Goal: Task Accomplishment & Management: Use online tool/utility

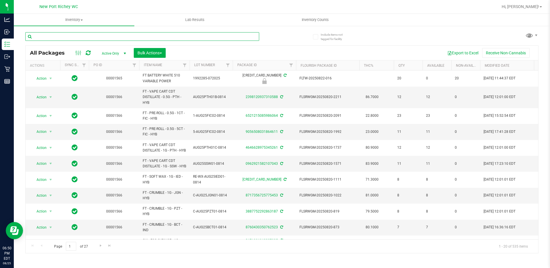
click at [107, 36] on input "text" at bounding box center [142, 36] width 234 height 9
type input "dbp"
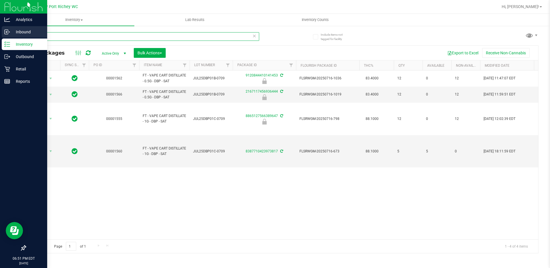
drag, startPoint x: 66, startPoint y: 32, endPoint x: 12, endPoint y: 31, distance: 53.8
click at [12, 31] on div "Analytics Inbound Inventory Outbound Retail Reports 06:51 PM EDT 08/25/2025 08/…" at bounding box center [275, 134] width 550 height 268
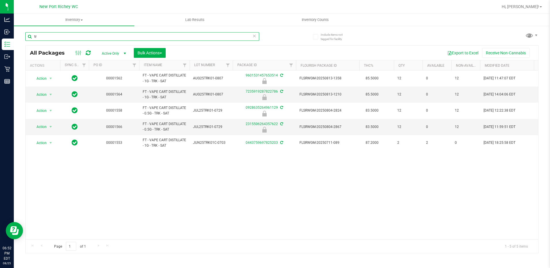
type input "t"
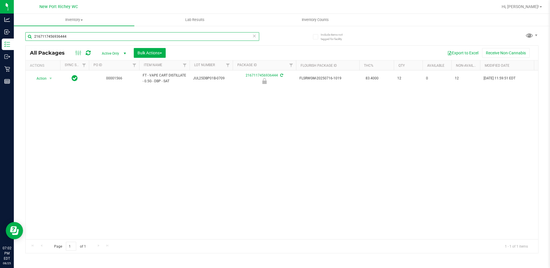
type input "2167117456936444"
click at [254, 38] on icon at bounding box center [255, 35] width 4 height 7
click at [144, 35] on input "text" at bounding box center [142, 36] width 234 height 9
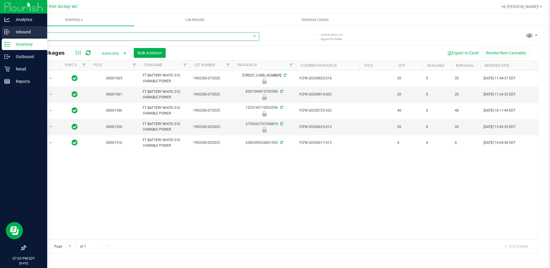
drag, startPoint x: 45, startPoint y: 37, endPoint x: 28, endPoint y: 33, distance: 17.1
click at [12, 35] on div "Analytics Inbound Inventory Outbound Retail Reports 07:03 PM EDT 08/25/2025 08/…" at bounding box center [275, 134] width 550 height 268
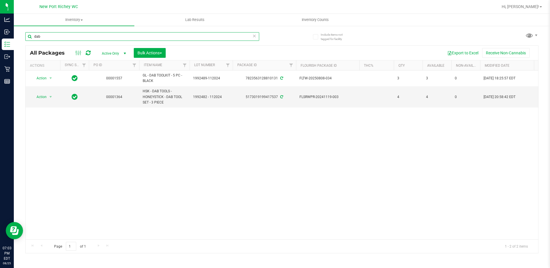
type input "dab"
click at [254, 36] on icon at bounding box center [255, 35] width 4 height 7
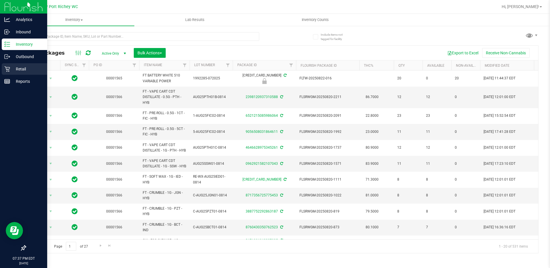
click at [11, 69] on p "Retail" at bounding box center [27, 69] width 35 height 7
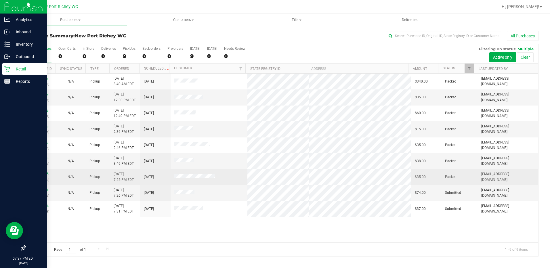
click at [43, 175] on link "11846625" at bounding box center [41, 174] width 16 height 4
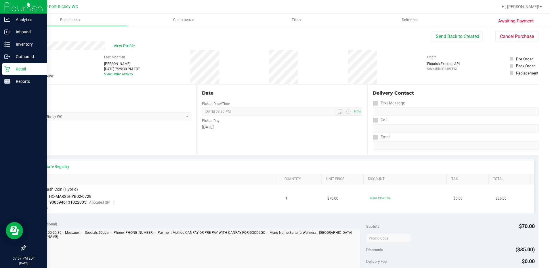
click at [26, 33] on link "Back" at bounding box center [29, 35] width 9 height 4
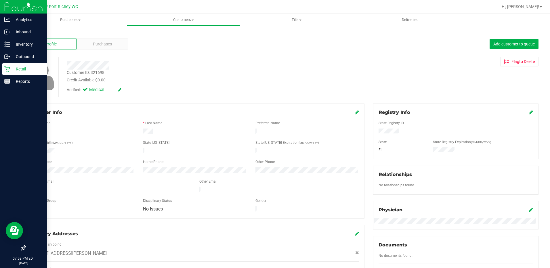
click at [31, 35] on link "Back" at bounding box center [30, 34] width 10 height 4
click at [32, 35] on link "Back" at bounding box center [30, 34] width 10 height 4
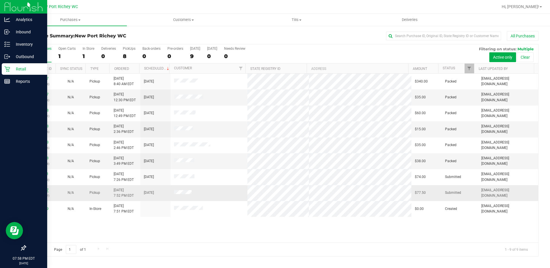
click at [43, 191] on link "11847127" at bounding box center [41, 190] width 16 height 4
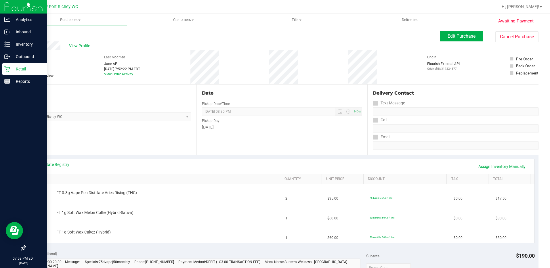
click at [31, 34] on link "Back" at bounding box center [29, 35] width 9 height 4
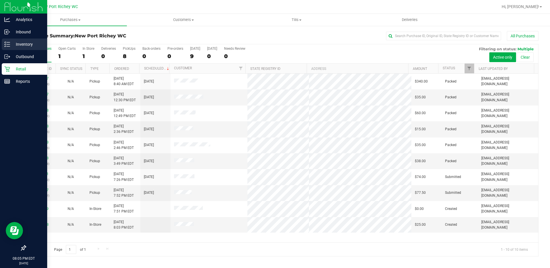
click at [16, 45] on p "Inventory" at bounding box center [27, 44] width 35 height 7
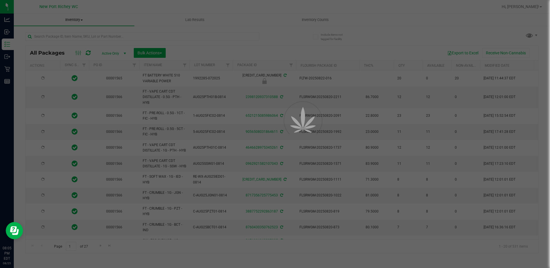
click at [95, 38] on div at bounding box center [275, 134] width 550 height 268
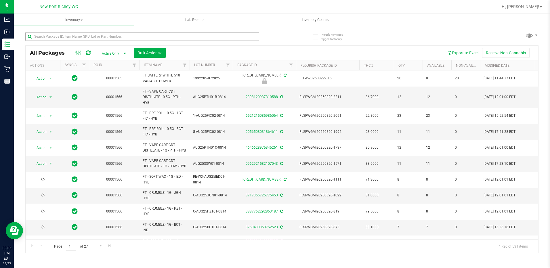
type input "2026-08-12"
click at [96, 36] on input "text" at bounding box center [142, 36] width 234 height 9
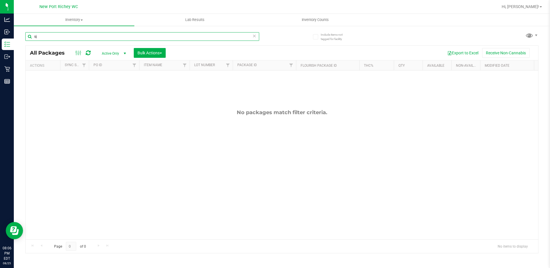
type input "s"
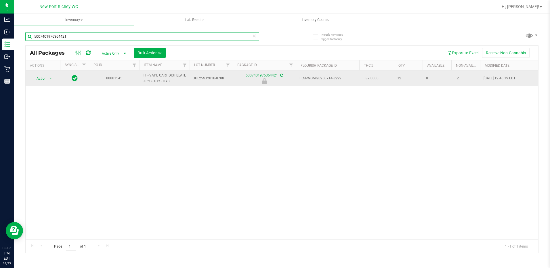
type input "5007401976364421"
click at [47, 76] on span "select" at bounding box center [50, 78] width 7 height 8
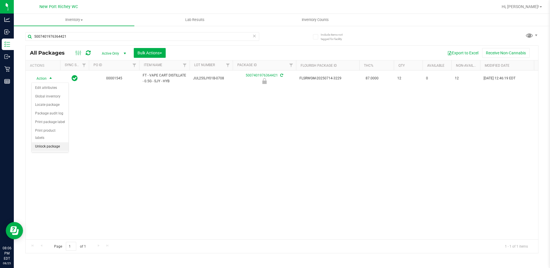
click at [47, 142] on li "Unlock package" at bounding box center [50, 146] width 37 height 9
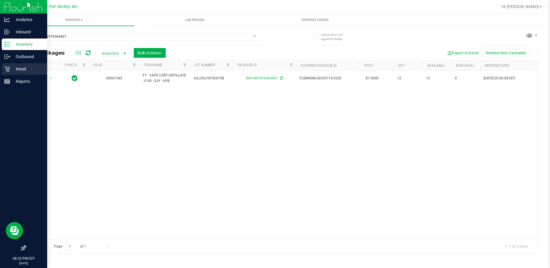
click at [12, 68] on p "Retail" at bounding box center [27, 69] width 35 height 7
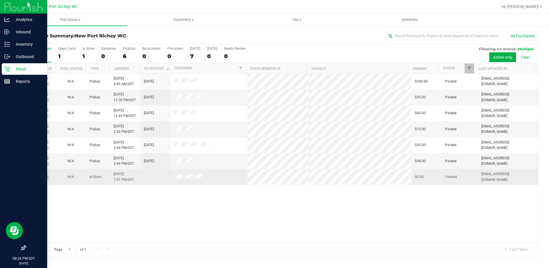
click at [37, 175] on link "11847119" at bounding box center [41, 177] width 16 height 4
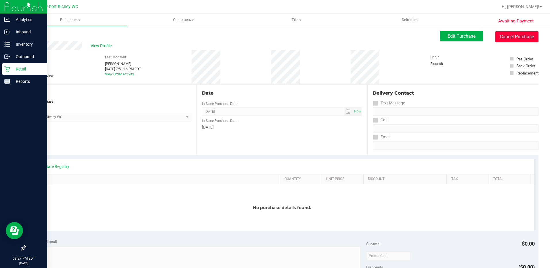
click at [517, 33] on button "Cancel Purchase" at bounding box center [516, 36] width 43 height 11
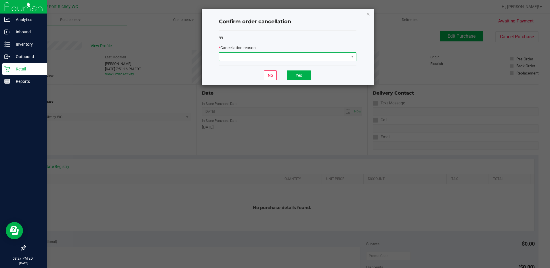
click at [316, 53] on span at bounding box center [284, 57] width 130 height 8
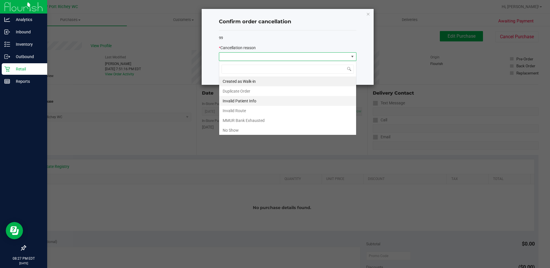
scroll to position [9, 137]
click at [246, 88] on li "Duplicate Order" at bounding box center [287, 91] width 137 height 10
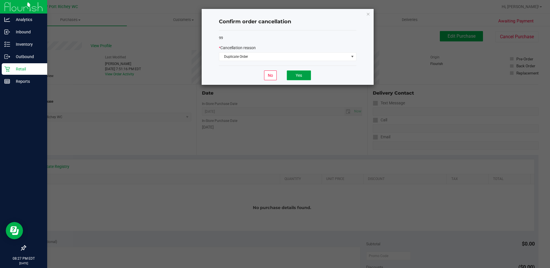
click at [305, 78] on button "Yes" at bounding box center [299, 75] width 24 height 10
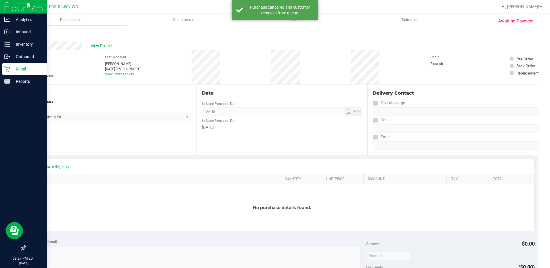
click at [8, 70] on icon at bounding box center [6, 68] width 5 height 5
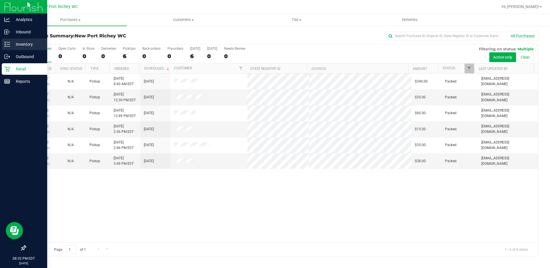
click at [12, 43] on p "Inventory" at bounding box center [27, 44] width 35 height 7
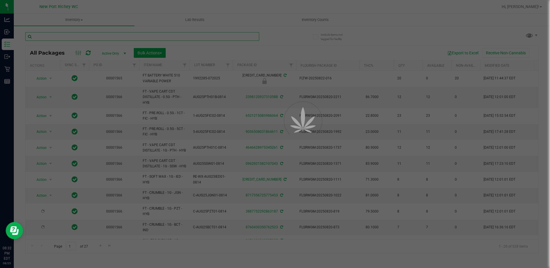
click at [137, 35] on input "text" at bounding box center [142, 36] width 234 height 9
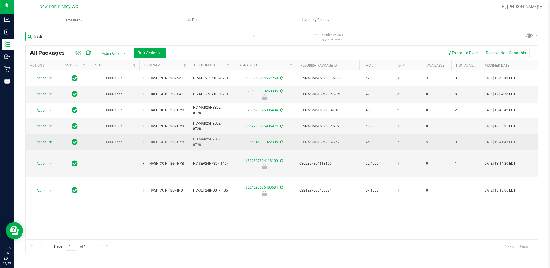
type input "hash"
click at [47, 142] on span "select" at bounding box center [50, 142] width 7 height 8
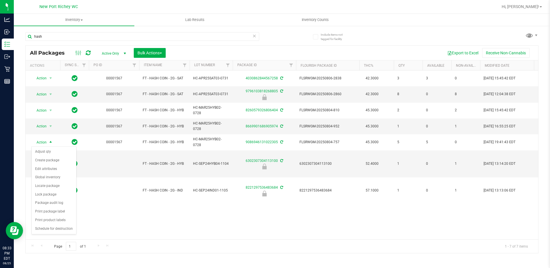
click at [239, 213] on div "Action Action Adjust qty Create package Edit attributes Global inventory Locate…" at bounding box center [282, 154] width 513 height 169
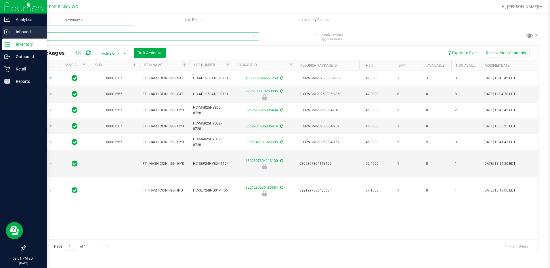
drag, startPoint x: 104, startPoint y: 35, endPoint x: 0, endPoint y: 28, distance: 104.6
click at [0, 31] on html "Analytics Inbound Inventory Outbound Retail Reports 09:01 PM EDT 08/25/2025 08/…" at bounding box center [275, 134] width 550 height 268
type input "fso"
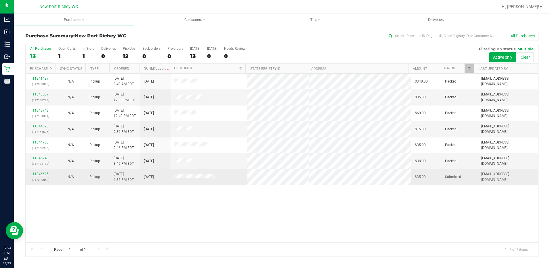
click at [36, 175] on link "11846625" at bounding box center [41, 174] width 16 height 4
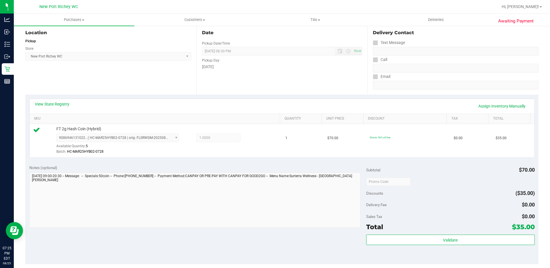
scroll to position [115, 0]
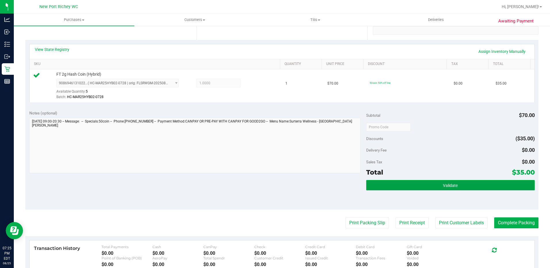
click at [376, 189] on button "Validate" at bounding box center [450, 185] width 169 height 10
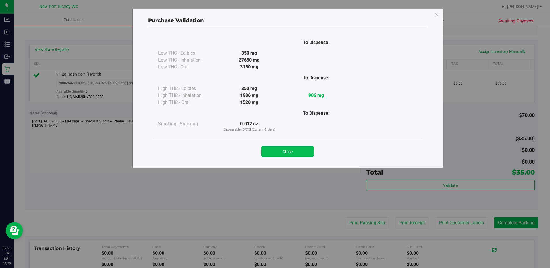
click at [299, 149] on button "Close" at bounding box center [287, 151] width 52 height 10
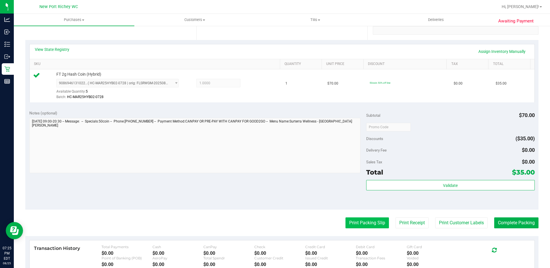
click at [368, 224] on button "Print Packing Slip" at bounding box center [366, 222] width 43 height 11
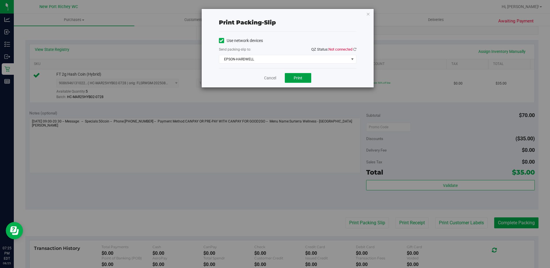
click at [297, 80] on button "Print" at bounding box center [298, 78] width 26 height 10
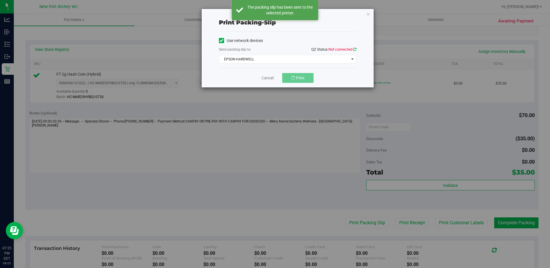
click at [354, 48] on icon at bounding box center [354, 49] width 3 height 4
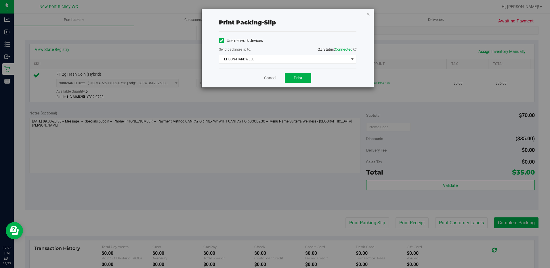
click at [367, 14] on icon "button" at bounding box center [368, 13] width 4 height 7
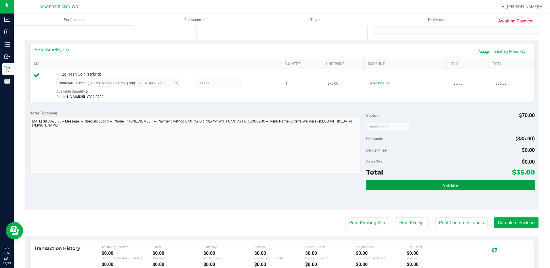
click at [431, 183] on button "Validate" at bounding box center [450, 185] width 169 height 10
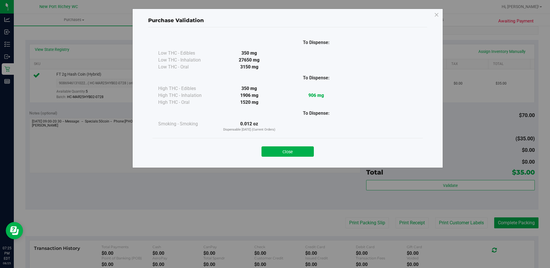
click at [291, 147] on button "Close" at bounding box center [287, 151] width 52 height 10
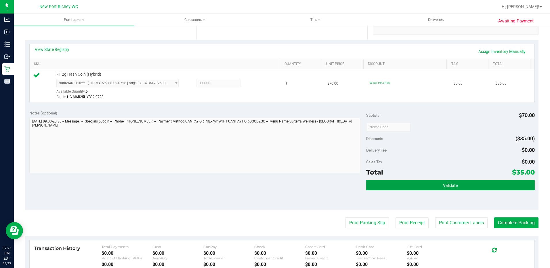
click at [402, 186] on button "Validate" at bounding box center [450, 185] width 169 height 10
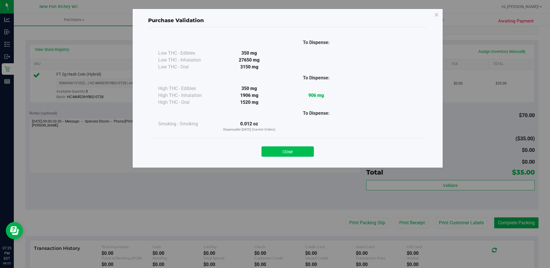
click at [292, 152] on button "Close" at bounding box center [287, 151] width 52 height 10
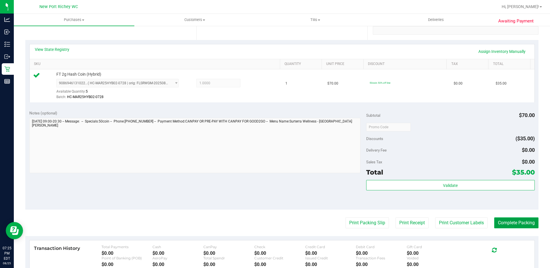
click at [496, 221] on button "Complete Packing" at bounding box center [516, 222] width 44 height 11
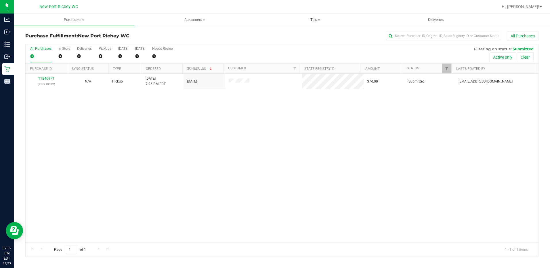
click at [317, 16] on uib-tab-heading "Tills Manage tills Reconcile e-payments" at bounding box center [315, 20] width 120 height 12
click at [277, 34] on span "Manage tills" at bounding box center [274, 34] width 39 height 5
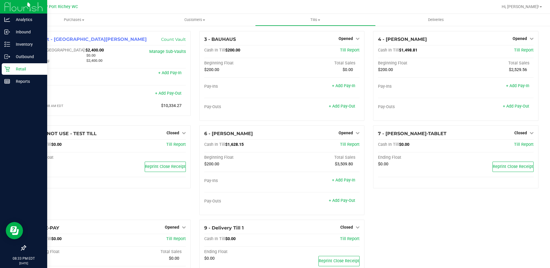
click at [15, 67] on p "Retail" at bounding box center [27, 69] width 35 height 7
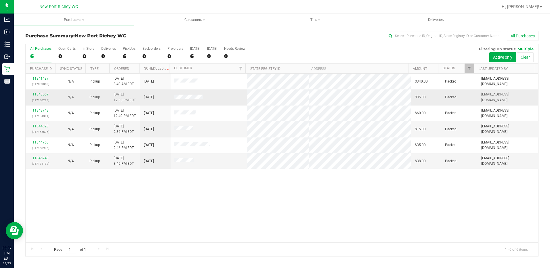
drag, startPoint x: 86, startPoint y: 110, endPoint x: 100, endPoint y: 97, distance: 18.9
click at [100, 97] on tbody "11841487 (317083063) N/A Pickup 8/25/2025 8:40 AM EDT 8/25/2025 $340.00 Packed …" at bounding box center [282, 121] width 513 height 95
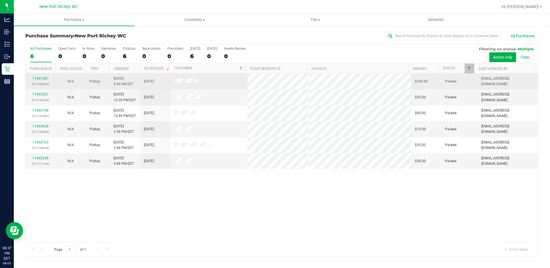
drag, startPoint x: 100, startPoint y: 97, endPoint x: 51, endPoint y: 78, distance: 52.1
click at [52, 78] on td "11841487 (317083063)" at bounding box center [41, 82] width 30 height 16
click at [38, 78] on link "11841487" at bounding box center [41, 79] width 16 height 4
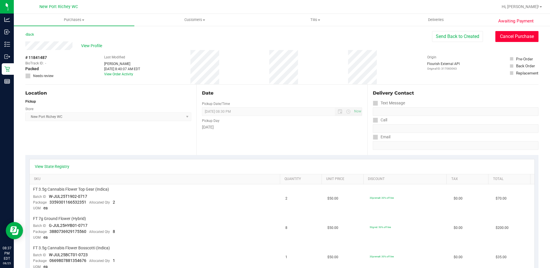
click at [516, 34] on button "Cancel Purchase" at bounding box center [516, 36] width 43 height 11
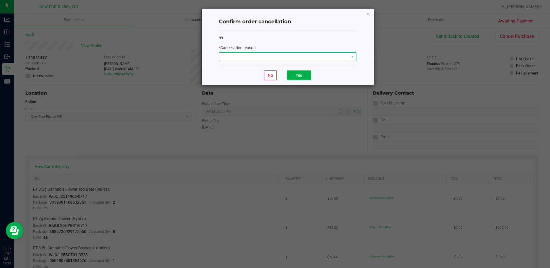
click at [349, 58] on span at bounding box center [352, 57] width 7 height 8
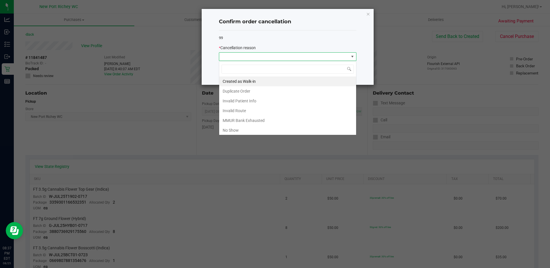
scroll to position [9, 137]
click at [282, 131] on li "No Show" at bounding box center [287, 130] width 137 height 10
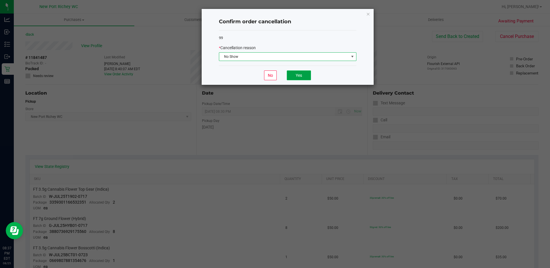
click at [299, 73] on button "Yes" at bounding box center [299, 75] width 24 height 10
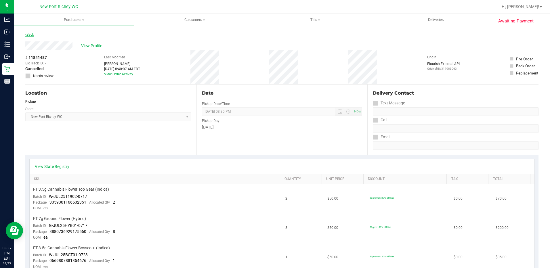
click at [31, 35] on link "Back" at bounding box center [29, 35] width 9 height 4
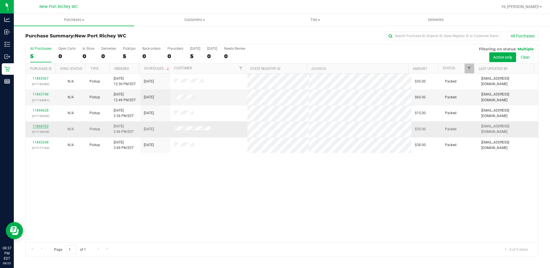
click at [44, 127] on link "11844763" at bounding box center [41, 126] width 16 height 4
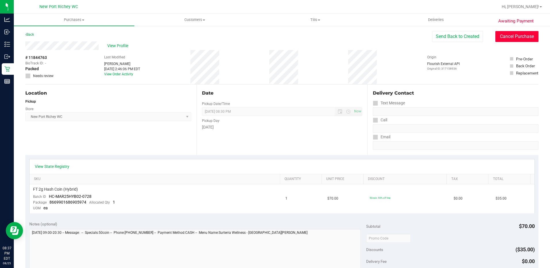
click at [504, 36] on button "Cancel Purchase" at bounding box center [516, 36] width 43 height 11
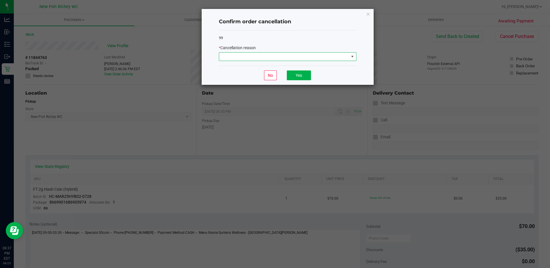
click at [345, 55] on span at bounding box center [284, 57] width 130 height 8
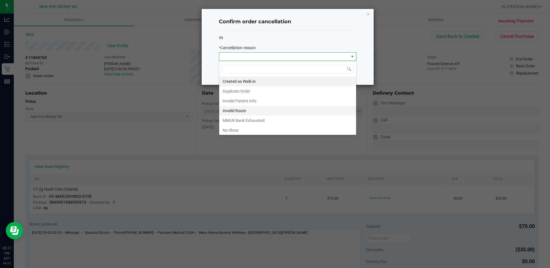
scroll to position [9, 137]
click at [253, 130] on li "No Show" at bounding box center [287, 130] width 137 height 10
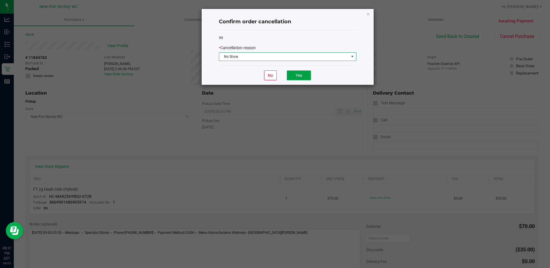
click at [296, 76] on button "Yes" at bounding box center [299, 75] width 24 height 10
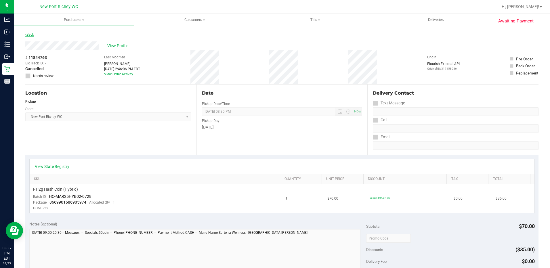
click at [29, 35] on link "Back" at bounding box center [29, 35] width 9 height 4
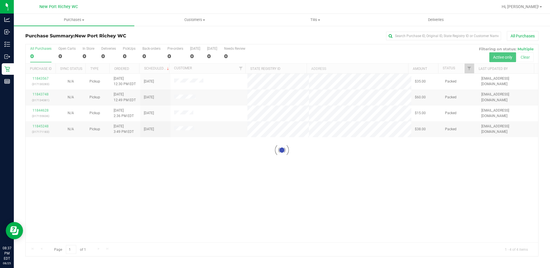
click at [39, 95] on div at bounding box center [282, 150] width 513 height 212
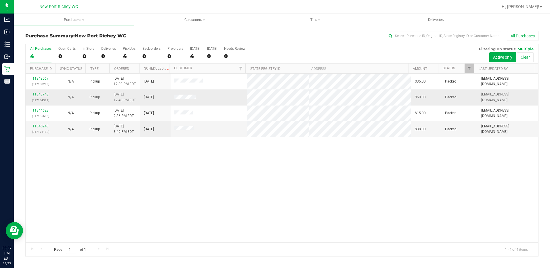
click at [39, 95] on link "11843748" at bounding box center [41, 94] width 16 height 4
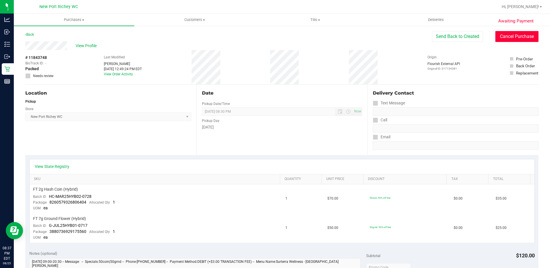
click at [506, 32] on button "Cancel Purchase" at bounding box center [516, 36] width 43 height 11
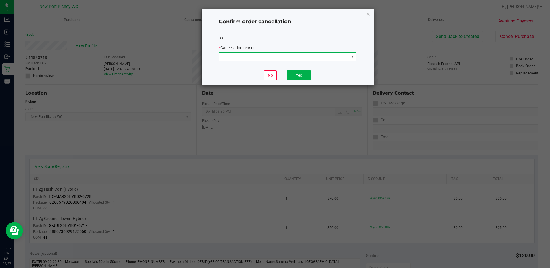
click at [352, 58] on span at bounding box center [352, 56] width 5 height 5
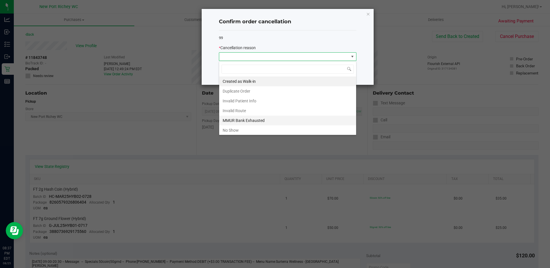
scroll to position [9, 137]
click at [285, 129] on li "No Show" at bounding box center [287, 130] width 137 height 10
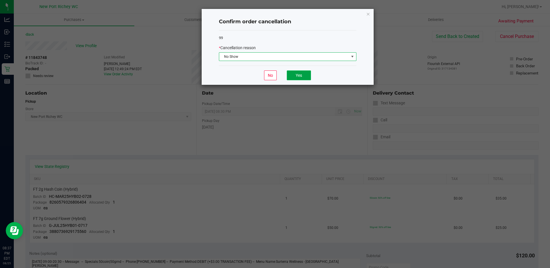
click at [304, 79] on button "Yes" at bounding box center [299, 75] width 24 height 10
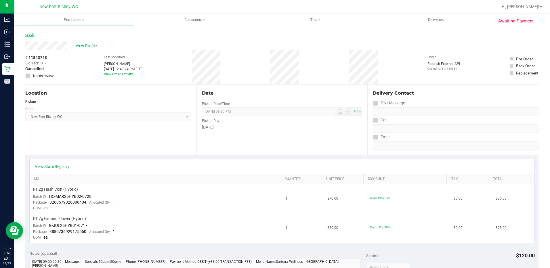
click at [29, 34] on link "Back" at bounding box center [29, 35] width 9 height 4
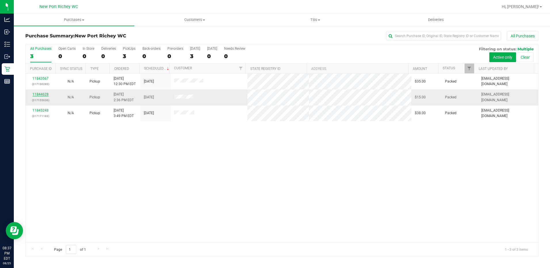
click at [41, 93] on link "11844628" at bounding box center [41, 94] width 16 height 4
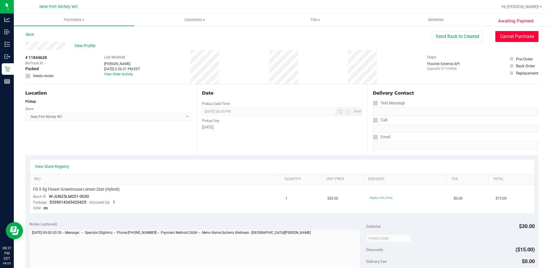
click at [502, 37] on button "Cancel Purchase" at bounding box center [516, 36] width 43 height 11
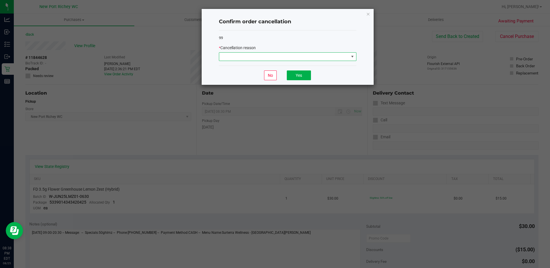
click at [330, 56] on span at bounding box center [284, 57] width 130 height 8
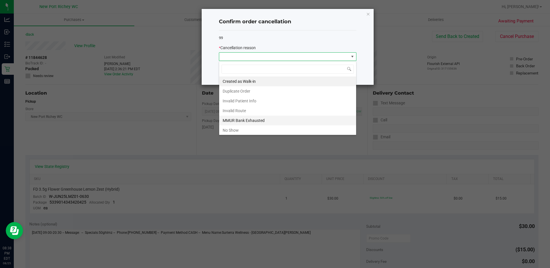
scroll to position [9, 137]
click at [236, 130] on li "No Show" at bounding box center [287, 130] width 137 height 10
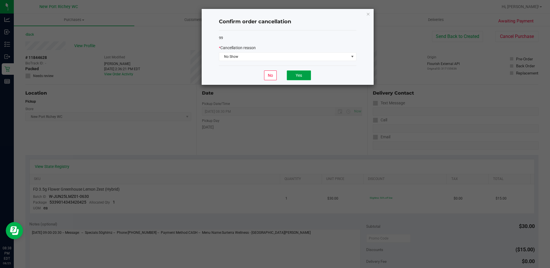
click at [295, 77] on button "Yes" at bounding box center [299, 75] width 24 height 10
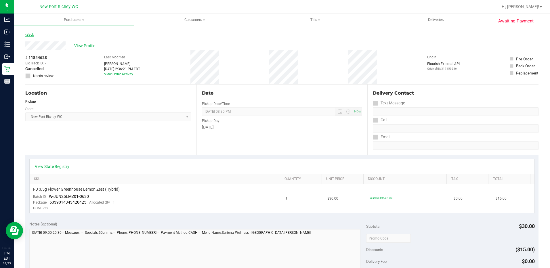
click at [31, 36] on link "Back" at bounding box center [29, 35] width 9 height 4
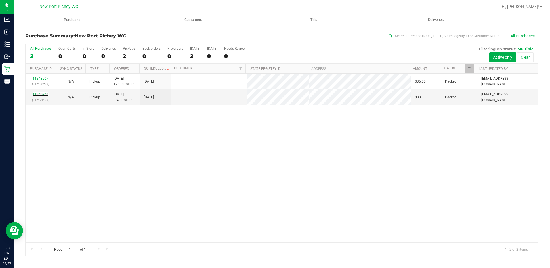
click at [45, 94] on link "11845248" at bounding box center [41, 94] width 16 height 4
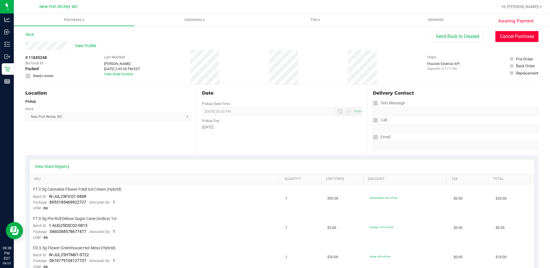
click at [511, 41] on button "Cancel Purchase" at bounding box center [516, 36] width 43 height 11
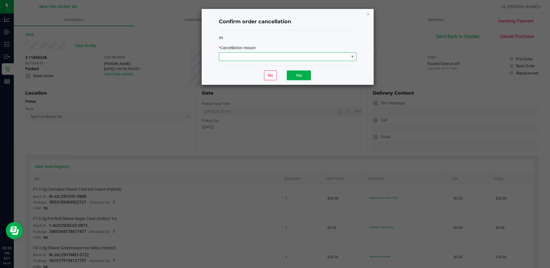
click at [295, 55] on span at bounding box center [284, 57] width 130 height 8
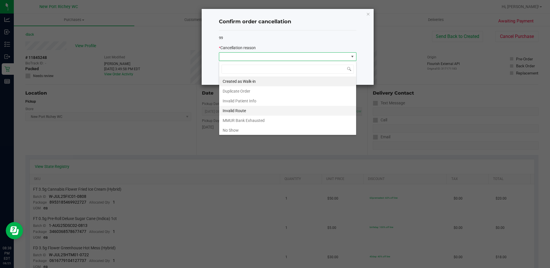
scroll to position [9, 137]
click at [257, 128] on li "No Show" at bounding box center [287, 130] width 137 height 10
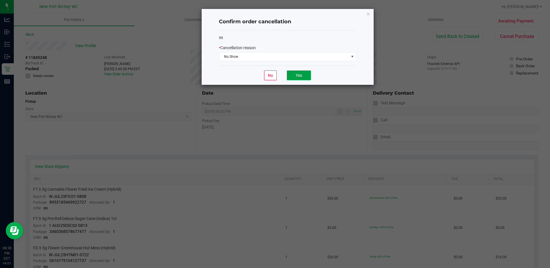
click at [301, 74] on button "Yes" at bounding box center [299, 75] width 24 height 10
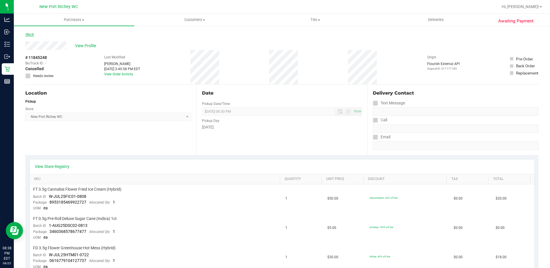
click at [33, 33] on link "Back" at bounding box center [29, 35] width 9 height 4
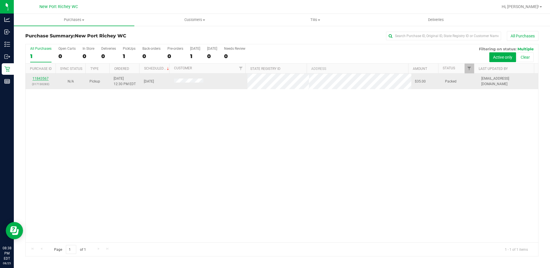
click at [44, 77] on link "11843567" at bounding box center [41, 79] width 16 height 4
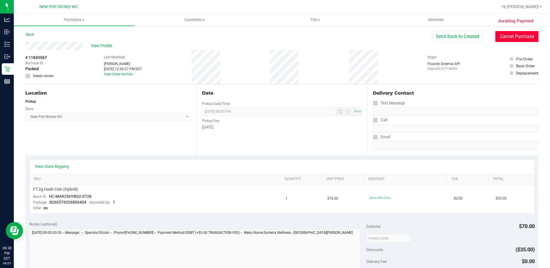
click at [513, 37] on button "Cancel Purchase" at bounding box center [516, 36] width 43 height 11
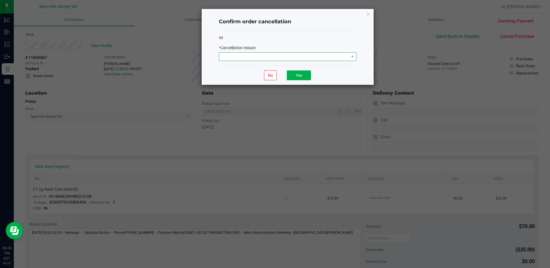
click at [342, 56] on span at bounding box center [284, 57] width 130 height 8
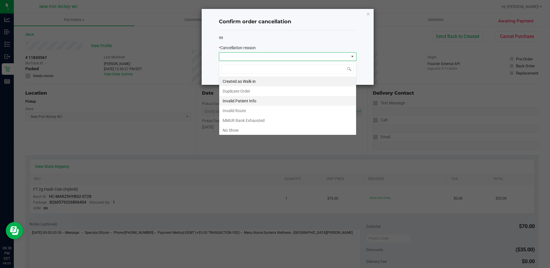
scroll to position [9, 137]
click at [255, 129] on li "No Show" at bounding box center [287, 130] width 137 height 10
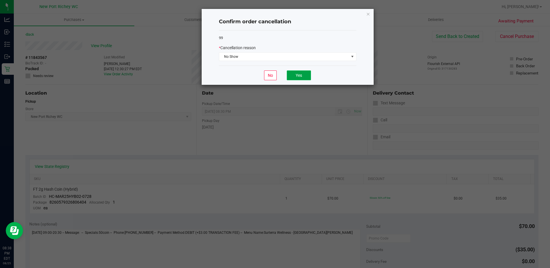
click at [300, 73] on button "Yes" at bounding box center [299, 75] width 24 height 10
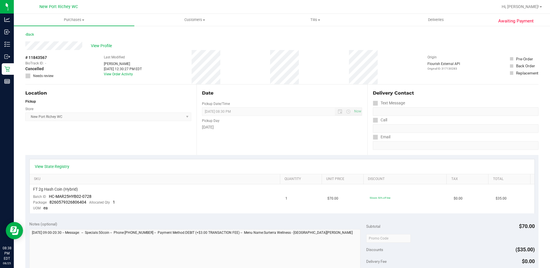
click at [21, 37] on div "Awaiting Payment Back View Profile # 11843567 BioTrack ID: - Cancelled Needs re…" at bounding box center [282, 245] width 536 height 441
click at [29, 35] on link "Back" at bounding box center [29, 35] width 9 height 4
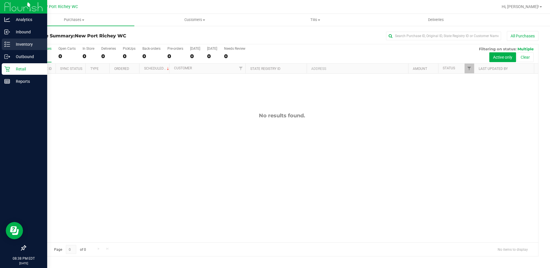
click at [21, 43] on p "Inventory" at bounding box center [27, 44] width 35 height 7
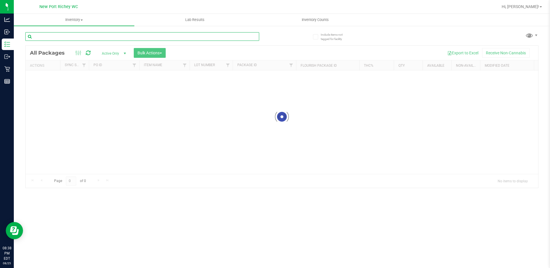
click at [84, 37] on div "Inventory All packages All inventory Waste log Create inventory Lab Results Inv…" at bounding box center [282, 141] width 536 height 254
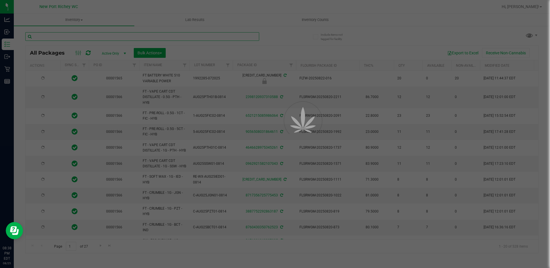
type input "2026-08-12"
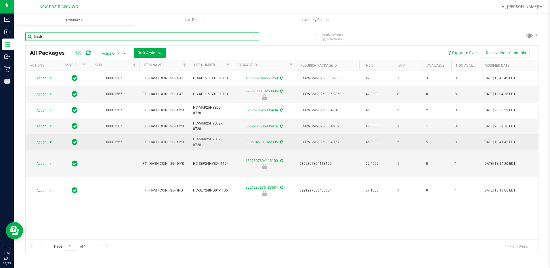
type input "hash"
click at [51, 143] on span "select" at bounding box center [50, 142] width 5 height 5
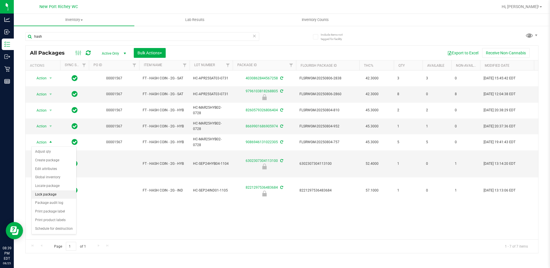
click at [49, 193] on li "Lock package" at bounding box center [54, 194] width 45 height 9
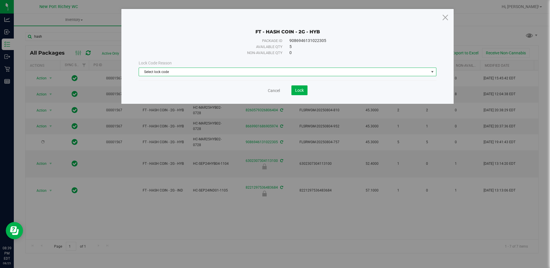
click at [255, 69] on span "Select lock code" at bounding box center [284, 72] width 290 height 8
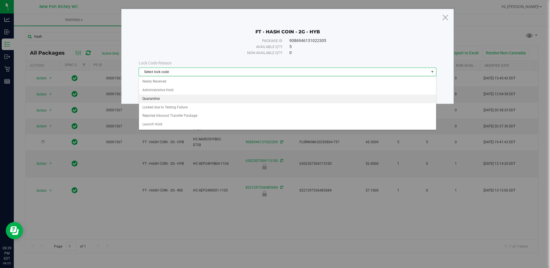
click at [228, 98] on li "Quarantine" at bounding box center [287, 99] width 297 height 9
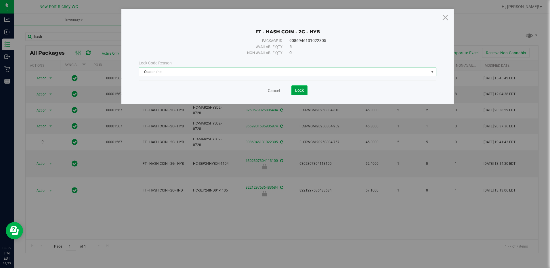
click at [299, 89] on span "Lock" at bounding box center [299, 90] width 9 height 5
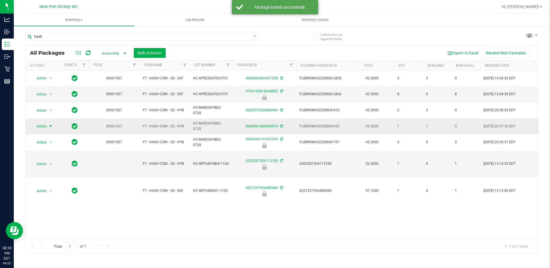
click at [49, 125] on span "select" at bounding box center [50, 126] width 5 height 5
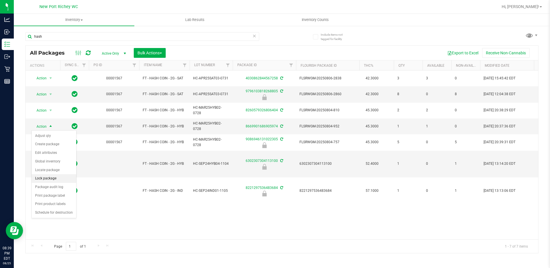
click at [52, 179] on li "Lock package" at bounding box center [54, 178] width 45 height 9
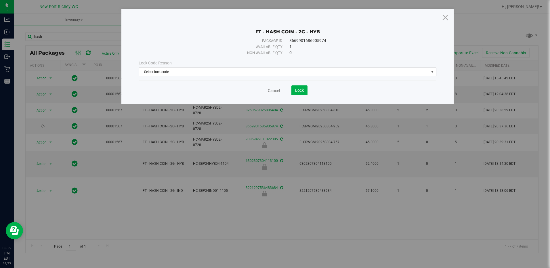
click at [270, 74] on span "Select lock code" at bounding box center [284, 72] width 290 height 8
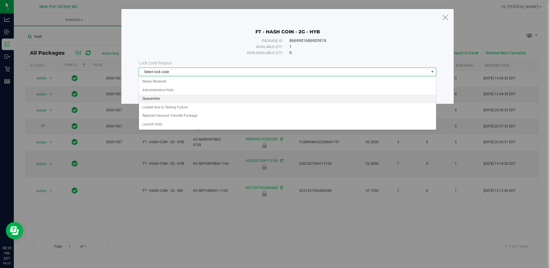
click at [236, 101] on li "Quarantine" at bounding box center [287, 99] width 297 height 9
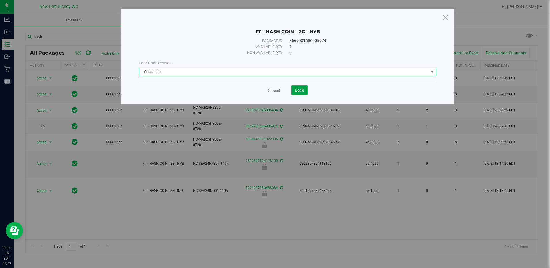
click at [303, 89] on span "Lock" at bounding box center [299, 90] width 9 height 5
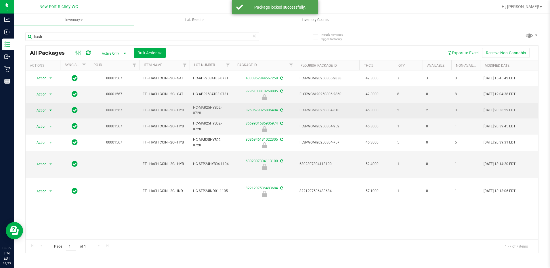
click at [43, 111] on span "Action" at bounding box center [39, 110] width 16 height 8
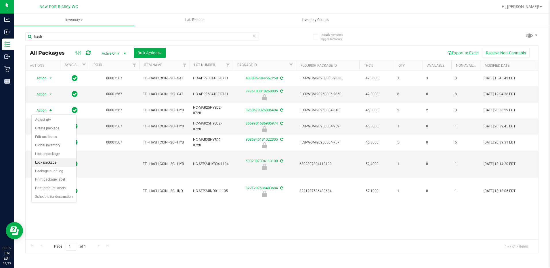
click at [49, 161] on li "Lock package" at bounding box center [54, 162] width 45 height 9
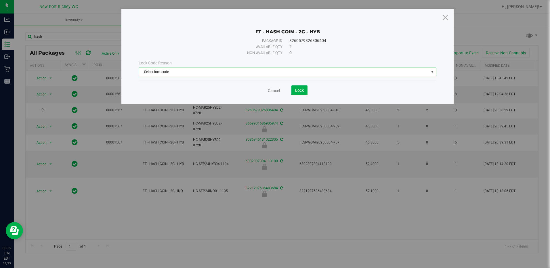
click at [197, 74] on span "Select lock code" at bounding box center [284, 72] width 290 height 8
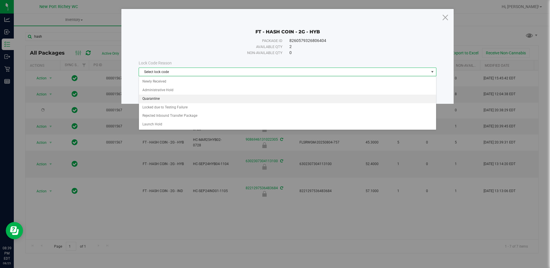
click at [187, 100] on li "Quarantine" at bounding box center [287, 99] width 297 height 9
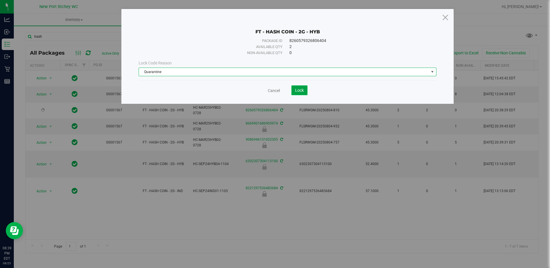
click at [298, 87] on button "Lock" at bounding box center [299, 90] width 16 height 10
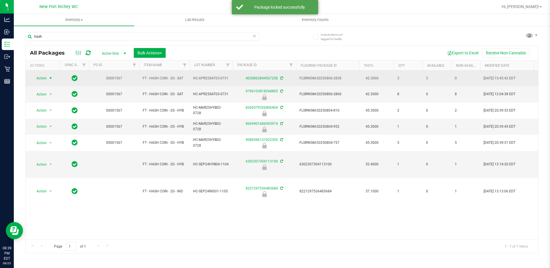
click at [47, 78] on span "select" at bounding box center [50, 78] width 7 height 8
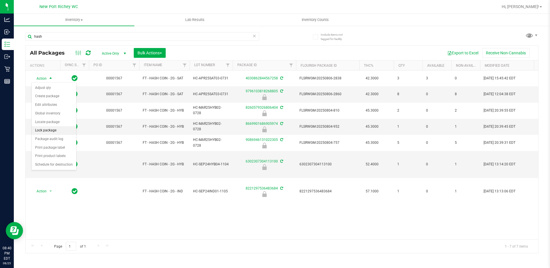
click at [54, 131] on li "Lock package" at bounding box center [54, 130] width 45 height 9
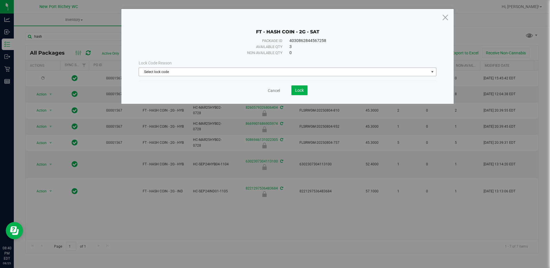
click at [224, 70] on span "Select lock code" at bounding box center [284, 72] width 290 height 8
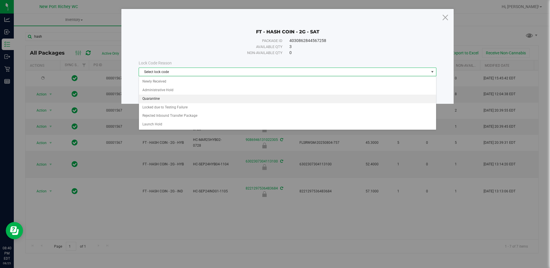
click at [211, 102] on li "Quarantine" at bounding box center [287, 99] width 297 height 9
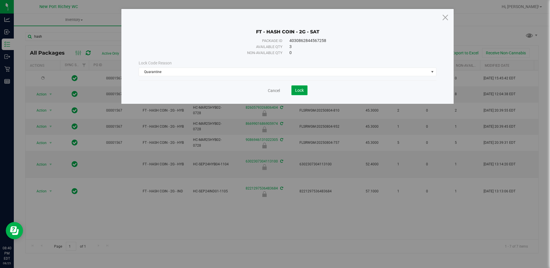
click at [302, 90] on span "Lock" at bounding box center [299, 90] width 9 height 5
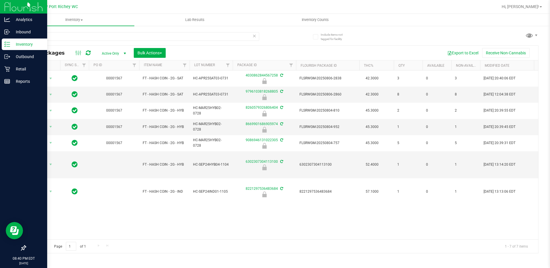
click at [20, 43] on p "Inventory" at bounding box center [27, 44] width 35 height 7
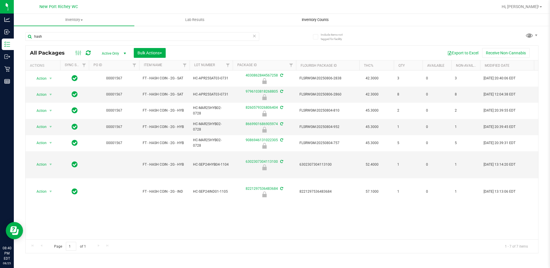
click at [314, 21] on span "Inventory Counts" at bounding box center [315, 19] width 43 height 5
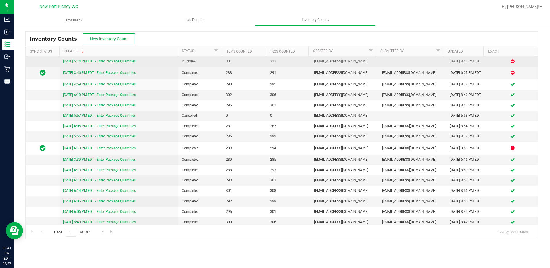
click at [119, 64] on div "[DATE] 5:14 PM EDT - Enter Package Quantities" at bounding box center [119, 61] width 112 height 5
click at [119, 60] on link "[DATE] 5:14 PM EDT - Enter Package Quantities" at bounding box center [99, 61] width 73 height 4
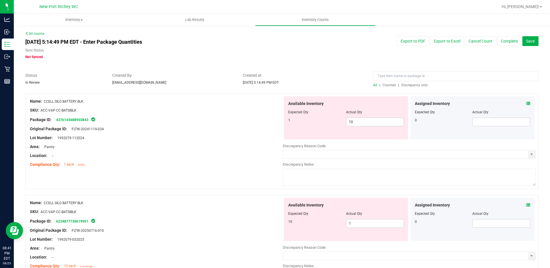
click at [422, 86] on span "Discrepancy only" at bounding box center [414, 85] width 26 height 4
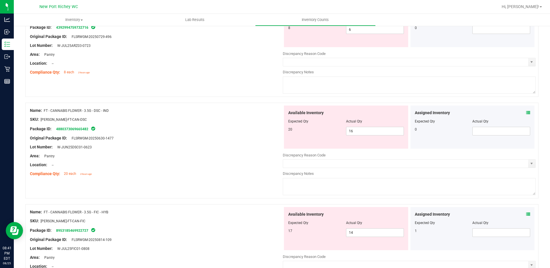
scroll to position [1876, 0]
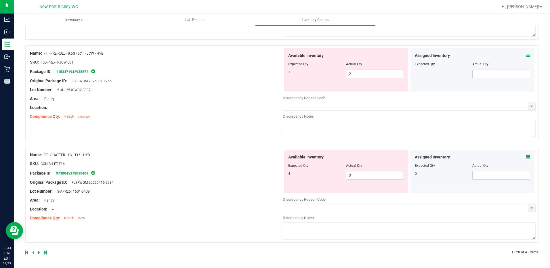
click at [45, 250] on div at bounding box center [153, 252] width 257 height 5
click at [45, 251] on icon at bounding box center [45, 252] width 3 height 3
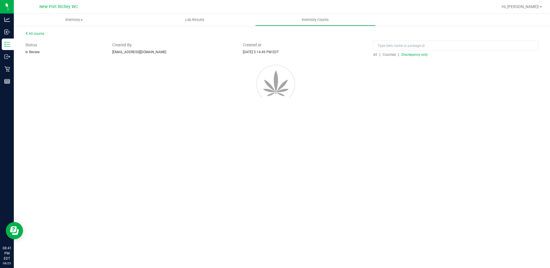
scroll to position [0, 0]
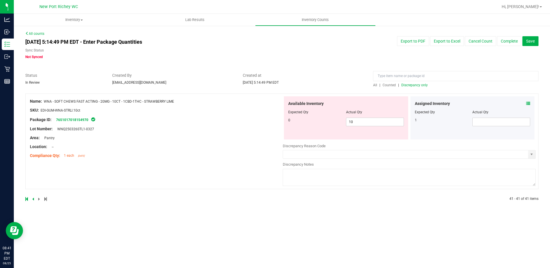
click at [33, 198] on icon at bounding box center [33, 198] width 2 height 3
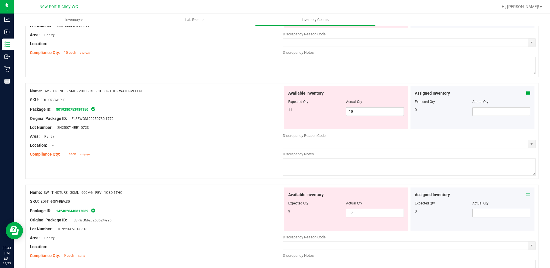
scroll to position [1876, 0]
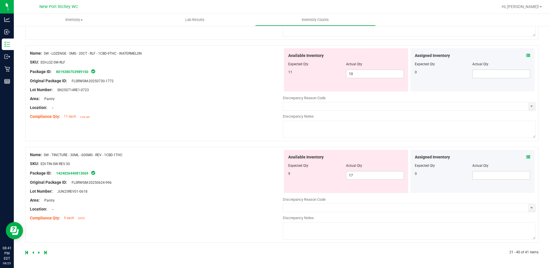
click at [526, 157] on icon at bounding box center [528, 157] width 4 height 4
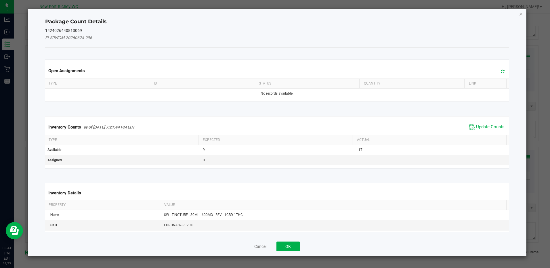
click at [474, 121] on div "Inventory Counts as of [DATE] 7:21:44 PM EDT Update Counts" at bounding box center [277, 127] width 466 height 16
click at [476, 124] on span "Update Counts" at bounding box center [490, 127] width 28 height 6
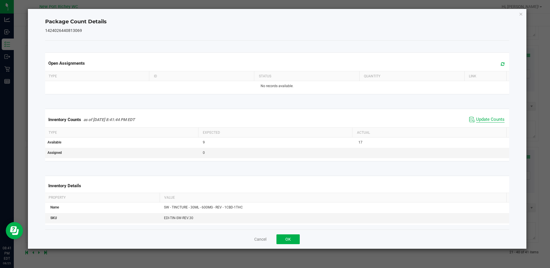
click at [477, 121] on span "Update Counts" at bounding box center [490, 120] width 28 height 6
click at [476, 119] on span "Update Counts" at bounding box center [490, 120] width 28 height 6
click at [292, 234] on button "OK" at bounding box center [287, 239] width 23 height 10
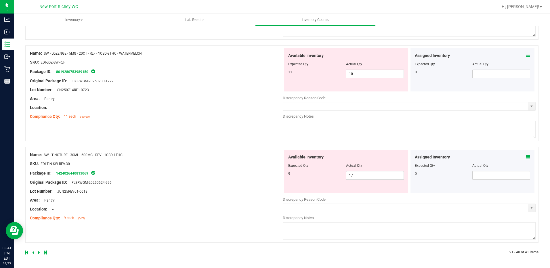
click at [526, 157] on icon at bounding box center [528, 157] width 4 height 4
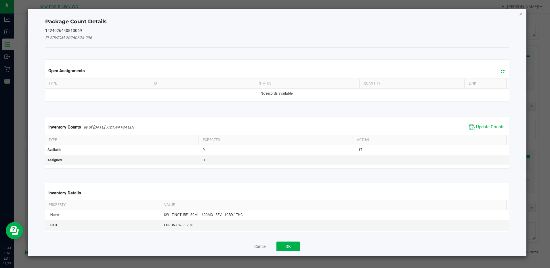
click at [476, 125] on span "Update Counts" at bounding box center [490, 127] width 28 height 6
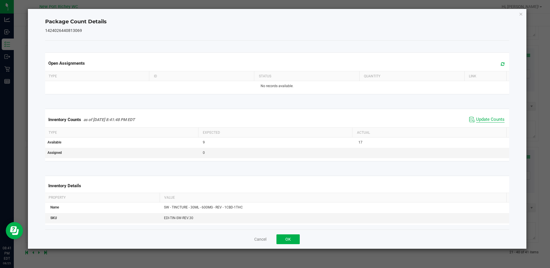
click at [478, 119] on span "Update Counts" at bounding box center [490, 120] width 28 height 6
click at [290, 240] on button "OK" at bounding box center [287, 239] width 23 height 10
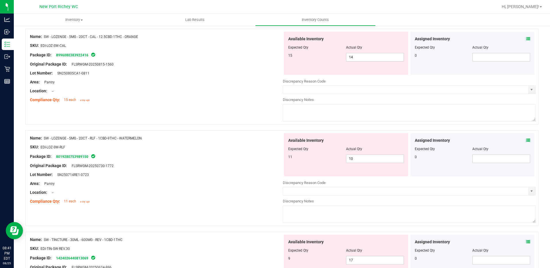
scroll to position [1789, 0]
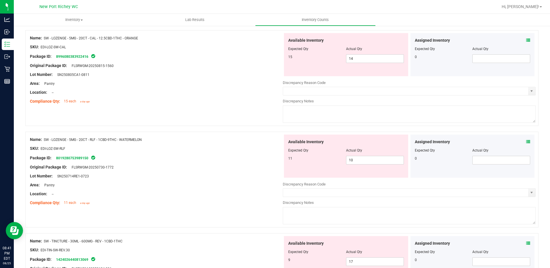
click at [526, 142] on icon at bounding box center [528, 142] width 4 height 4
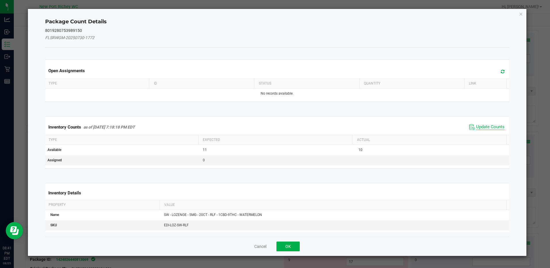
click at [489, 127] on span "Update Counts" at bounding box center [490, 127] width 28 height 6
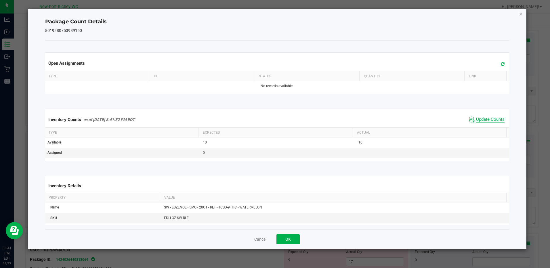
click at [481, 119] on span "Update Counts" at bounding box center [490, 120] width 28 height 6
click at [289, 242] on button "OK" at bounding box center [287, 239] width 23 height 10
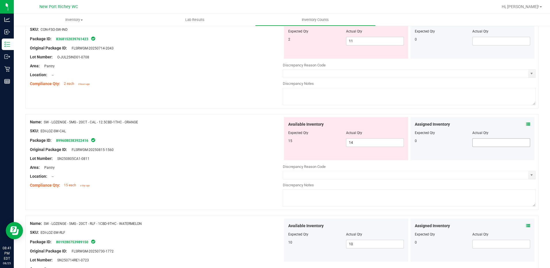
scroll to position [1703, 0]
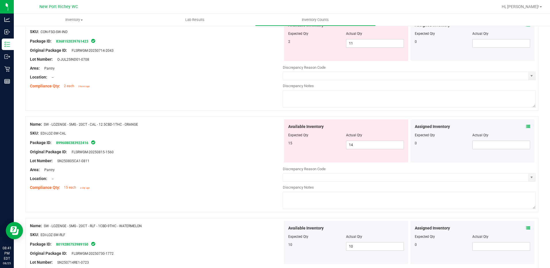
click at [526, 125] on icon at bounding box center [528, 127] width 4 height 4
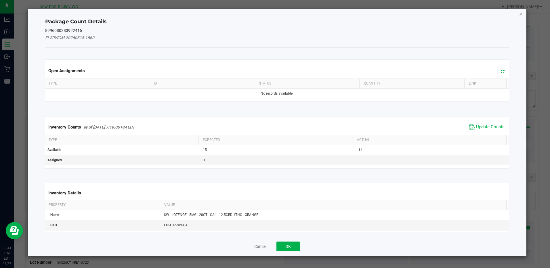
click at [488, 125] on span "Update Counts" at bounding box center [490, 127] width 28 height 6
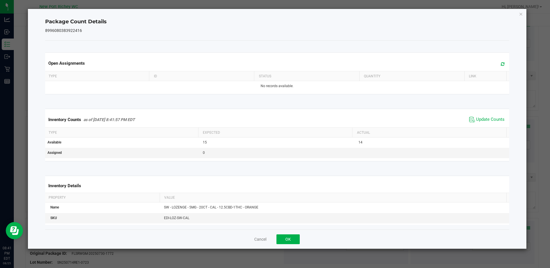
click at [468, 115] on div "Inventory Counts as of [DATE] 8:41:57 PM EDT Update Counts" at bounding box center [277, 120] width 466 height 16
click at [476, 118] on span "Update Counts" at bounding box center [490, 120] width 28 height 6
click at [296, 237] on button "OK" at bounding box center [287, 239] width 23 height 10
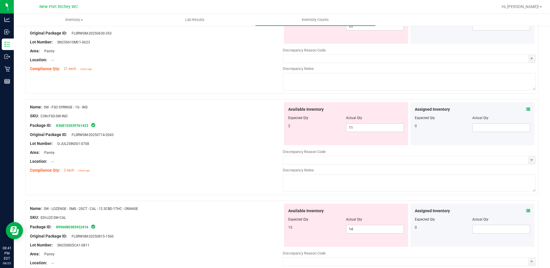
scroll to position [1559, 0]
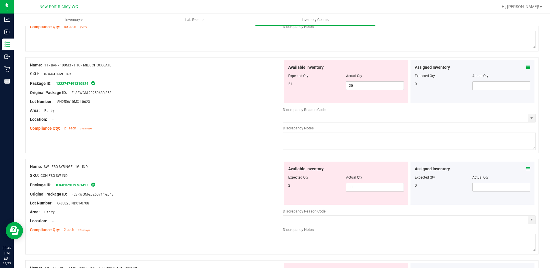
click at [526, 169] on icon at bounding box center [528, 169] width 4 height 4
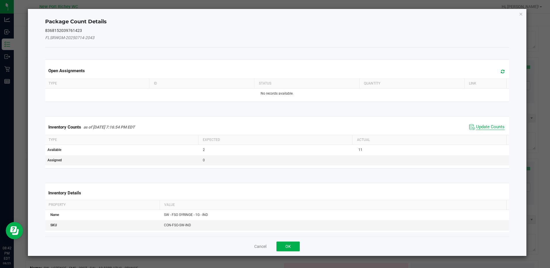
click at [490, 127] on span "Update Counts" at bounding box center [490, 127] width 28 height 6
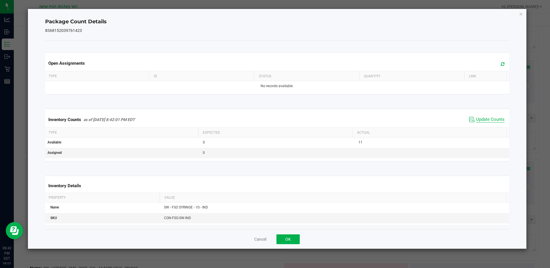
click at [482, 121] on span "Update Counts" at bounding box center [490, 120] width 28 height 6
click at [287, 240] on button "OK" at bounding box center [287, 239] width 23 height 10
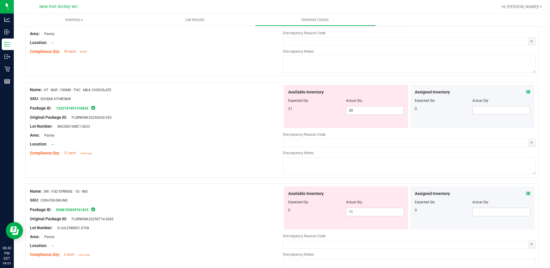
scroll to position [1502, 0]
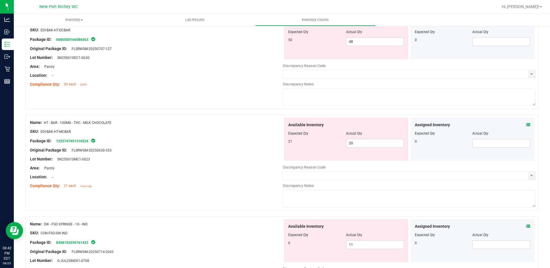
click at [526, 125] on icon at bounding box center [528, 125] width 4 height 4
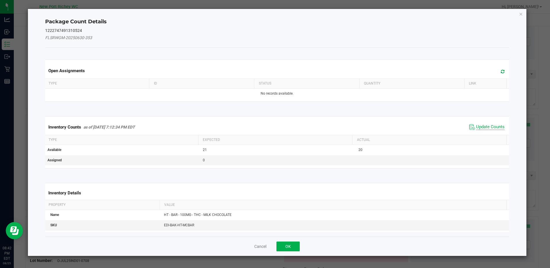
click at [476, 125] on span "Update Counts" at bounding box center [490, 127] width 28 height 6
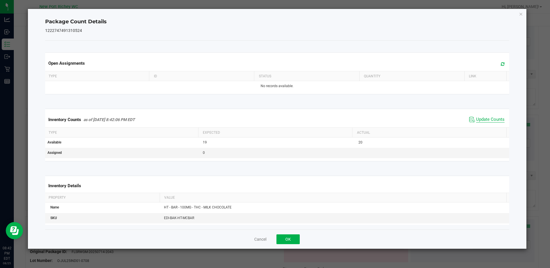
click at [476, 119] on span "Update Counts" at bounding box center [490, 120] width 28 height 6
click at [295, 239] on button "OK" at bounding box center [287, 239] width 23 height 10
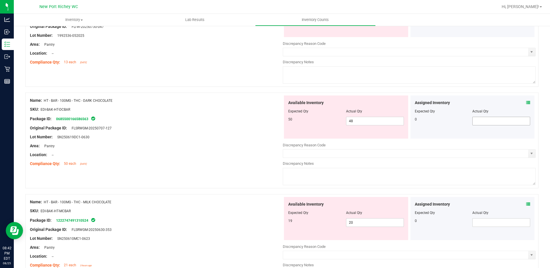
scroll to position [1415, 0]
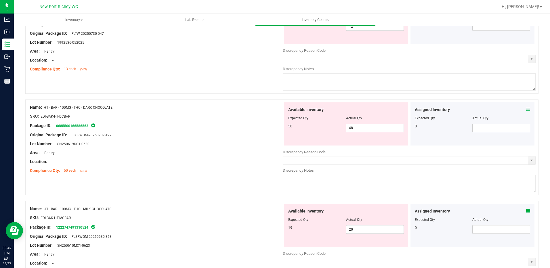
click at [526, 109] on icon at bounding box center [528, 110] width 4 height 4
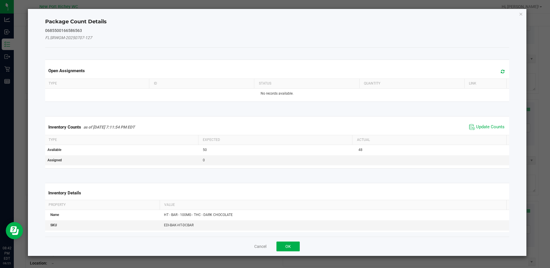
click at [478, 119] on div "Inventory Counts as of [DATE] 7:11:54 PM EDT Update Counts" at bounding box center [277, 127] width 466 height 16
click at [478, 123] on span "Update Counts" at bounding box center [487, 127] width 38 height 9
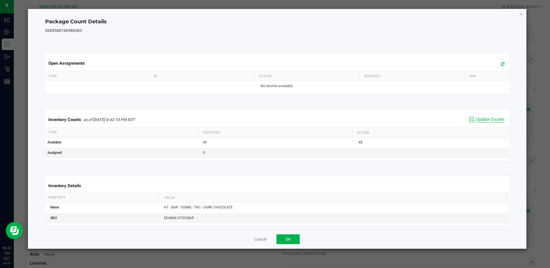
click at [478, 118] on span "Update Counts" at bounding box center [490, 120] width 28 height 6
click at [290, 238] on button "OK" at bounding box center [287, 239] width 23 height 10
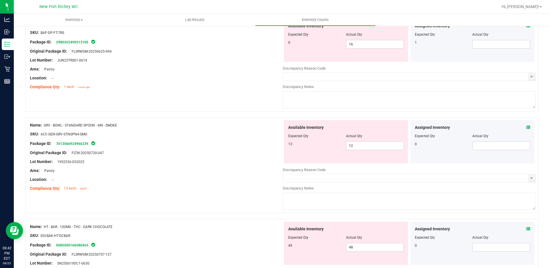
scroll to position [1272, 0]
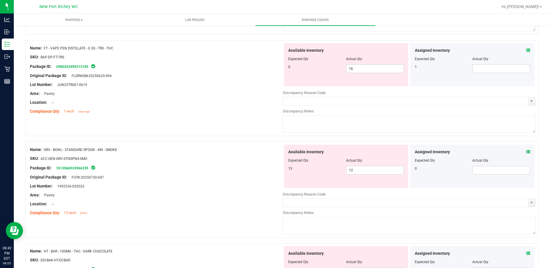
click at [526, 150] on icon at bounding box center [528, 152] width 4 height 4
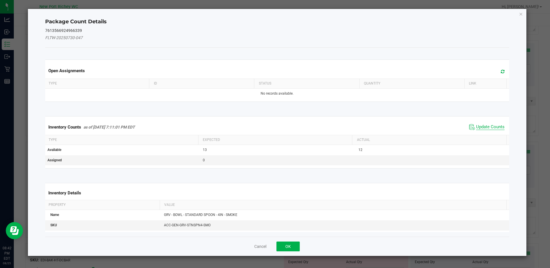
click at [480, 124] on span "Update Counts" at bounding box center [487, 127] width 38 height 9
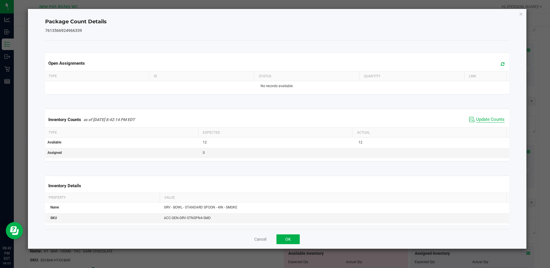
click at [481, 120] on span "Update Counts" at bounding box center [490, 120] width 28 height 6
click at [297, 236] on button "OK" at bounding box center [287, 239] width 23 height 10
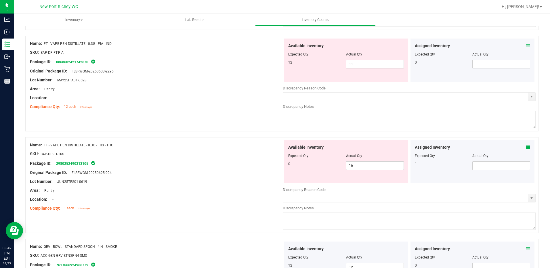
scroll to position [1157, 0]
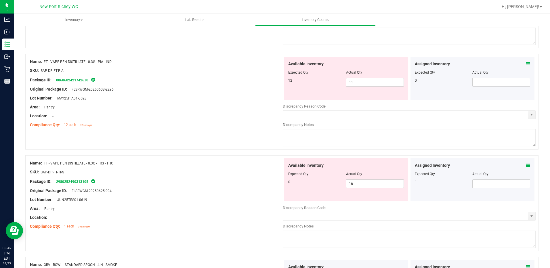
click at [526, 165] on icon at bounding box center [528, 165] width 4 height 4
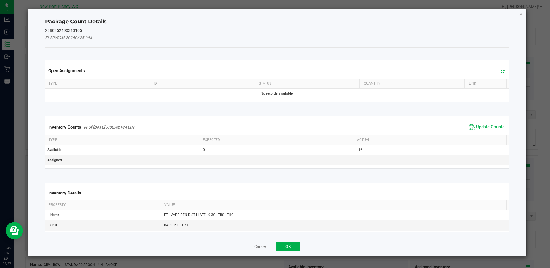
click at [493, 129] on span "Update Counts" at bounding box center [490, 127] width 28 height 6
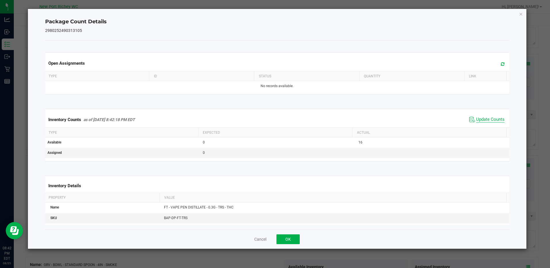
click at [484, 120] on span "Update Counts" at bounding box center [490, 120] width 28 height 6
click at [294, 238] on button "OK" at bounding box center [287, 239] width 23 height 10
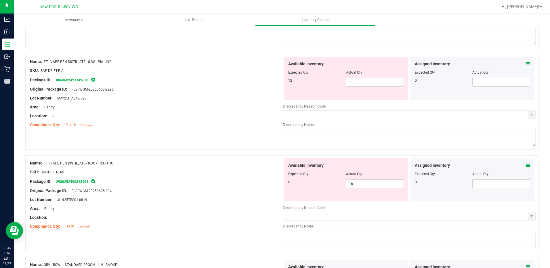
scroll to position [1099, 0]
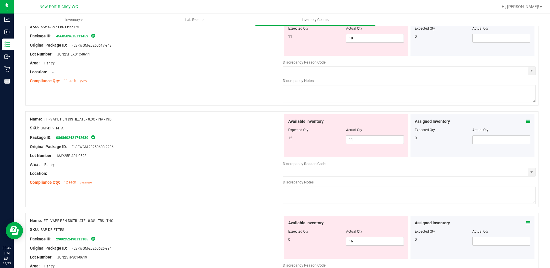
click at [526, 122] on icon at bounding box center [528, 121] width 4 height 4
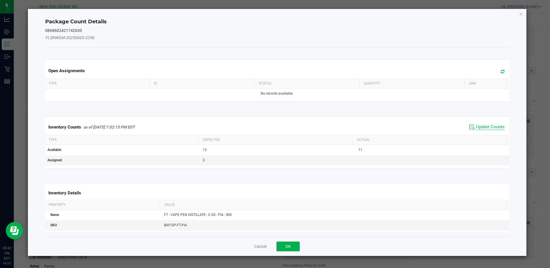
click at [484, 126] on span "Update Counts" at bounding box center [490, 127] width 28 height 6
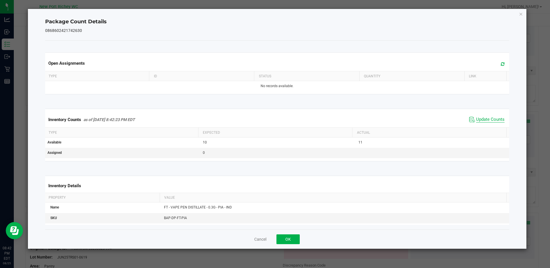
click at [484, 117] on span "Update Counts" at bounding box center [490, 120] width 28 height 6
click at [295, 237] on button "OK" at bounding box center [287, 239] width 23 height 10
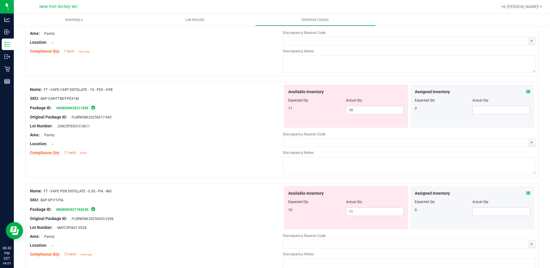
scroll to position [1013, 0]
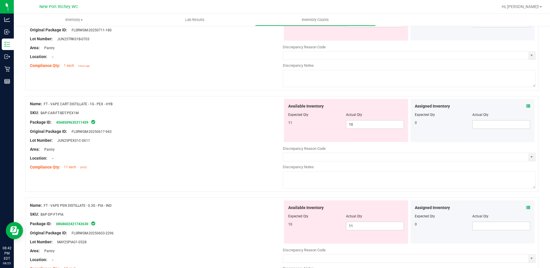
click at [526, 106] on icon at bounding box center [528, 106] width 4 height 4
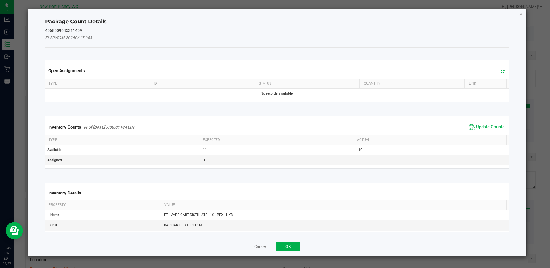
click at [479, 127] on span "Update Counts" at bounding box center [490, 127] width 28 height 6
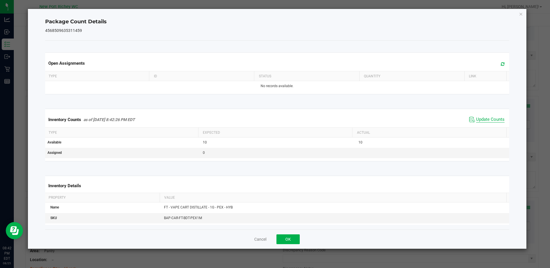
click at [480, 117] on span "Update Counts" at bounding box center [490, 120] width 28 height 6
click at [296, 238] on button "OK" at bounding box center [287, 239] width 23 height 10
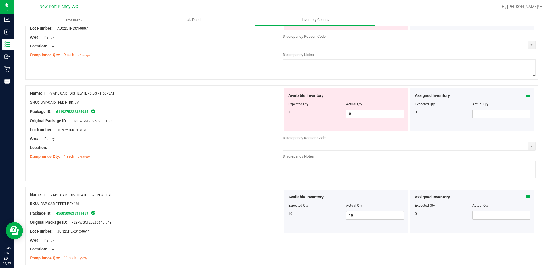
scroll to position [898, 0]
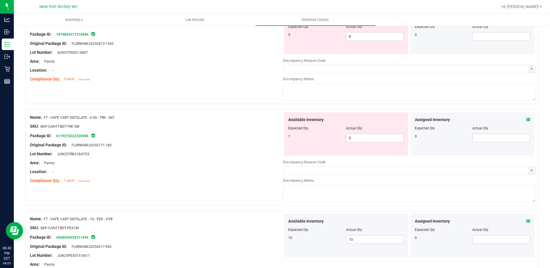
click at [526, 120] on icon at bounding box center [528, 120] width 4 height 4
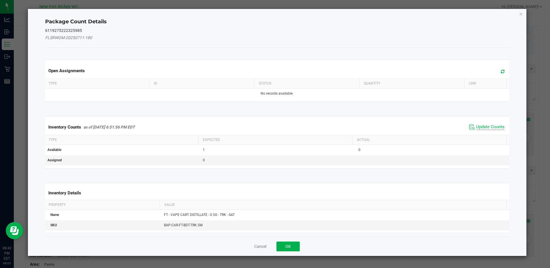
click at [487, 127] on span "Update Counts" at bounding box center [490, 127] width 28 height 6
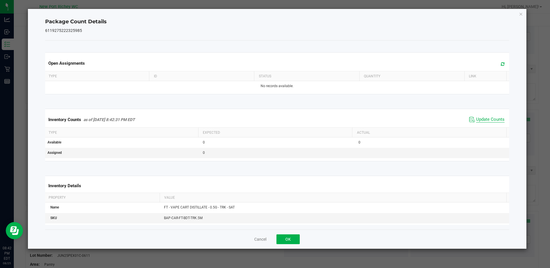
click at [476, 118] on span "Update Counts" at bounding box center [490, 120] width 28 height 6
click at [298, 235] on button "OK" at bounding box center [287, 239] width 23 height 10
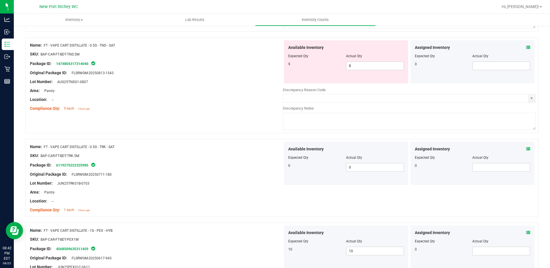
scroll to position [840, 0]
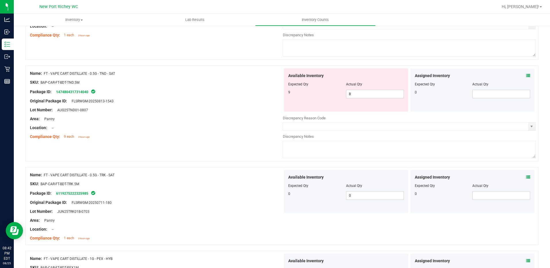
click at [526, 76] on icon at bounding box center [528, 76] width 4 height 4
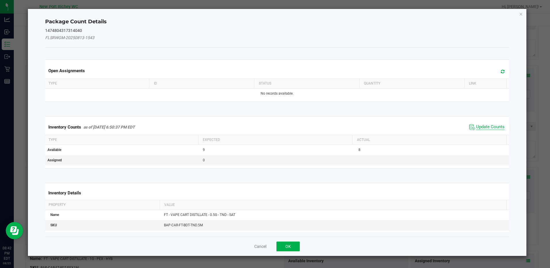
click at [479, 125] on span "Update Counts" at bounding box center [490, 127] width 28 height 6
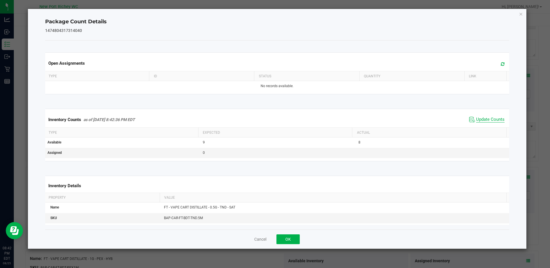
click at [480, 118] on span "Update Counts" at bounding box center [490, 120] width 28 height 6
click at [479, 119] on span "Update Counts" at bounding box center [490, 120] width 28 height 6
click at [297, 236] on button "OK" at bounding box center [287, 239] width 23 height 10
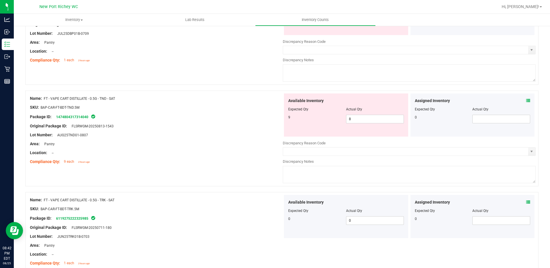
scroll to position [783, 0]
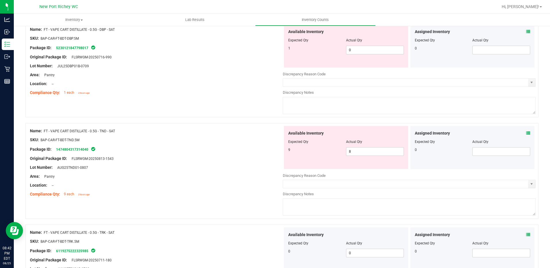
click at [526, 133] on icon at bounding box center [528, 133] width 4 height 4
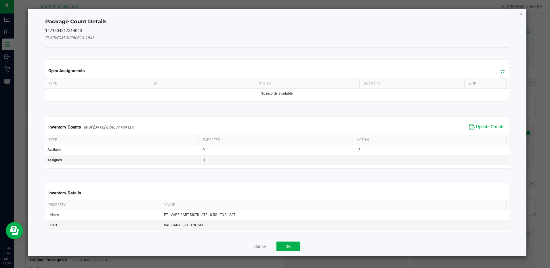
click at [483, 128] on span "Update Counts" at bounding box center [490, 127] width 28 height 6
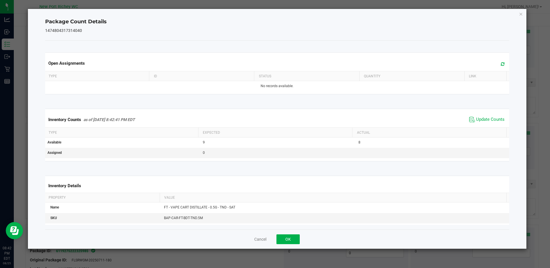
click at [481, 116] on span "Update Counts" at bounding box center [487, 119] width 38 height 9
click at [292, 234] on div "Cancel OK" at bounding box center [277, 239] width 464 height 19
click at [292, 237] on button "OK" at bounding box center [287, 239] width 23 height 10
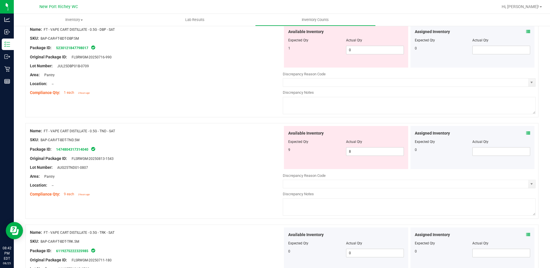
scroll to position [696, 0]
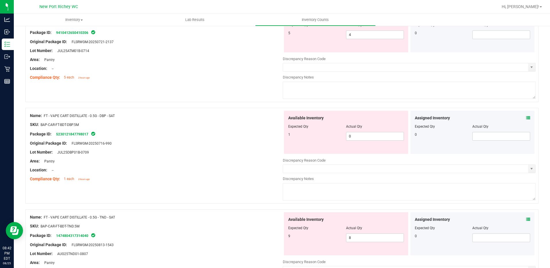
click at [526, 115] on span at bounding box center [528, 118] width 4 height 6
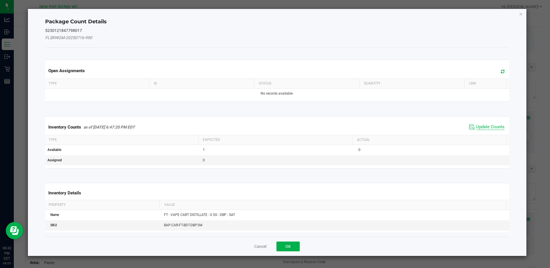
click at [476, 125] on span "Update Counts" at bounding box center [490, 127] width 28 height 6
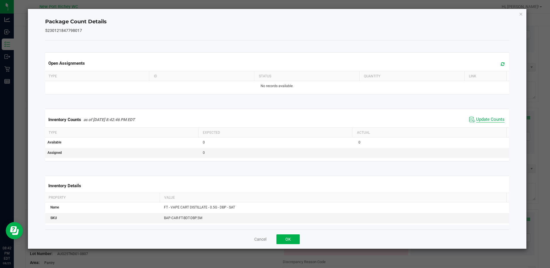
click at [477, 119] on span "Update Counts" at bounding box center [490, 120] width 28 height 6
click at [286, 239] on button "OK" at bounding box center [287, 239] width 23 height 10
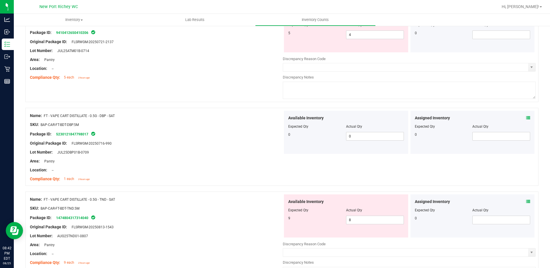
scroll to position [581, 0]
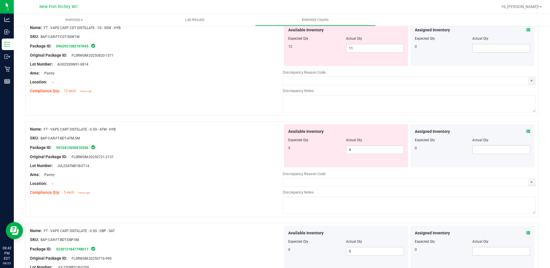
click at [526, 131] on icon at bounding box center [528, 131] width 4 height 4
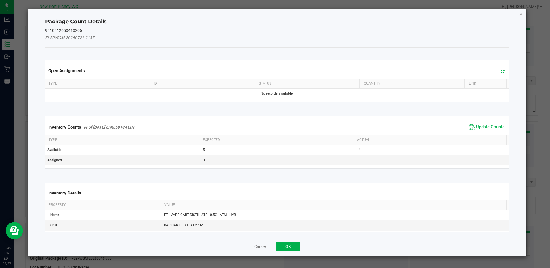
click at [483, 124] on span "Update Counts" at bounding box center [487, 127] width 38 height 9
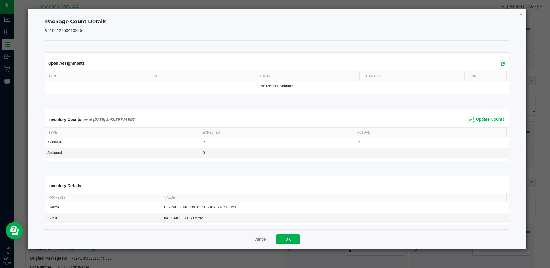
click at [482, 118] on span "Update Counts" at bounding box center [490, 120] width 28 height 6
click at [292, 238] on button "OK" at bounding box center [287, 239] width 23 height 10
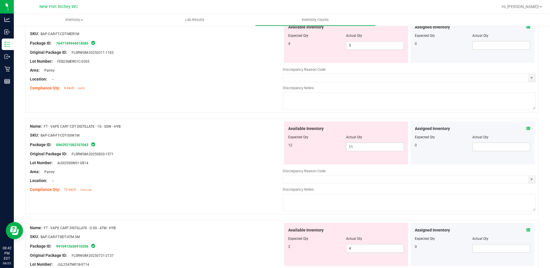
scroll to position [466, 0]
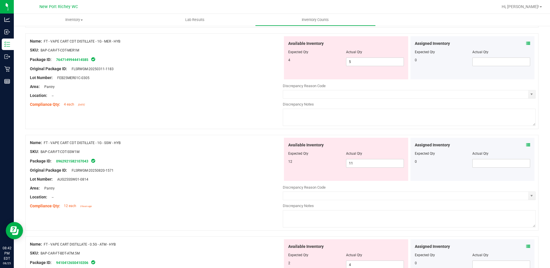
click at [526, 145] on icon at bounding box center [528, 145] width 4 height 4
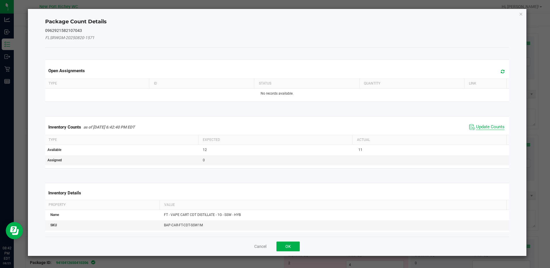
click at [492, 126] on span "Update Counts" at bounding box center [490, 127] width 28 height 6
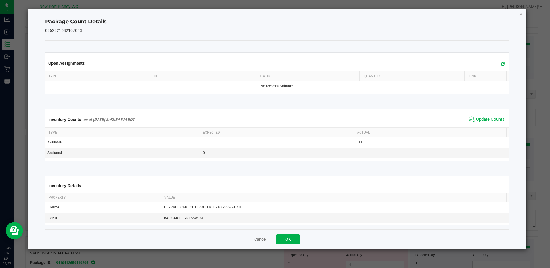
click at [477, 119] on span "Update Counts" at bounding box center [490, 120] width 28 height 6
click at [291, 237] on button "OK" at bounding box center [287, 239] width 23 height 10
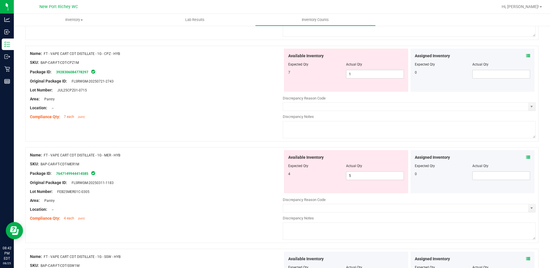
scroll to position [351, 0]
click at [526, 158] on icon at bounding box center [528, 158] width 4 height 4
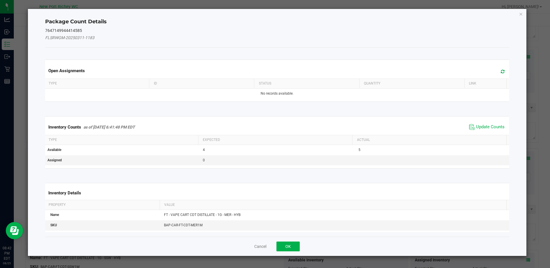
click at [486, 131] on span "Update Counts" at bounding box center [487, 127] width 38 height 9
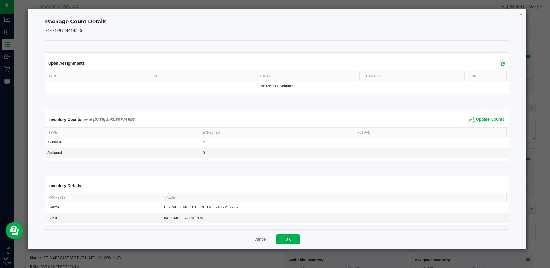
click at [483, 125] on div "Inventory Counts as of [DATE] 8:42:58 PM EDT Update Counts" at bounding box center [277, 120] width 466 height 16
click at [479, 118] on span "Update Counts" at bounding box center [490, 120] width 28 height 6
click at [477, 118] on span "Update Counts" at bounding box center [490, 120] width 28 height 6
click at [290, 236] on button "OK" at bounding box center [287, 239] width 23 height 10
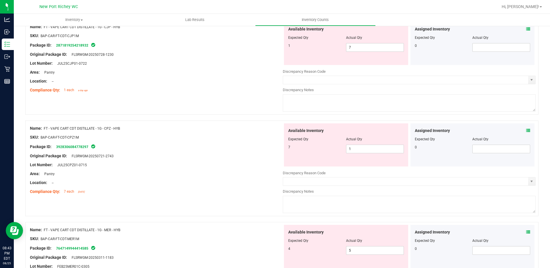
scroll to position [265, 0]
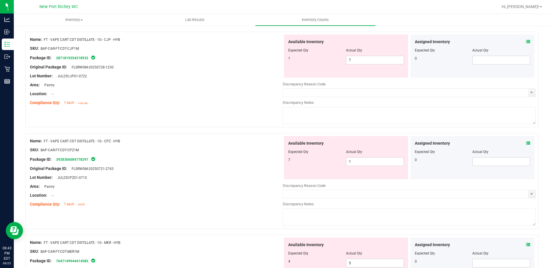
click at [526, 144] on icon at bounding box center [528, 143] width 4 height 4
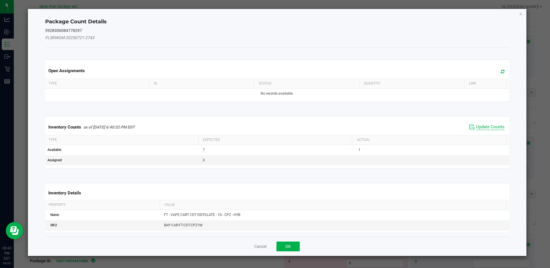
click at [476, 125] on span "Update Counts" at bounding box center [490, 127] width 28 height 6
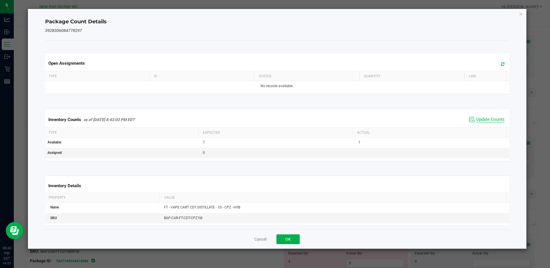
click at [475, 125] on div "Inventory Counts as of [DATE] 8:43:03 PM EDT Update Counts" at bounding box center [277, 120] width 466 height 16
click at [477, 122] on span "Update Counts" at bounding box center [490, 120] width 28 height 6
click at [295, 236] on button "OK" at bounding box center [287, 239] width 23 height 10
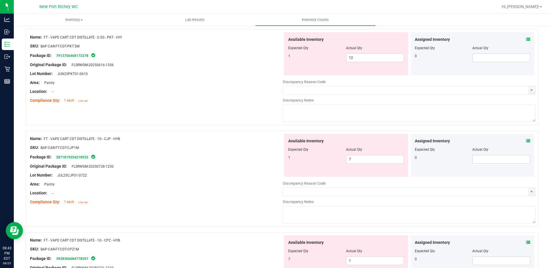
scroll to position [150, 0]
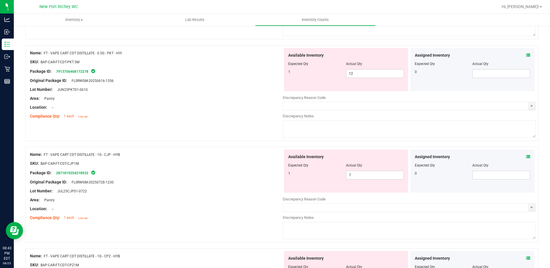
click at [526, 156] on icon at bounding box center [528, 157] width 4 height 4
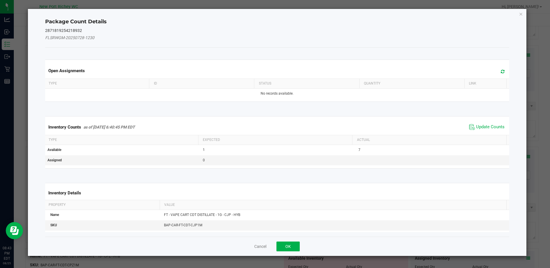
click at [481, 124] on span "Update Counts" at bounding box center [487, 127] width 38 height 9
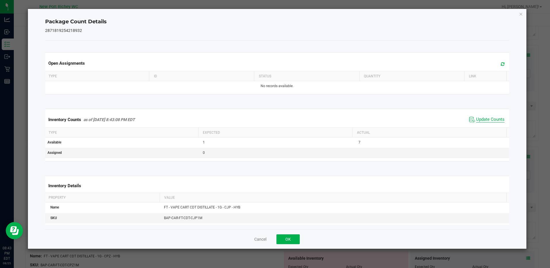
click at [482, 119] on span "Update Counts" at bounding box center [490, 120] width 28 height 6
click at [290, 235] on button "OK" at bounding box center [287, 239] width 23 height 10
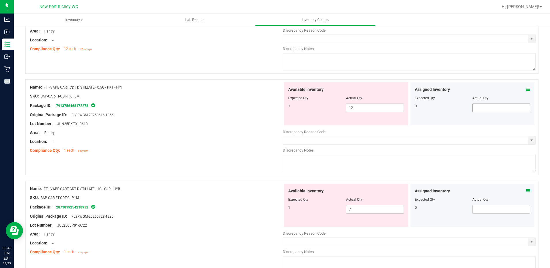
scroll to position [64, 0]
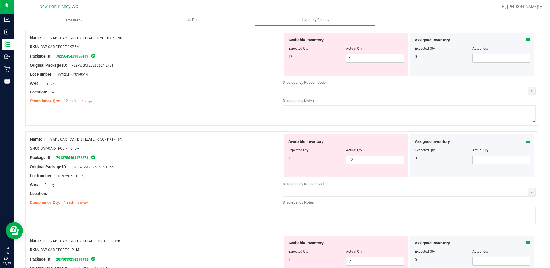
click at [526, 141] on icon at bounding box center [528, 142] width 4 height 4
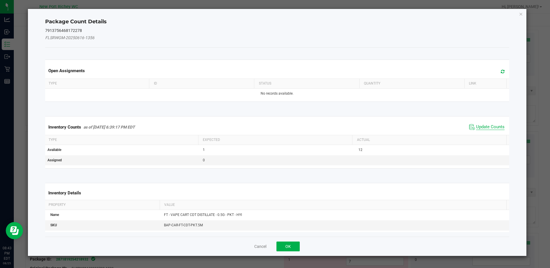
click at [478, 125] on span "Update Counts" at bounding box center [490, 127] width 28 height 6
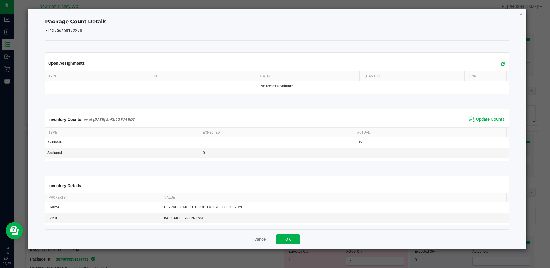
click at [479, 119] on span "Update Counts" at bounding box center [490, 120] width 28 height 6
click at [288, 242] on button "OK" at bounding box center [287, 239] width 23 height 10
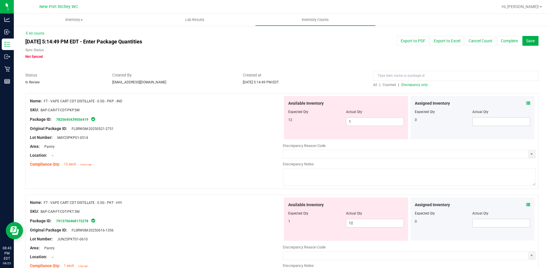
scroll to position [0, 0]
click at [526, 104] on icon at bounding box center [528, 104] width 4 height 4
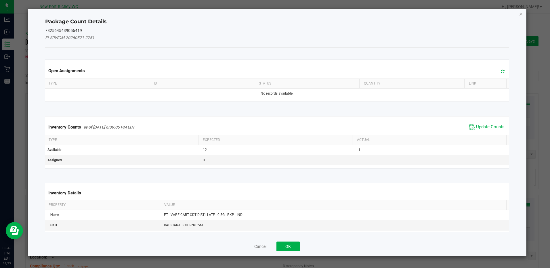
click at [491, 125] on span "Update Counts" at bounding box center [490, 127] width 28 height 6
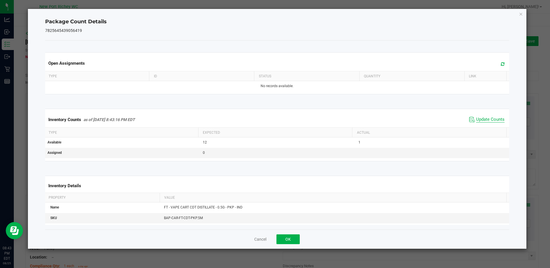
click at [484, 117] on span "Update Counts" at bounding box center [490, 120] width 28 height 6
click at [482, 117] on span "Update Counts" at bounding box center [490, 120] width 28 height 6
click at [294, 235] on button "OK" at bounding box center [287, 239] width 23 height 10
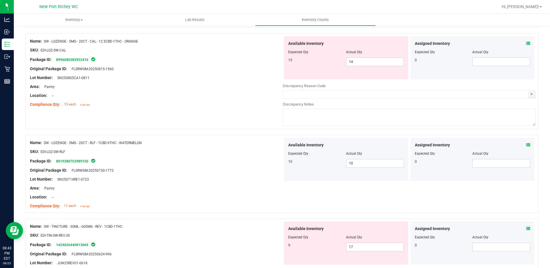
scroll to position [1769, 0]
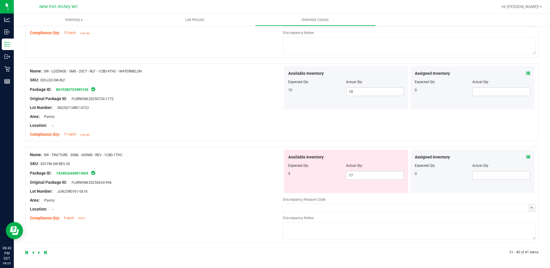
click at [33, 252] on icon at bounding box center [33, 252] width 2 height 3
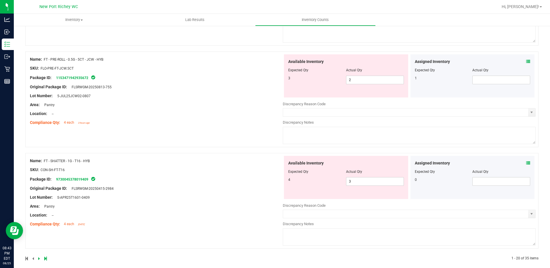
scroll to position [1876, 0]
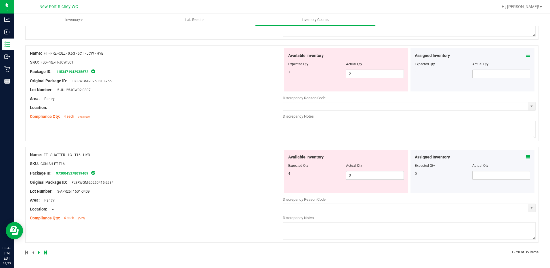
click at [526, 157] on icon at bounding box center [528, 157] width 4 height 4
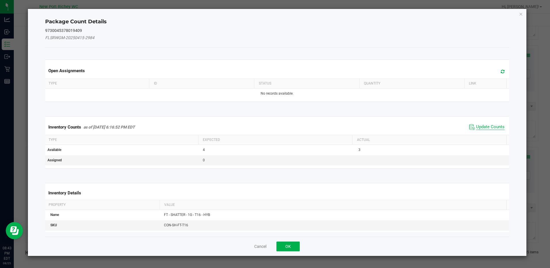
click at [482, 128] on span "Update Counts" at bounding box center [490, 127] width 28 height 6
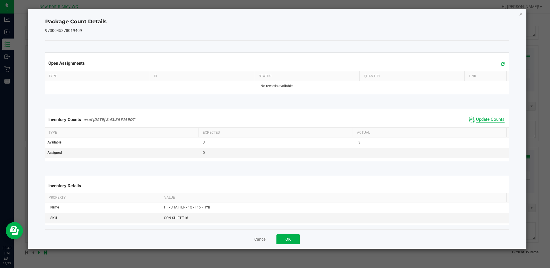
click at [481, 119] on span "Update Counts" at bounding box center [490, 120] width 28 height 6
click at [295, 240] on button "OK" at bounding box center [287, 239] width 23 height 10
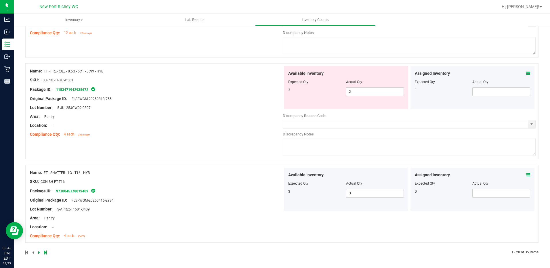
click at [526, 74] on icon at bounding box center [528, 73] width 4 height 4
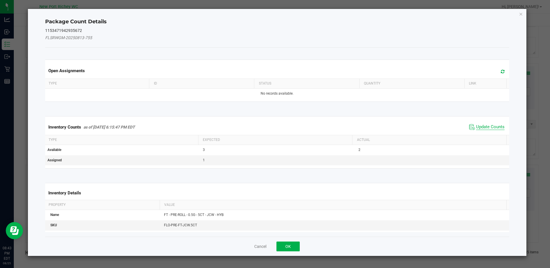
click at [484, 127] on span "Update Counts" at bounding box center [490, 127] width 28 height 6
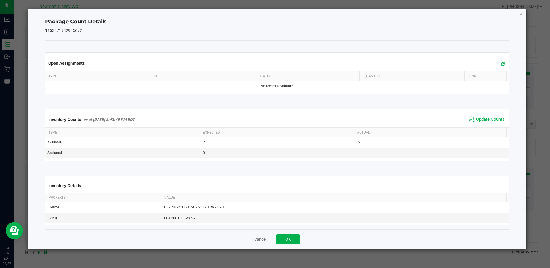
click at [481, 117] on span "Update Counts" at bounding box center [490, 120] width 28 height 6
click at [293, 239] on button "OK" at bounding box center [287, 239] width 23 height 10
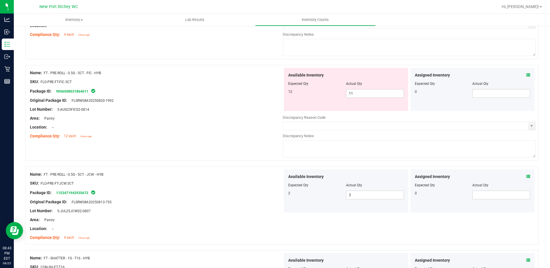
scroll to position [1725, 0]
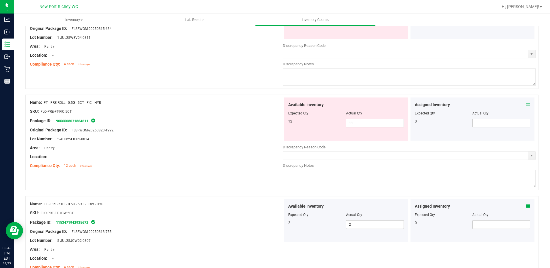
click at [526, 103] on icon at bounding box center [528, 105] width 4 height 4
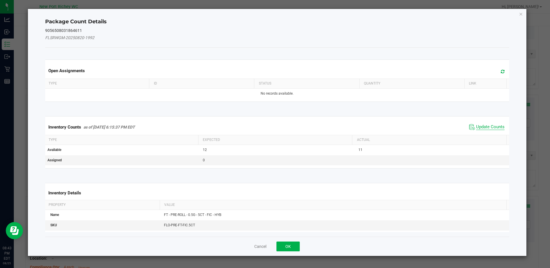
click at [493, 128] on span "Update Counts" at bounding box center [490, 127] width 28 height 6
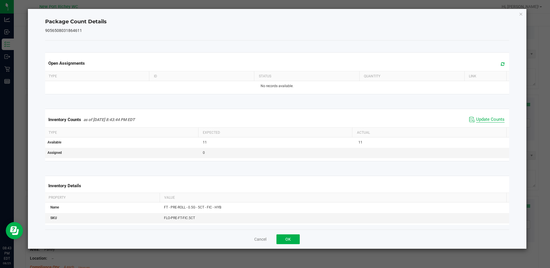
click at [481, 119] on span "Update Counts" at bounding box center [490, 120] width 28 height 6
click at [292, 240] on button "OK" at bounding box center [287, 239] width 23 height 10
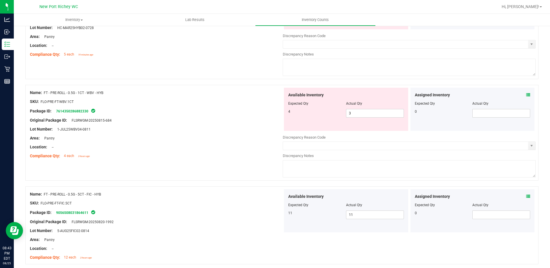
scroll to position [1610, 0]
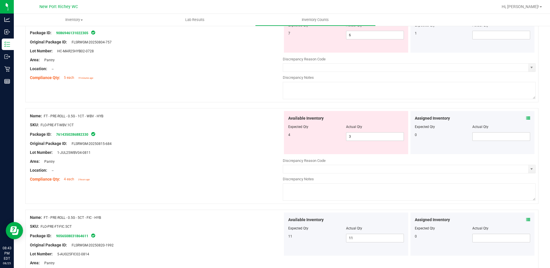
click at [526, 118] on icon at bounding box center [528, 118] width 4 height 4
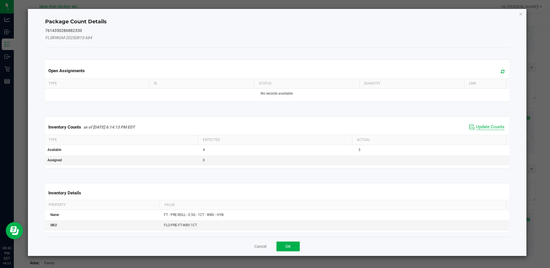
click at [476, 124] on span "Update Counts" at bounding box center [490, 127] width 28 height 6
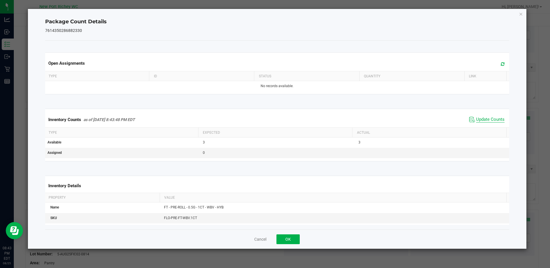
click at [480, 119] on span "Update Counts" at bounding box center [490, 120] width 28 height 6
click at [296, 240] on button "OK" at bounding box center [287, 239] width 23 height 10
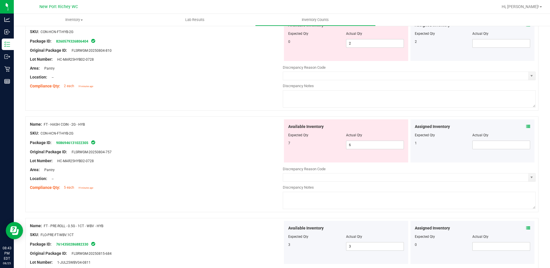
scroll to position [1495, 0]
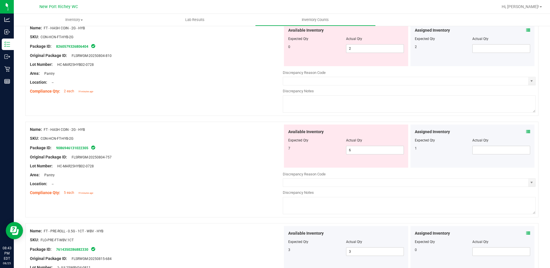
click at [526, 129] on span at bounding box center [528, 132] width 4 height 6
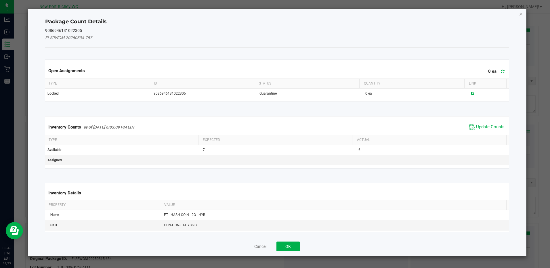
click at [490, 128] on span "Update Counts" at bounding box center [490, 127] width 28 height 6
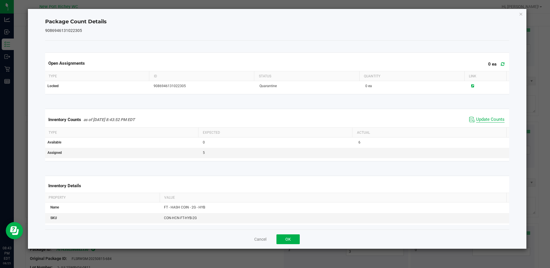
click at [476, 117] on span "Update Counts" at bounding box center [490, 120] width 28 height 6
click at [293, 235] on button "OK" at bounding box center [287, 239] width 23 height 10
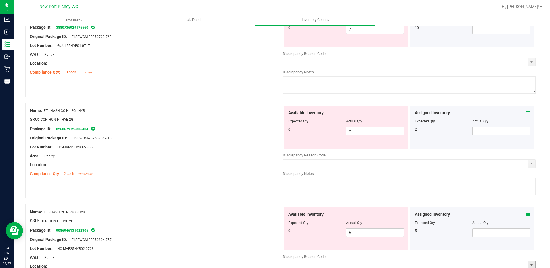
scroll to position [1380, 0]
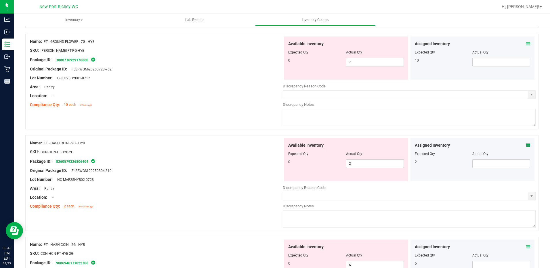
click at [526, 145] on icon at bounding box center [528, 145] width 4 height 4
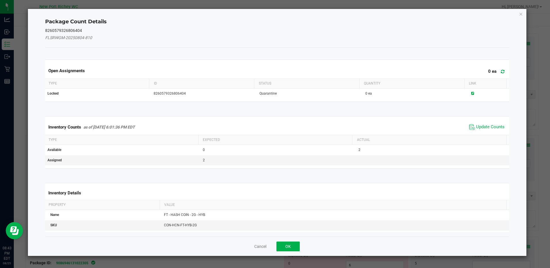
click at [487, 131] on span "Update Counts" at bounding box center [487, 127] width 38 height 9
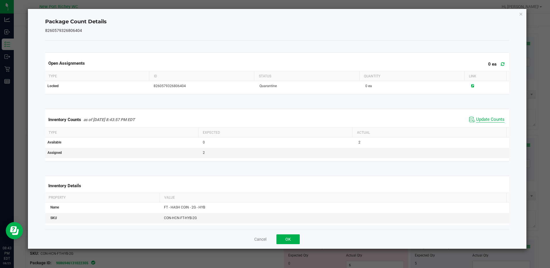
click at [481, 118] on span "Update Counts" at bounding box center [490, 120] width 28 height 6
click at [300, 241] on button "OK" at bounding box center [287, 239] width 23 height 10
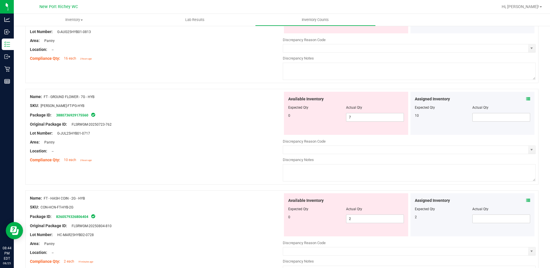
scroll to position [1322, 0]
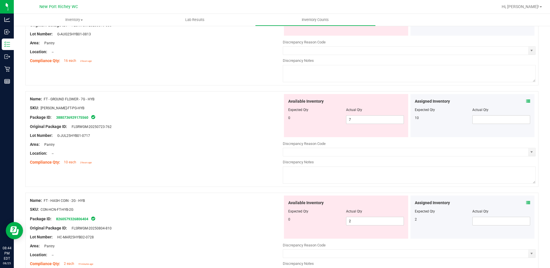
click at [526, 100] on icon at bounding box center [528, 101] width 4 height 4
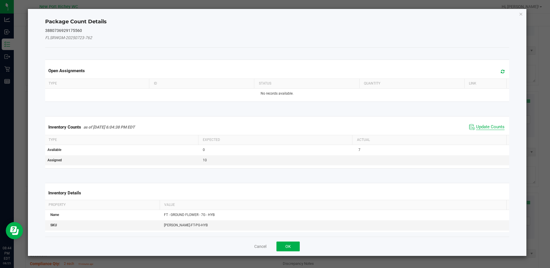
click at [478, 126] on span "Update Counts" at bounding box center [490, 127] width 28 height 6
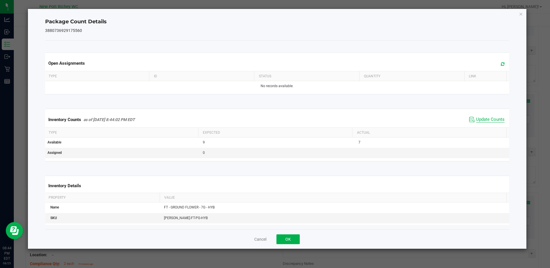
click at [477, 119] on span "Update Counts" at bounding box center [490, 120] width 28 height 6
click at [477, 118] on span "Update Counts" at bounding box center [490, 120] width 28 height 6
click at [287, 237] on button "OK" at bounding box center [287, 239] width 23 height 10
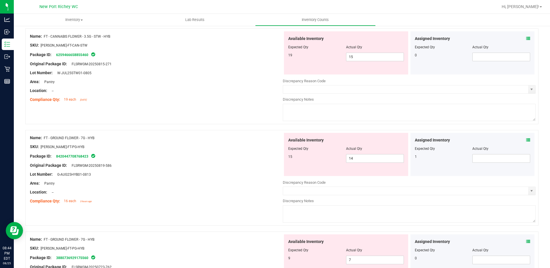
scroll to position [1178, 0]
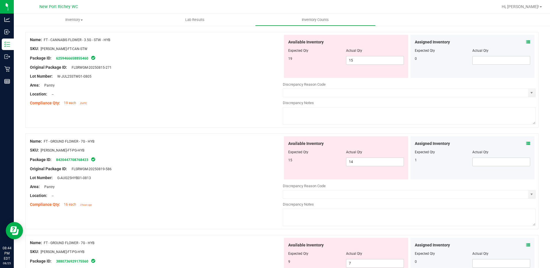
click at [526, 142] on icon at bounding box center [528, 144] width 4 height 4
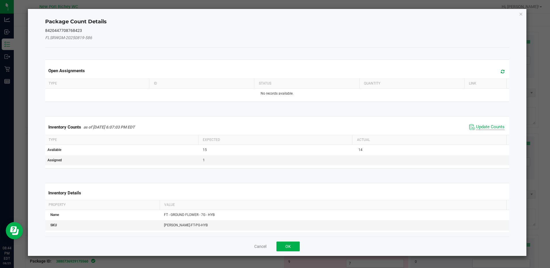
click at [480, 126] on span "Update Counts" at bounding box center [490, 127] width 28 height 6
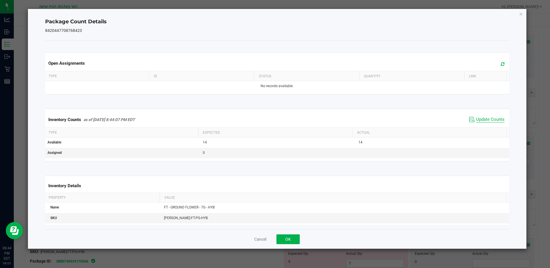
click at [479, 120] on span "Update Counts" at bounding box center [490, 120] width 28 height 6
click at [477, 120] on span "Update Counts" at bounding box center [490, 120] width 28 height 6
click at [293, 240] on button "OK" at bounding box center [287, 239] width 23 height 10
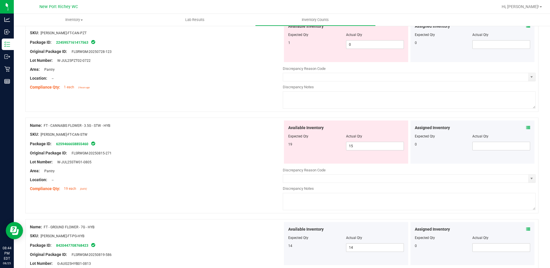
scroll to position [1092, 0]
click at [526, 126] on icon at bounding box center [528, 128] width 4 height 4
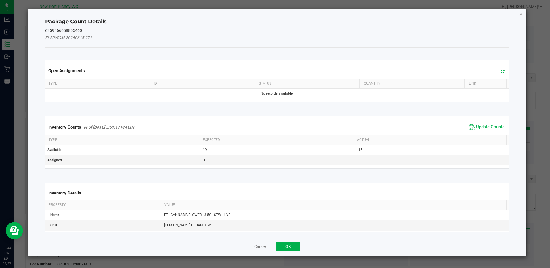
click at [485, 125] on span "Update Counts" at bounding box center [490, 127] width 28 height 6
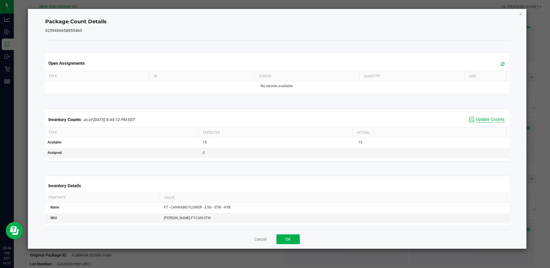
click at [480, 117] on span "Update Counts" at bounding box center [490, 120] width 28 height 6
click at [479, 117] on span "Update Counts" at bounding box center [490, 120] width 28 height 6
click at [291, 237] on button "OK" at bounding box center [287, 239] width 23 height 10
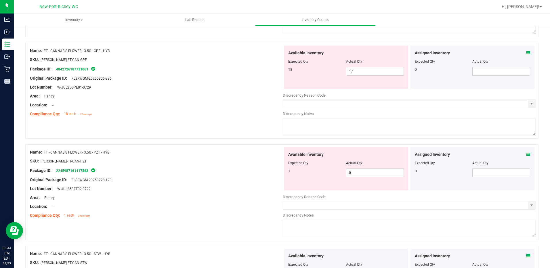
scroll to position [948, 0]
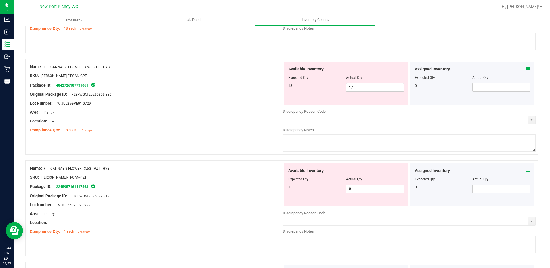
click at [526, 170] on icon at bounding box center [528, 171] width 4 height 4
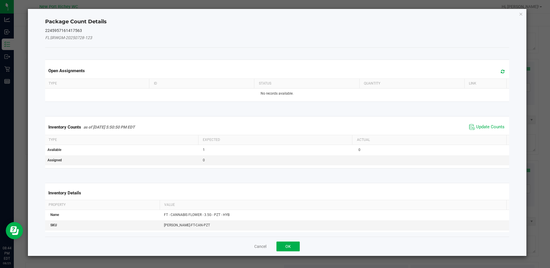
click at [496, 134] on div "Inventory Counts as of [DATE] 5:50:50 PM EDT Update Counts" at bounding box center [277, 127] width 466 height 16
click at [490, 127] on span "Update Counts" at bounding box center [490, 127] width 28 height 6
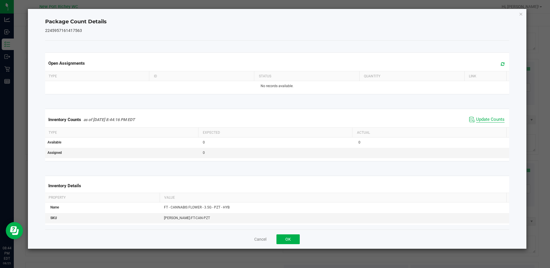
click at [478, 122] on span "Update Counts" at bounding box center [490, 120] width 28 height 6
click at [476, 120] on span "Update Counts" at bounding box center [490, 120] width 28 height 6
click at [293, 240] on button "OK" at bounding box center [287, 239] width 23 height 10
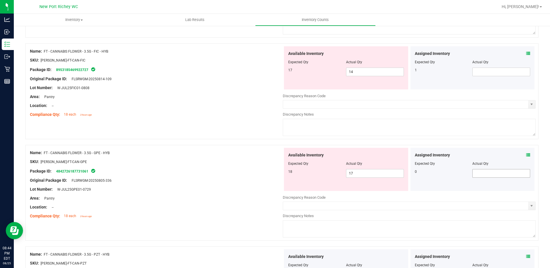
scroll to position [862, 0]
click at [526, 154] on icon at bounding box center [528, 155] width 4 height 4
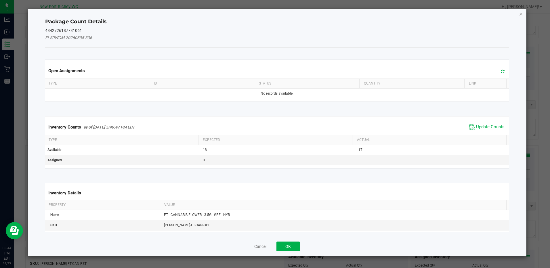
click at [488, 125] on span "Update Counts" at bounding box center [490, 127] width 28 height 6
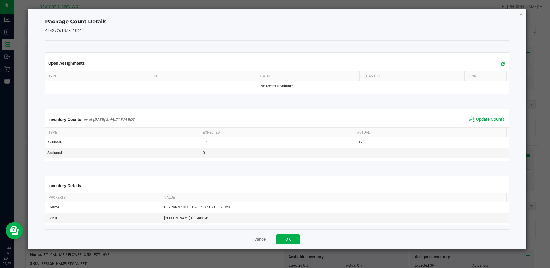
click at [480, 120] on span "Update Counts" at bounding box center [490, 120] width 28 height 6
click at [280, 237] on button "OK" at bounding box center [287, 239] width 23 height 10
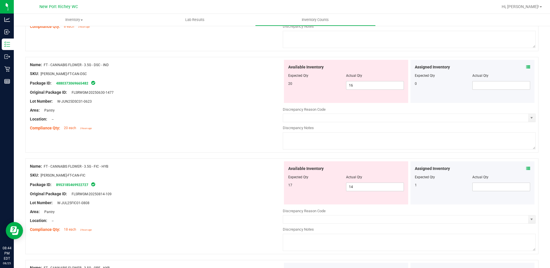
scroll to position [747, 0]
click at [526, 170] on icon at bounding box center [528, 169] width 4 height 4
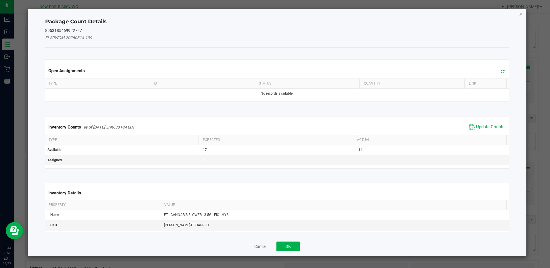
click at [483, 127] on span "Update Counts" at bounding box center [490, 127] width 28 height 6
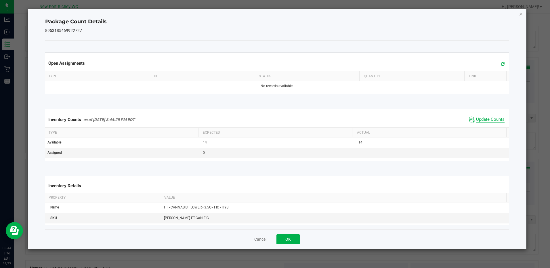
click at [483, 119] on span "Update Counts" at bounding box center [490, 120] width 28 height 6
click at [479, 120] on span "Update Counts" at bounding box center [490, 120] width 28 height 6
click at [286, 232] on div "Cancel OK" at bounding box center [277, 239] width 464 height 19
click at [286, 236] on button "OK" at bounding box center [287, 239] width 23 height 10
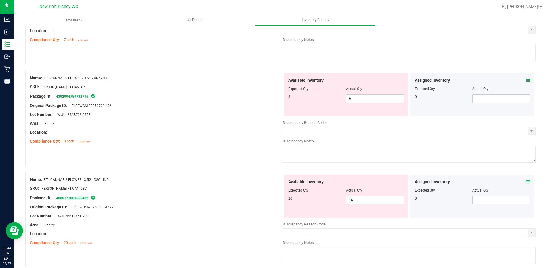
scroll to position [632, 0]
click at [526, 181] on icon at bounding box center [528, 182] width 4 height 4
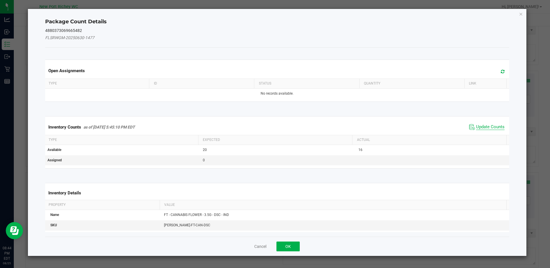
click at [485, 127] on span "Update Counts" at bounding box center [490, 127] width 28 height 6
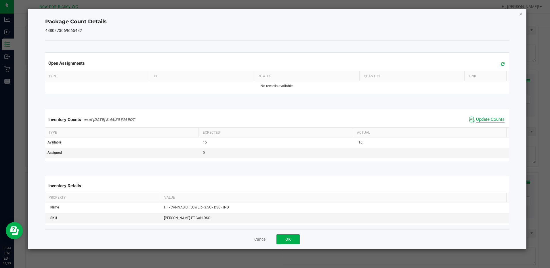
click at [482, 119] on span "Update Counts" at bounding box center [490, 120] width 28 height 6
click at [285, 238] on button "OK" at bounding box center [287, 239] width 23 height 10
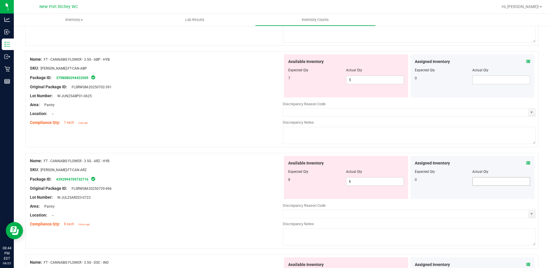
scroll to position [546, 0]
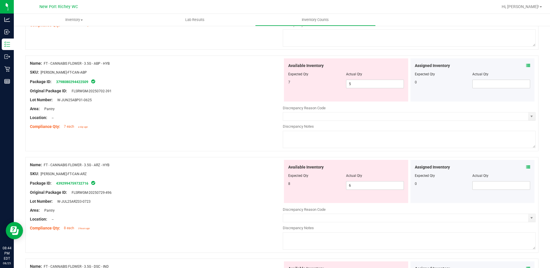
click at [526, 168] on icon at bounding box center [528, 167] width 4 height 4
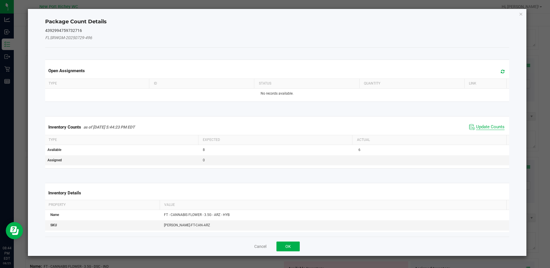
click at [486, 127] on span "Update Counts" at bounding box center [490, 127] width 28 height 6
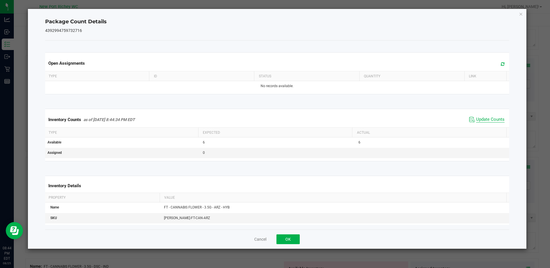
click at [482, 120] on span "Update Counts" at bounding box center [490, 120] width 28 height 6
click at [290, 235] on button "OK" at bounding box center [287, 239] width 23 height 10
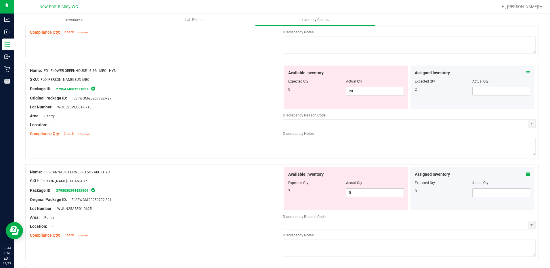
scroll to position [402, 0]
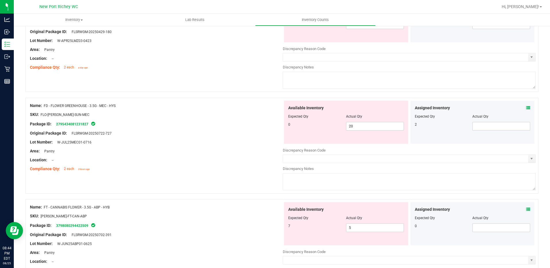
click at [526, 209] on icon at bounding box center [528, 209] width 4 height 4
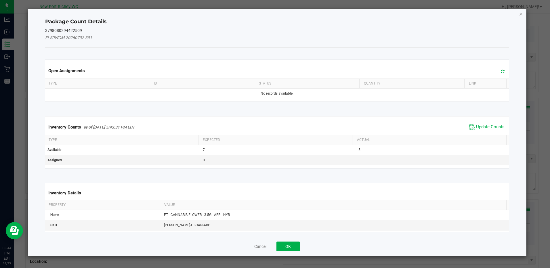
click at [489, 126] on span "Update Counts" at bounding box center [490, 127] width 28 height 6
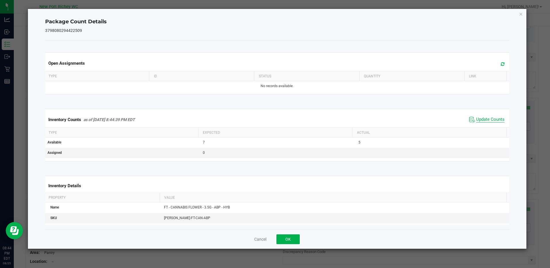
click at [485, 118] on span "Update Counts" at bounding box center [490, 120] width 28 height 6
click at [286, 244] on div "Cancel OK" at bounding box center [277, 239] width 464 height 19
click at [287, 240] on button "OK" at bounding box center [287, 239] width 23 height 10
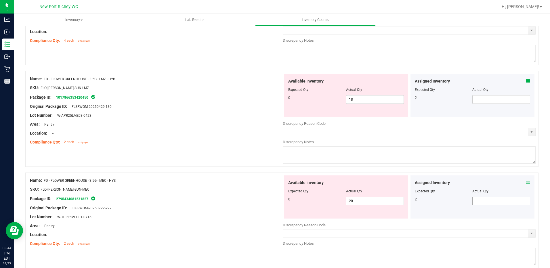
scroll to position [316, 0]
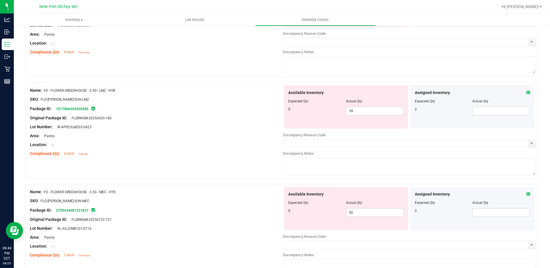
click at [526, 192] on icon at bounding box center [528, 194] width 4 height 4
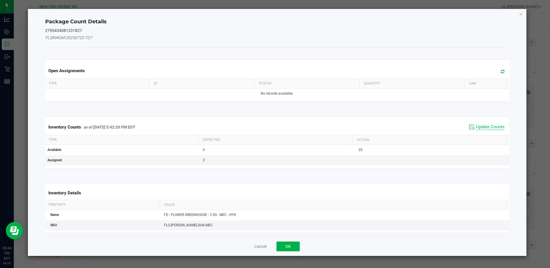
click at [478, 125] on span "Update Counts" at bounding box center [490, 127] width 28 height 6
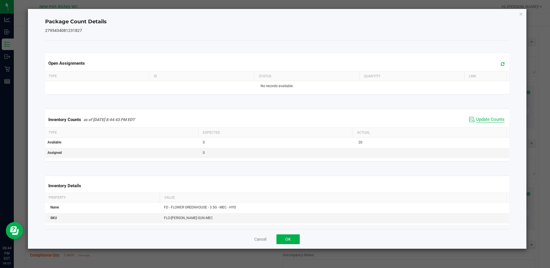
click at [478, 120] on span "Update Counts" at bounding box center [490, 120] width 28 height 6
click at [292, 237] on button "OK" at bounding box center [287, 239] width 23 height 10
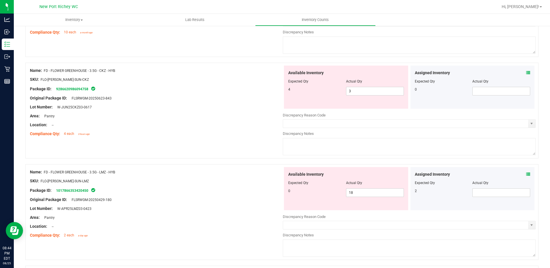
scroll to position [229, 0]
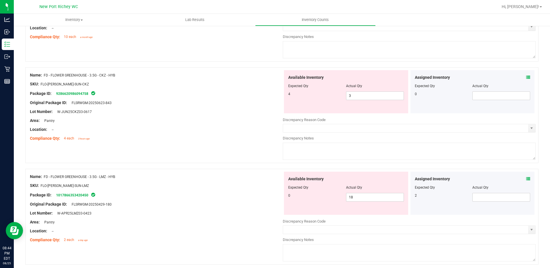
click at [526, 179] on icon at bounding box center [528, 179] width 4 height 4
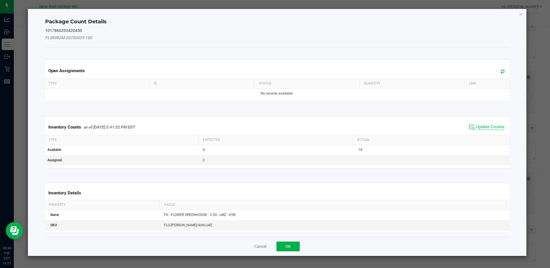
click at [476, 126] on span "Update Counts" at bounding box center [490, 127] width 28 height 6
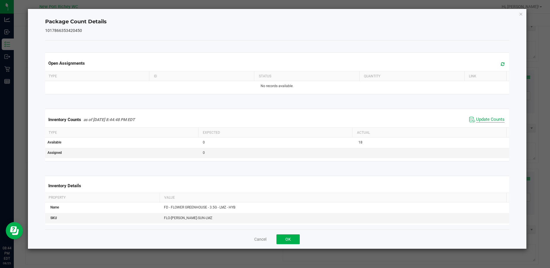
click at [480, 119] on span "Update Counts" at bounding box center [490, 120] width 28 height 6
click at [294, 238] on button "OK" at bounding box center [287, 239] width 23 height 10
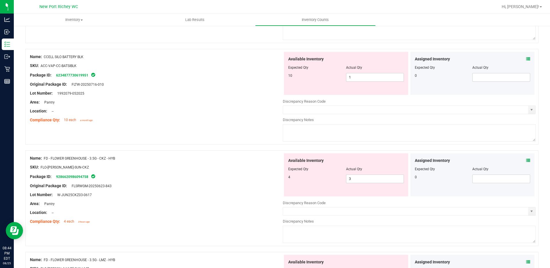
scroll to position [143, 0]
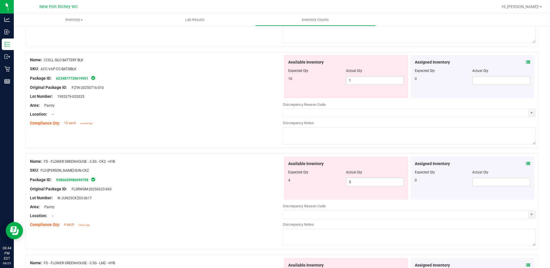
click at [526, 165] on icon at bounding box center [528, 164] width 4 height 4
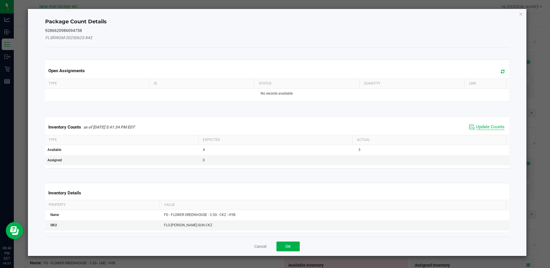
click at [488, 127] on span "Update Counts" at bounding box center [490, 127] width 28 height 6
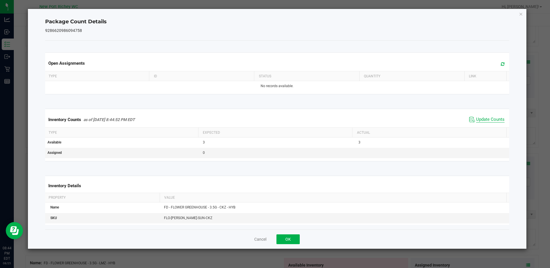
click at [482, 119] on span "Update Counts" at bounding box center [490, 120] width 28 height 6
click at [285, 239] on button "OK" at bounding box center [287, 239] width 23 height 10
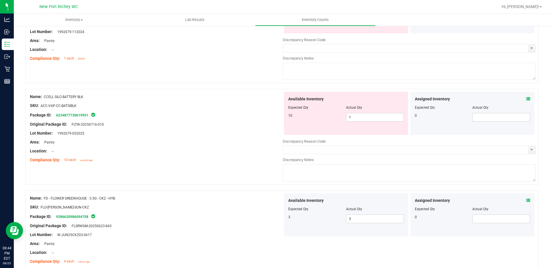
scroll to position [57, 0]
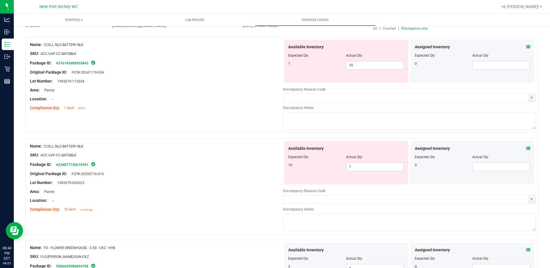
click at [526, 148] on icon at bounding box center [528, 148] width 4 height 4
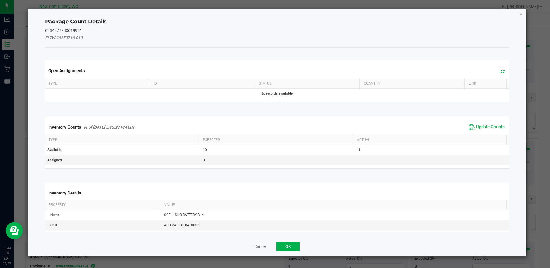
click at [471, 122] on div "Inventory Counts as of [DATE] 5:15:27 PM EDT Update Counts" at bounding box center [277, 127] width 466 height 16
click at [476, 126] on span "Update Counts" at bounding box center [490, 127] width 28 height 6
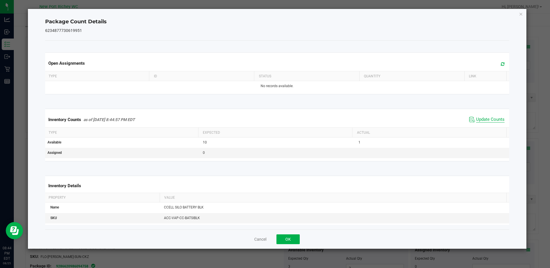
click at [476, 121] on span "Update Counts" at bounding box center [490, 120] width 28 height 6
click at [288, 238] on button "OK" at bounding box center [287, 239] width 23 height 10
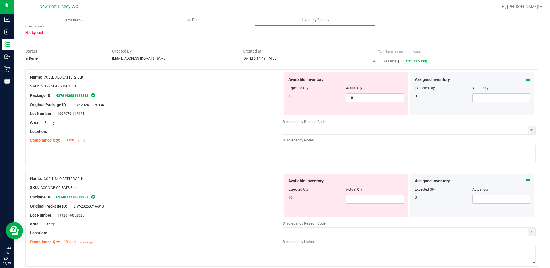
scroll to position [0, 0]
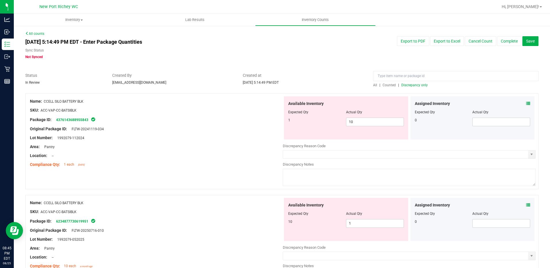
click at [526, 103] on icon at bounding box center [528, 104] width 4 height 4
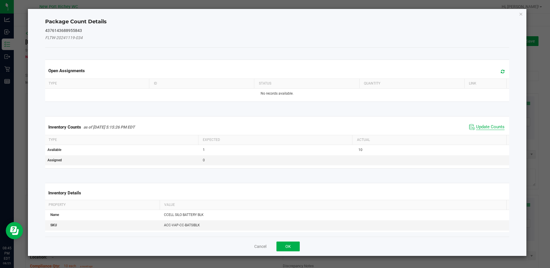
click at [485, 124] on span "Update Counts" at bounding box center [490, 127] width 28 height 6
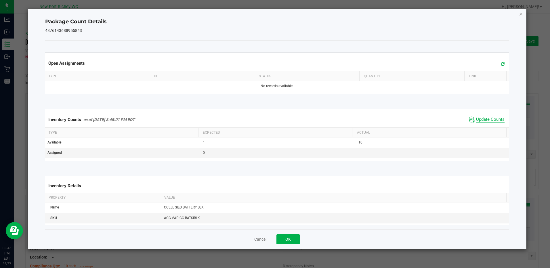
click at [486, 120] on span "Update Counts" at bounding box center [490, 120] width 28 height 6
click at [295, 243] on button "OK" at bounding box center [287, 239] width 23 height 10
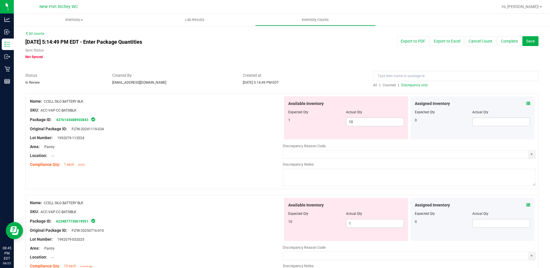
click at [420, 86] on span "Discrepancy only" at bounding box center [414, 85] width 26 height 4
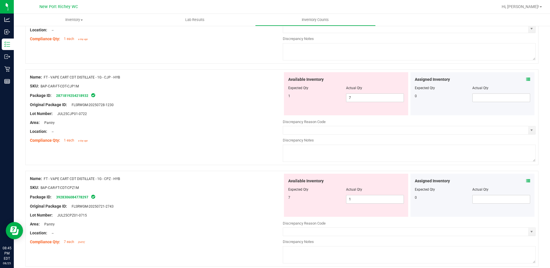
scroll to position [1876, 0]
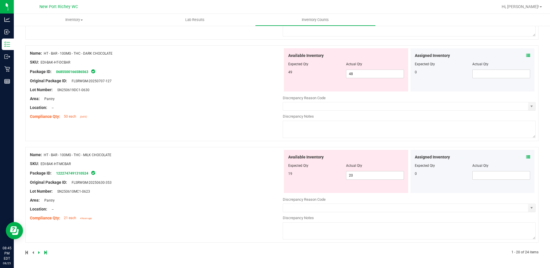
click at [46, 253] on icon at bounding box center [45, 252] width 3 height 3
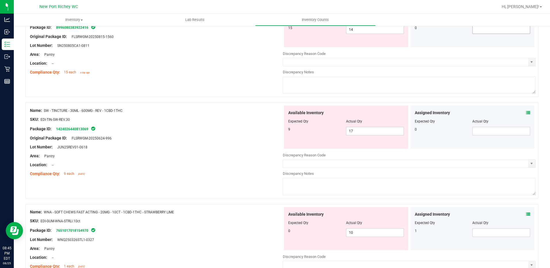
scroll to position [230, 0]
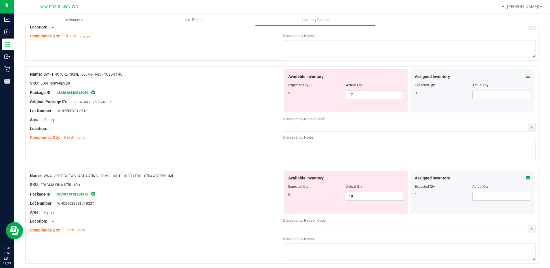
click at [526, 177] on icon at bounding box center [528, 178] width 4 height 4
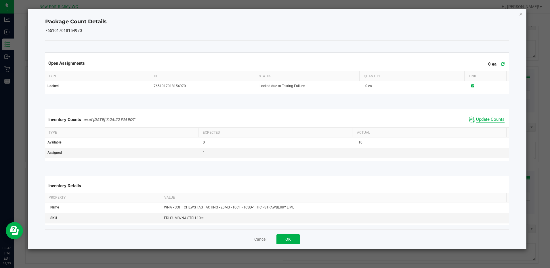
click at [486, 120] on span "Update Counts" at bounding box center [490, 120] width 28 height 6
click at [482, 115] on span "Update Counts" at bounding box center [487, 119] width 38 height 9
click at [286, 234] on button "OK" at bounding box center [287, 239] width 23 height 10
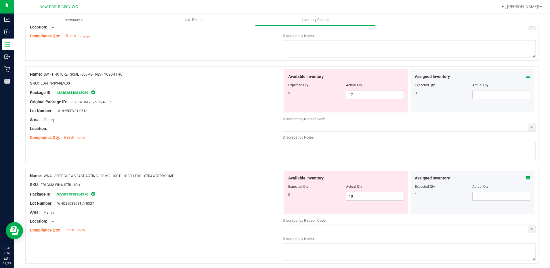
click at [526, 74] on icon at bounding box center [528, 76] width 4 height 4
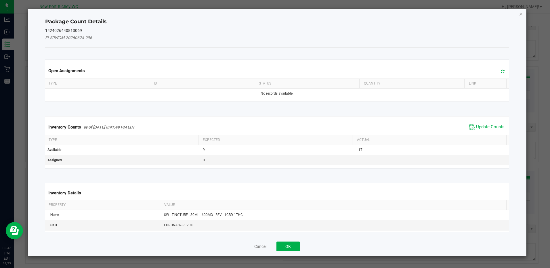
click at [476, 125] on span "Update Counts" at bounding box center [490, 127] width 28 height 6
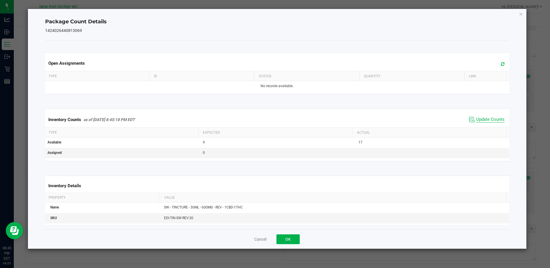
click at [480, 118] on span "Update Counts" at bounding box center [490, 120] width 28 height 6
click at [284, 240] on button "OK" at bounding box center [287, 239] width 23 height 10
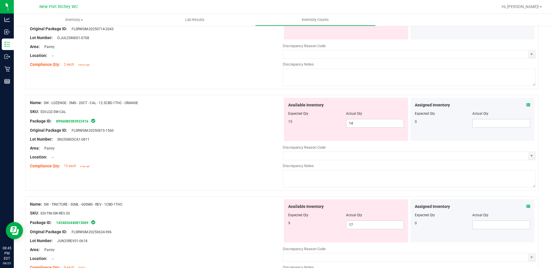
scroll to position [86, 0]
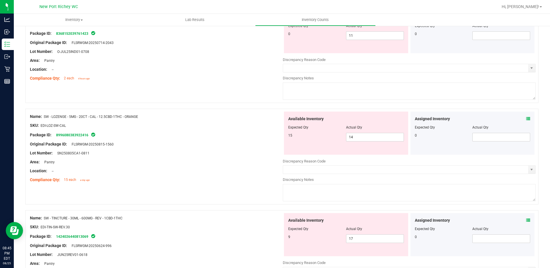
click at [521, 118] on div "Assigned Inventory" at bounding box center [473, 119] width 116 height 6
click at [526, 118] on icon at bounding box center [528, 119] width 4 height 4
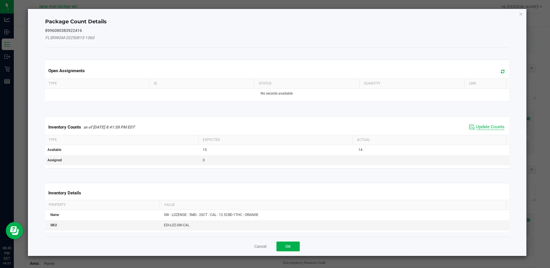
click at [482, 129] on span "Update Counts" at bounding box center [490, 127] width 28 height 6
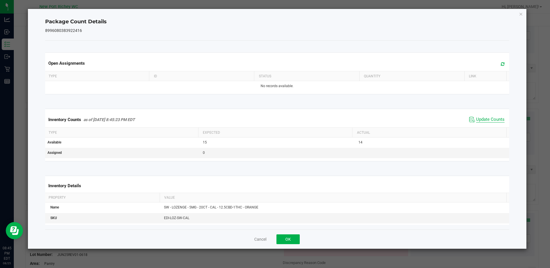
click at [482, 122] on span "Update Counts" at bounding box center [490, 120] width 28 height 6
click at [289, 244] on button "OK" at bounding box center [287, 239] width 23 height 10
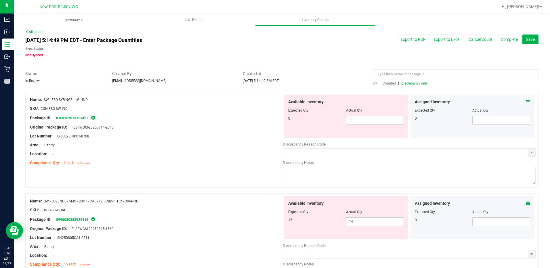
scroll to position [0, 0]
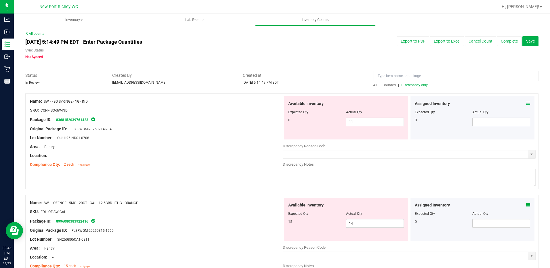
click at [526, 105] on icon at bounding box center [528, 104] width 4 height 4
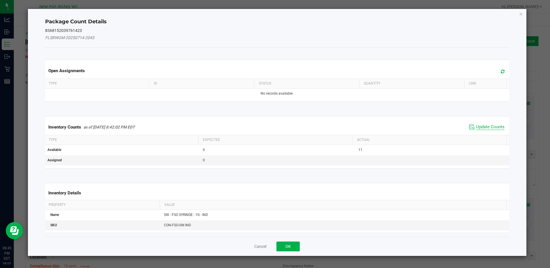
click at [479, 124] on span "Update Counts" at bounding box center [490, 127] width 28 height 6
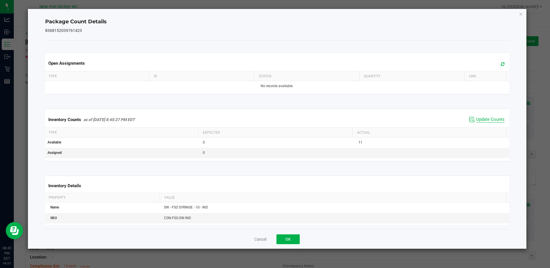
click at [482, 119] on span "Update Counts" at bounding box center [490, 120] width 28 height 6
click at [295, 235] on button "OK" at bounding box center [287, 239] width 23 height 10
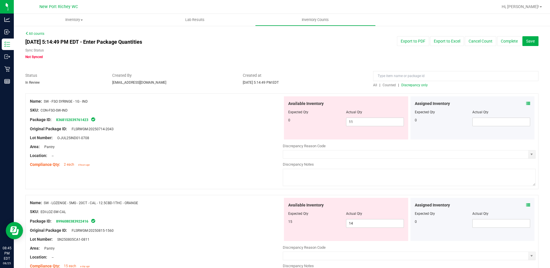
drag, startPoint x: 92, startPoint y: 102, endPoint x: 45, endPoint y: 98, distance: 47.1
click at [45, 98] on div "Name: SW - FSO SYRINGE - 1G - IND" at bounding box center [156, 101] width 253 height 6
paste input "[URL][DOMAIN_NAME]"
type input "[URL][DOMAIN_NAME]"
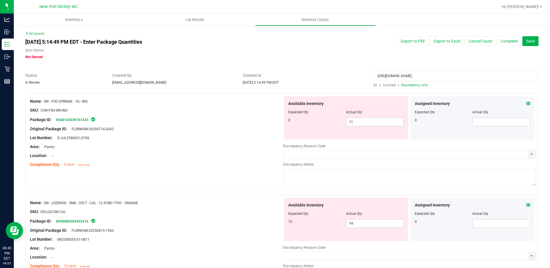
click at [373, 83] on span "All" at bounding box center [375, 85] width 4 height 4
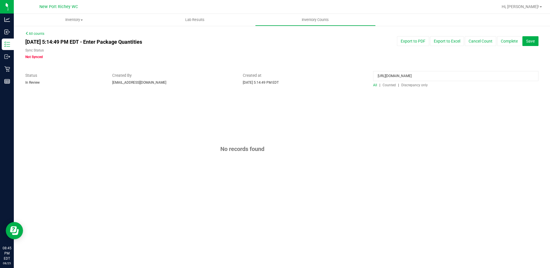
click at [410, 83] on div "All | Counted | Discrepancy only" at bounding box center [455, 85] width 165 height 5
click at [410, 84] on span "Discrepancy only" at bounding box center [414, 85] width 26 height 4
drag, startPoint x: 377, startPoint y: 74, endPoint x: 550, endPoint y: 72, distance: 172.6
click at [550, 70] on html "Analytics Inbound Inventory Outbound Retail Reports 08:45 PM EDT [DATE] 08/25 […" at bounding box center [275, 134] width 550 height 268
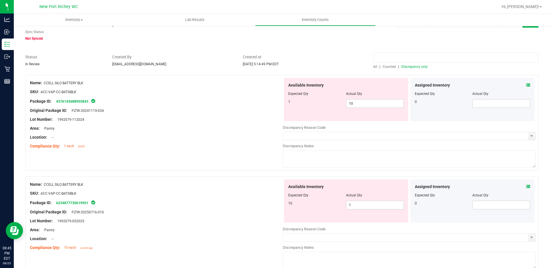
scroll to position [29, 0]
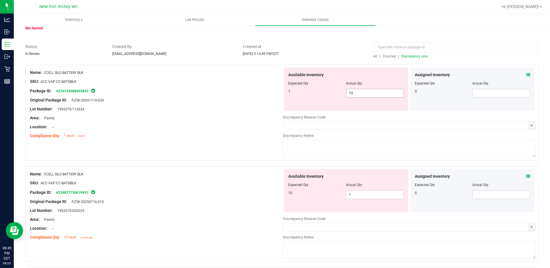
click at [361, 89] on span "10 10" at bounding box center [375, 93] width 58 height 9
type input "1"
click at [364, 193] on div "Available Inventory Expected Qty Actual Qty 10 1 1" at bounding box center [346, 190] width 124 height 43
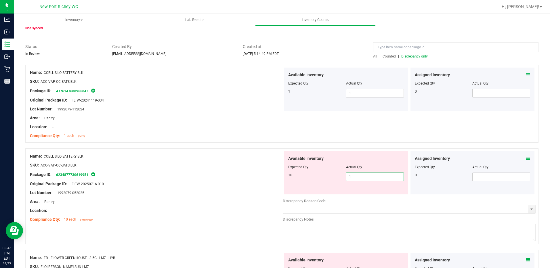
type input "10"
click at [271, 173] on div "Package ID: 6234877730619951" at bounding box center [156, 174] width 253 height 7
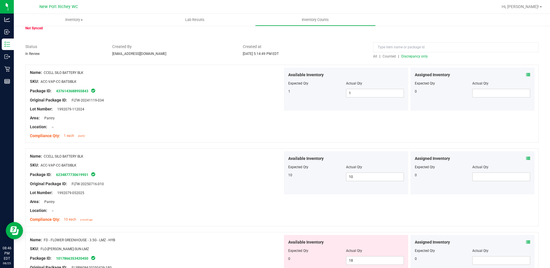
click at [526, 74] on icon at bounding box center [528, 75] width 4 height 4
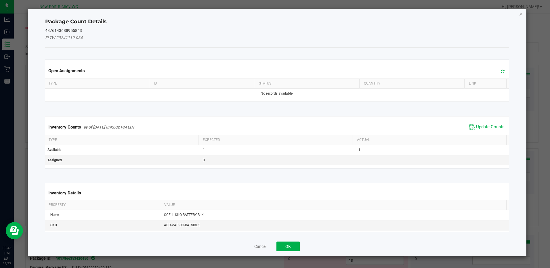
click at [484, 124] on span "Update Counts" at bounding box center [487, 127] width 38 height 9
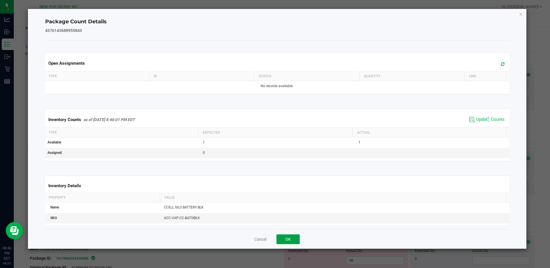
click at [286, 238] on button "OK" at bounding box center [287, 239] width 23 height 10
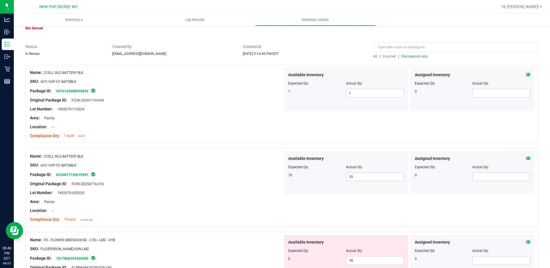
click at [526, 158] on icon at bounding box center [528, 158] width 4 height 4
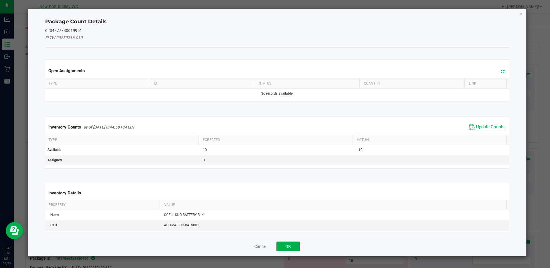
drag, startPoint x: 478, startPoint y: 125, endPoint x: 475, endPoint y: 127, distance: 3.1
click at [477, 125] on span "Update Counts" at bounding box center [490, 127] width 28 height 6
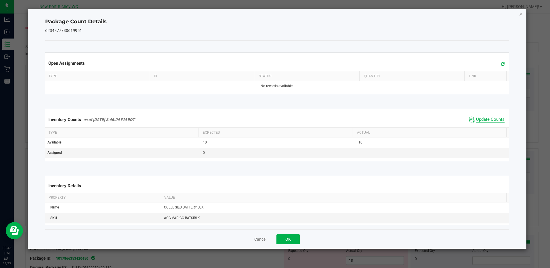
click at [479, 122] on span "Update Counts" at bounding box center [490, 120] width 28 height 6
click at [294, 237] on button "OK" at bounding box center [287, 239] width 23 height 10
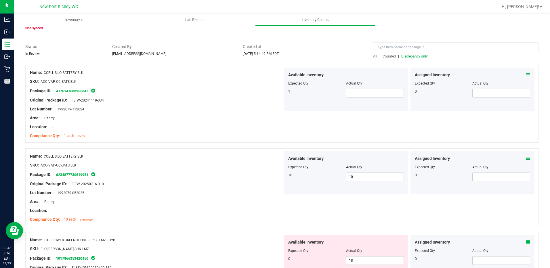
click at [250, 209] on div "Location: --" at bounding box center [156, 211] width 253 height 6
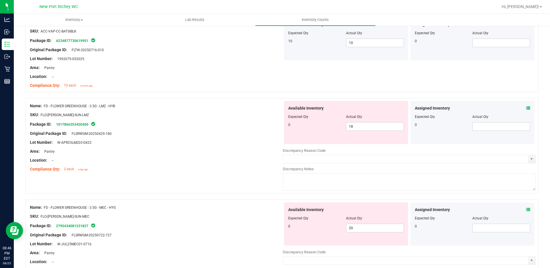
scroll to position [173, 0]
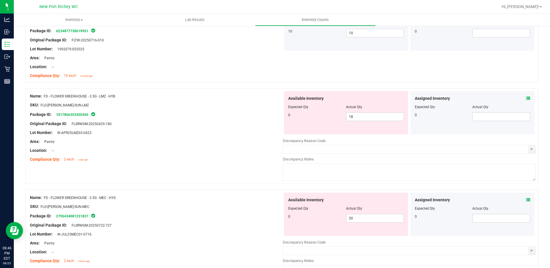
drag, startPoint x: 104, startPoint y: 96, endPoint x: 45, endPoint y: 93, distance: 58.5
click at [45, 93] on div "Name: FD - FLOWER GREENHOUSE - 3.5G - LMZ - HYB" at bounding box center [156, 96] width 253 height 6
copy span "FD - FLOWER GREENHOUSE - 3.5G - LMZ - HYB"
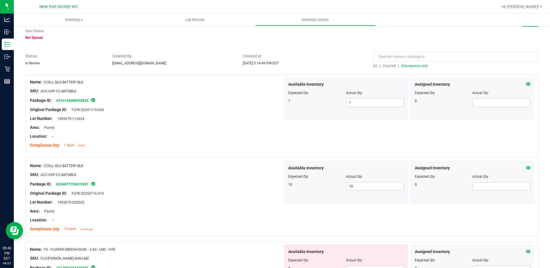
scroll to position [0, 0]
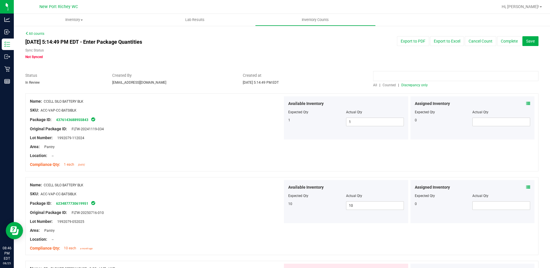
paste input "FD - FLOWER GREENHOUSE - 3.5G - LMZ - HYB"
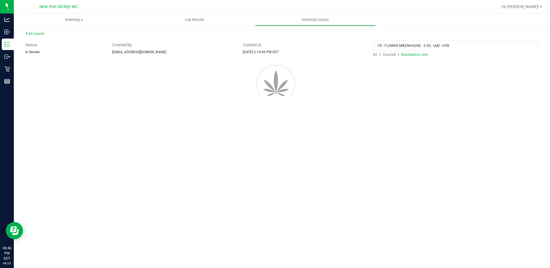
type input "FD - FLOWER GREENHOUSE - 3.5G - LMZ - HYB"
drag, startPoint x: 367, startPoint y: 83, endPoint x: 372, endPoint y: 85, distance: 4.5
click at [372, 57] on div "FD - FLOWER GREENHOUSE - 3.5G - LMZ - HYB All | Counted | Discrepancy only" at bounding box center [456, 49] width 174 height 15
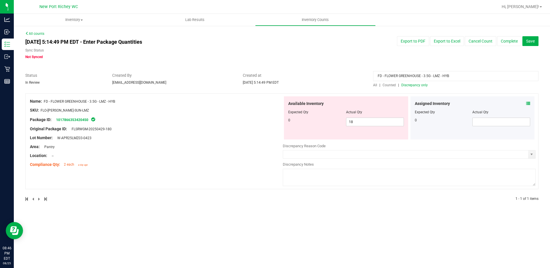
click at [375, 86] on span "All" at bounding box center [375, 85] width 4 height 4
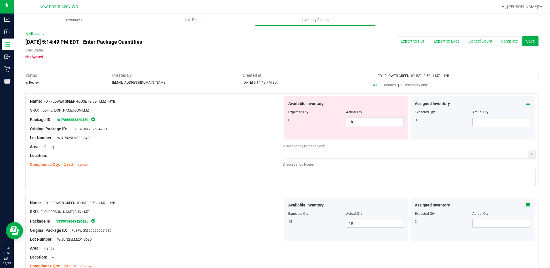
drag, startPoint x: 358, startPoint y: 123, endPoint x: 267, endPoint y: 110, distance: 91.8
click at [265, 112] on div "Name: FD - FLOWER GREENHOUSE - 3.5G - LMZ - HYB SKU: FLO-[PERSON_NAME]-SUN-LMZ …" at bounding box center [281, 141] width 513 height 96
type input "0"
click at [523, 203] on div "Assigned Inventory Expected Qty Actual Qty 2" at bounding box center [472, 219] width 124 height 43
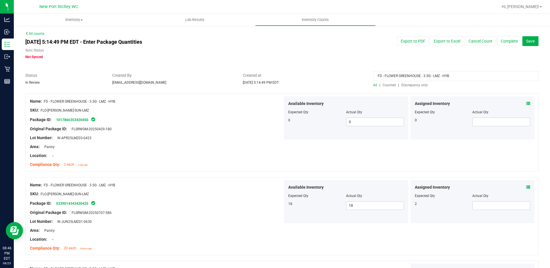
click at [526, 186] on icon at bounding box center [528, 187] width 4 height 4
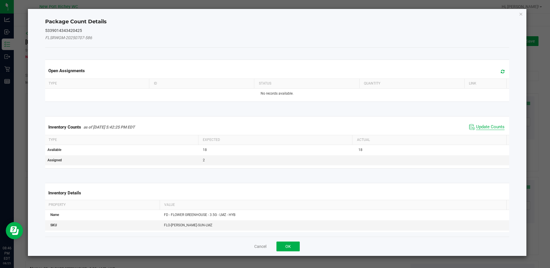
click at [478, 124] on span "Update Counts" at bounding box center [490, 127] width 28 height 6
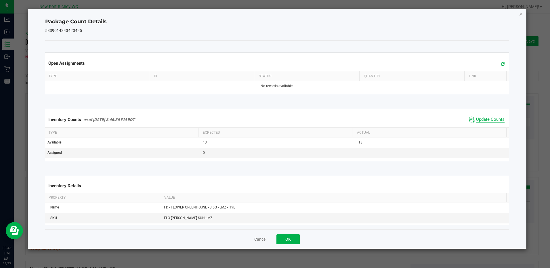
click at [481, 121] on span "Update Counts" at bounding box center [490, 120] width 28 height 6
click at [289, 240] on button "OK" at bounding box center [287, 239] width 23 height 10
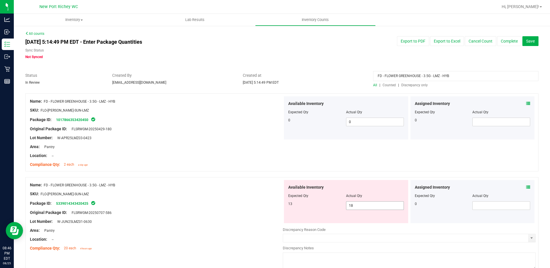
click at [353, 208] on span "18 18" at bounding box center [375, 205] width 58 height 9
type input "13"
click at [265, 157] on div "Location: --" at bounding box center [156, 156] width 253 height 6
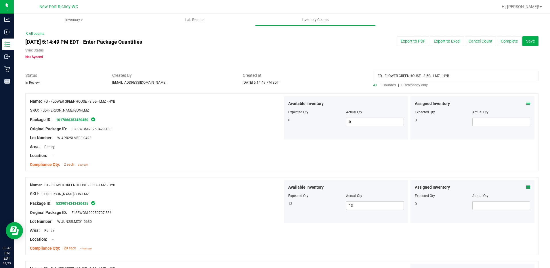
drag, startPoint x: 460, startPoint y: 74, endPoint x: 290, endPoint y: 60, distance: 170.3
click at [290, 60] on div "All counts [DATE] 5:14:49 PM EDT - Enter Package Quantities Sync Status Not Syn…" at bounding box center [281, 236] width 513 height 411
click at [404, 84] on span "Discrepancy only" at bounding box center [414, 85] width 26 height 4
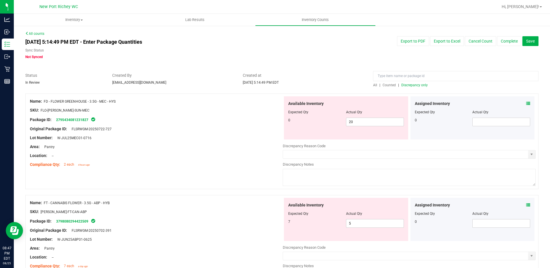
drag, startPoint x: 122, startPoint y: 101, endPoint x: 45, endPoint y: 100, distance: 77.1
click at [45, 100] on div "Name: FD - FLOWER GREENHOUSE - 3.5G - MEC - HYS" at bounding box center [156, 101] width 253 height 6
copy span "FD - FLOWER GREENHOUSE - 3.5G - MEC - HYS"
paste input "FD - FLOWER GREENHOUSE - 3.5G - MEC - HYS"
type input "FD - FLOWER GREENHOUSE - 3.5G - MEC - HYS"
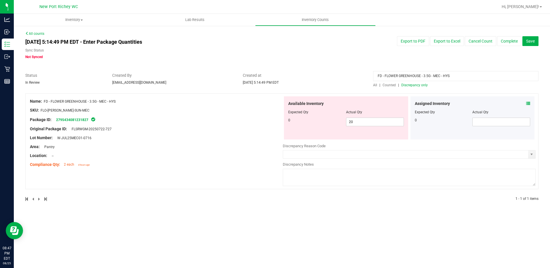
click at [374, 86] on span "All" at bounding box center [375, 85] width 4 height 4
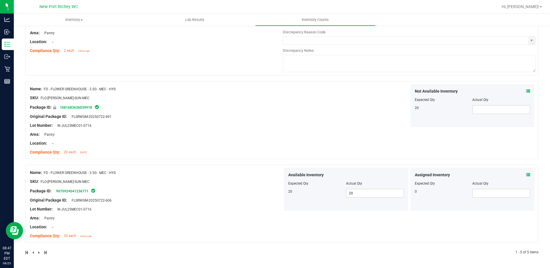
scroll to position [195, 0]
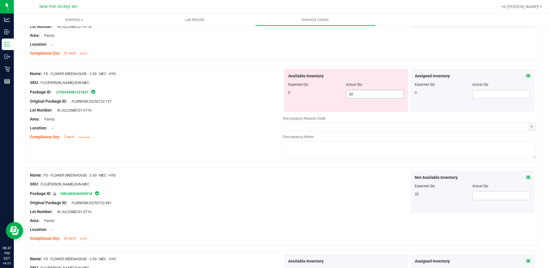
click at [358, 92] on span "20 20" at bounding box center [375, 94] width 58 height 9
drag, startPoint x: 358, startPoint y: 92, endPoint x: 330, endPoint y: 91, distance: 28.2
click at [330, 91] on div "0 20 20" at bounding box center [346, 94] width 116 height 9
type input "0"
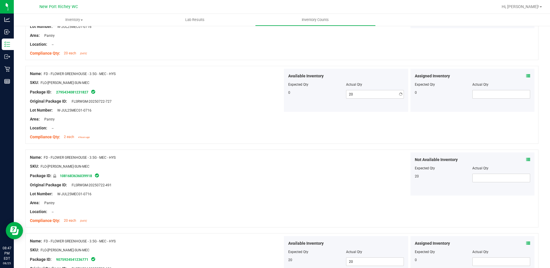
type input "0"
click at [255, 105] on div at bounding box center [156, 105] width 253 height 3
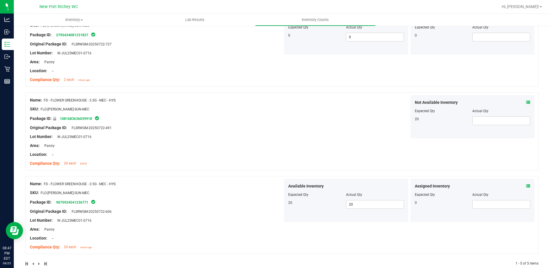
scroll to position [253, 0]
click at [526, 184] on icon at bounding box center [528, 186] width 4 height 4
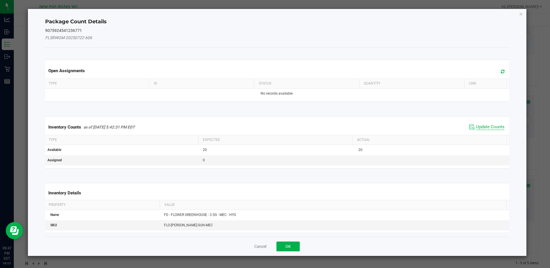
click at [477, 126] on span "Update Counts" at bounding box center [490, 127] width 28 height 6
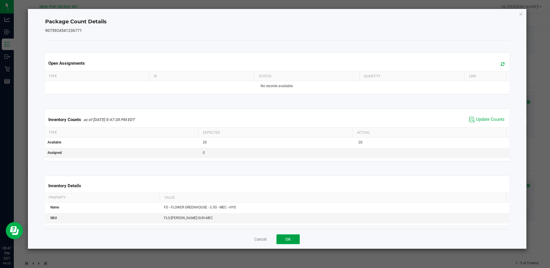
click at [293, 238] on button "OK" at bounding box center [287, 239] width 23 height 10
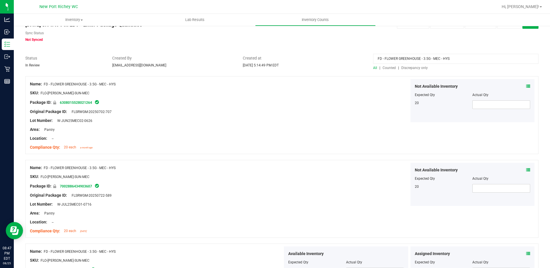
scroll to position [0, 0]
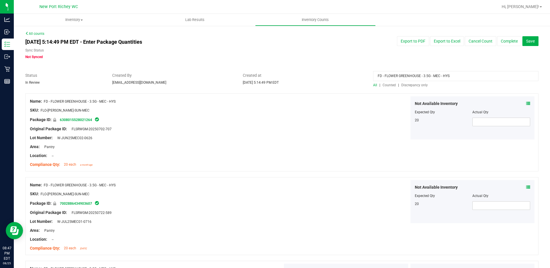
drag, startPoint x: 420, startPoint y: 75, endPoint x: 280, endPoint y: 43, distance: 144.1
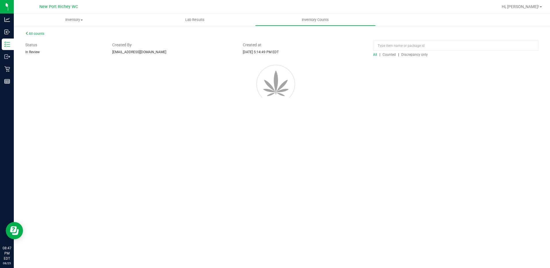
click at [412, 83] on div at bounding box center [282, 83] width 530 height 52
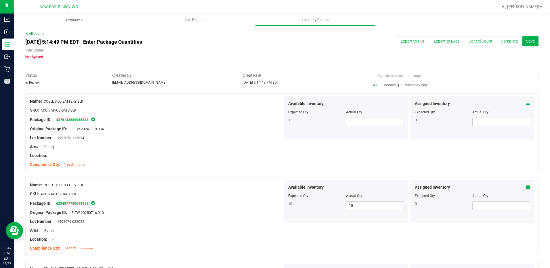
click at [410, 86] on span "Discrepancy only" at bounding box center [414, 85] width 26 height 4
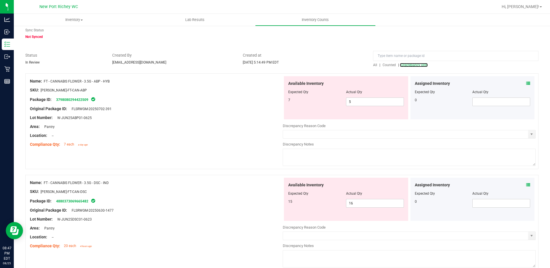
scroll to position [58, 0]
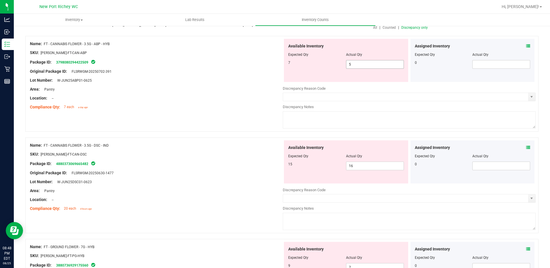
drag, startPoint x: 359, startPoint y: 64, endPoint x: 314, endPoint y: 64, distance: 45.4
click at [314, 64] on div "7 5 5" at bounding box center [346, 64] width 116 height 9
type input "7"
click at [526, 46] on icon at bounding box center [528, 46] width 4 height 4
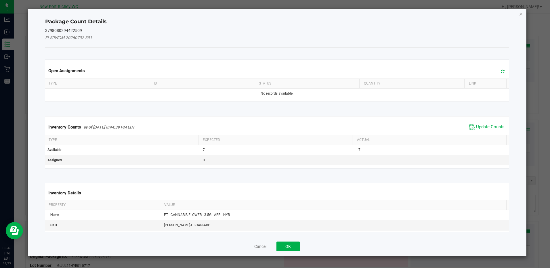
click at [485, 127] on span "Update Counts" at bounding box center [490, 127] width 28 height 6
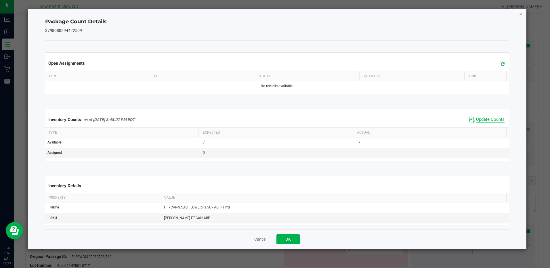
click at [481, 118] on span "Update Counts" at bounding box center [490, 120] width 28 height 6
click at [289, 242] on button "OK" at bounding box center [287, 239] width 23 height 10
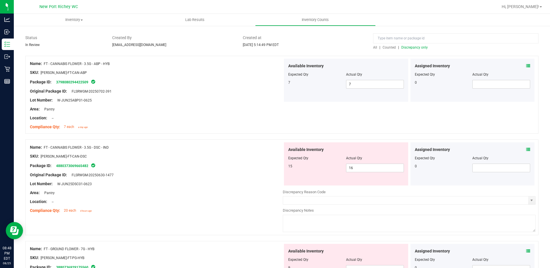
scroll to position [29, 0]
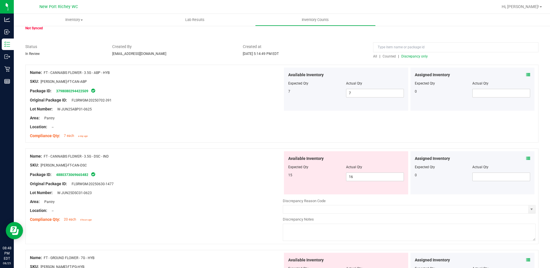
click at [414, 56] on span "Discrepancy only" at bounding box center [414, 56] width 26 height 4
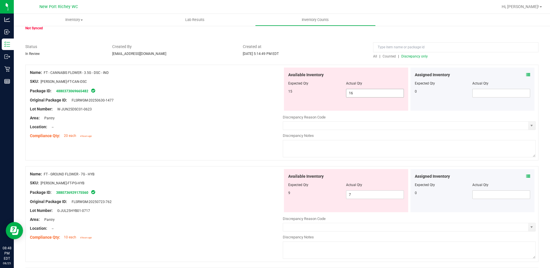
click at [354, 94] on span "16 16" at bounding box center [375, 93] width 58 height 9
type input "15"
click at [258, 110] on div "Lot Number: W-JUN25DSC01-0623" at bounding box center [156, 109] width 253 height 6
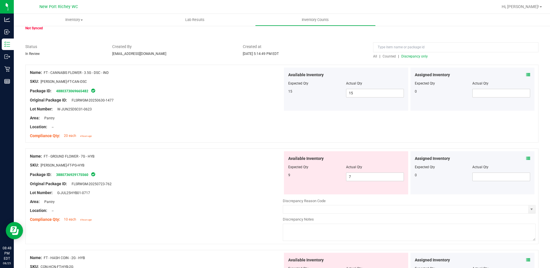
click at [526, 74] on icon at bounding box center [528, 75] width 4 height 4
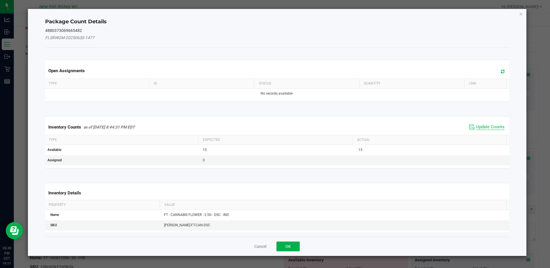
click at [491, 125] on span "Update Counts" at bounding box center [490, 127] width 28 height 6
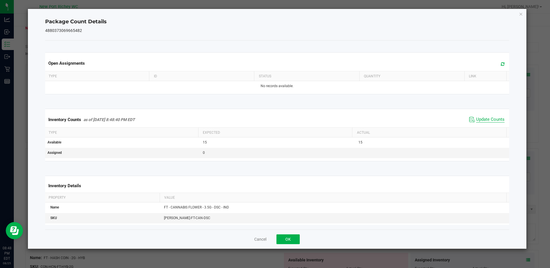
click at [484, 121] on span "Update Counts" at bounding box center [490, 120] width 28 height 6
click at [287, 242] on button "OK" at bounding box center [287, 239] width 23 height 10
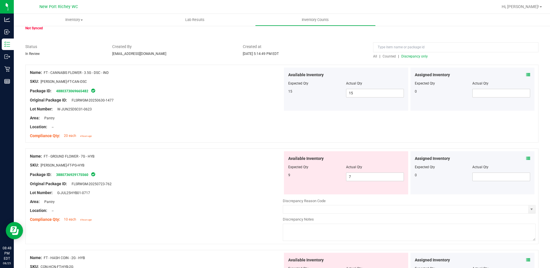
click at [417, 57] on span "Discrepancy only" at bounding box center [414, 56] width 26 height 4
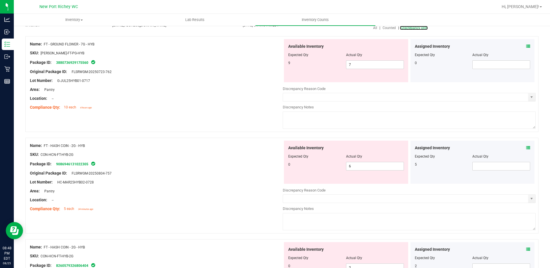
scroll to position [58, 0]
drag, startPoint x: 96, startPoint y: 44, endPoint x: 45, endPoint y: 44, distance: 51.8
click at [45, 44] on div "Name: FT - GROUND FLOWER - 7G - HYB" at bounding box center [156, 44] width 253 height 6
copy span "FT - GROUND FLOWER - 7G - HYB"
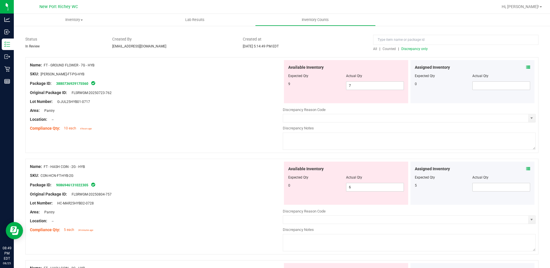
scroll to position [0, 0]
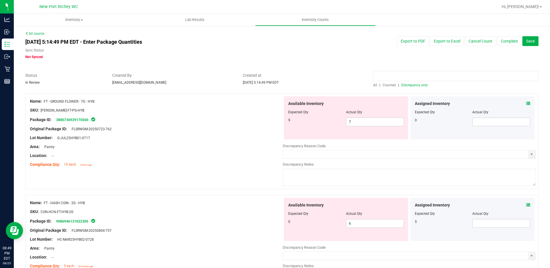
paste input "FT - GROUND FLOWER - 7G - HYB"
type input "FT - GROUND FLOWER - 7G - HYB"
click at [373, 83] on span "All" at bounding box center [375, 85] width 4 height 4
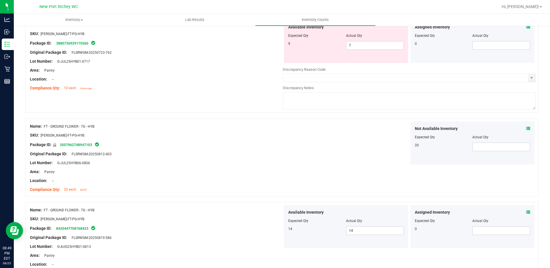
scroll to position [114, 0]
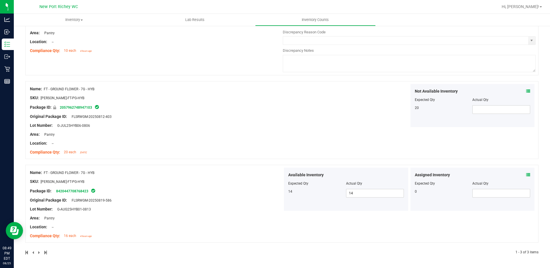
click at [526, 173] on icon at bounding box center [528, 175] width 4 height 4
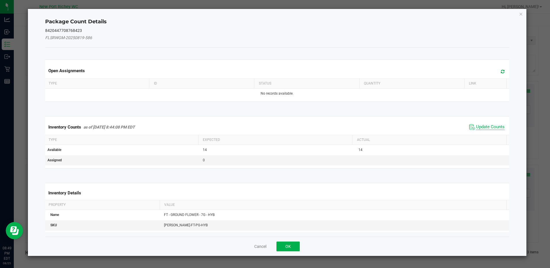
click at [487, 124] on span "Update Counts" at bounding box center [490, 127] width 28 height 6
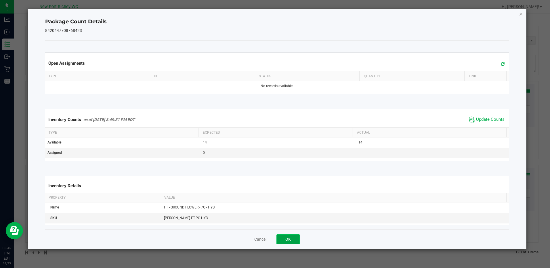
click at [295, 240] on button "OK" at bounding box center [287, 239] width 23 height 10
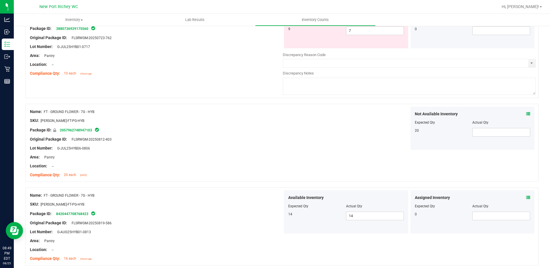
scroll to position [0, 0]
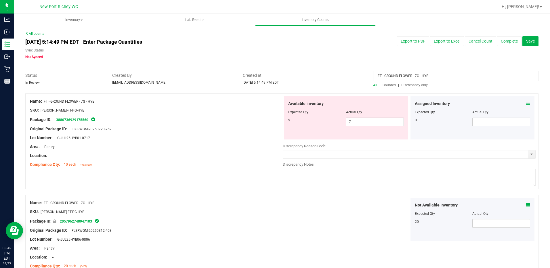
drag, startPoint x: 359, startPoint y: 124, endPoint x: 334, endPoint y: 123, distance: 25.0
click at [334, 123] on div "9 7 7" at bounding box center [346, 122] width 116 height 9
type input "9"
click at [232, 143] on div at bounding box center [156, 142] width 253 height 3
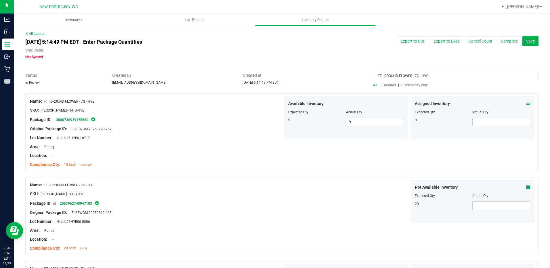
click at [526, 102] on icon at bounding box center [528, 104] width 4 height 4
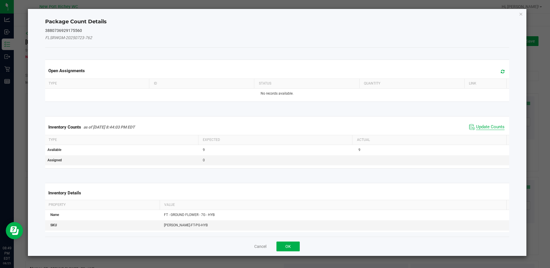
click at [488, 127] on span "Update Counts" at bounding box center [490, 127] width 28 height 6
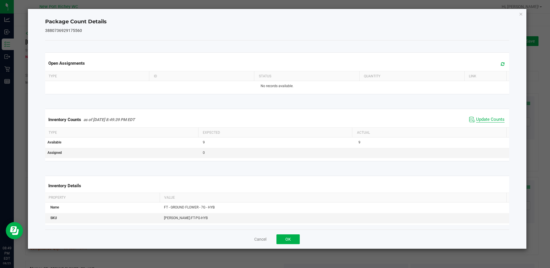
click at [486, 119] on span "Update Counts" at bounding box center [490, 120] width 28 height 6
click at [296, 239] on button "OK" at bounding box center [287, 239] width 23 height 10
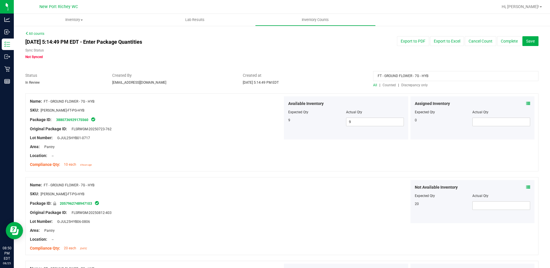
click at [242, 136] on div "Lot Number: G-JUL25HYB01-0717" at bounding box center [156, 138] width 253 height 6
drag, startPoint x: 431, startPoint y: 74, endPoint x: 343, endPoint y: 76, distance: 87.5
click at [343, 76] on div "Status In Review Created By [EMAIL_ADDRESS][DOMAIN_NAME] Created at [DATE] 5:14…" at bounding box center [282, 79] width 522 height 15
click at [401, 84] on span "Discrepancy only" at bounding box center [414, 85] width 26 height 4
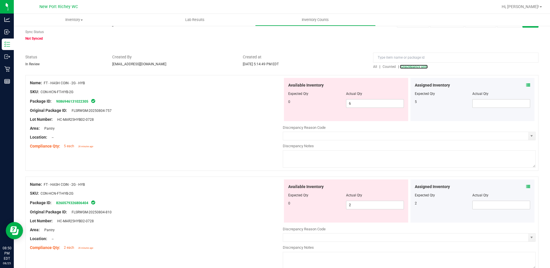
scroll to position [29, 0]
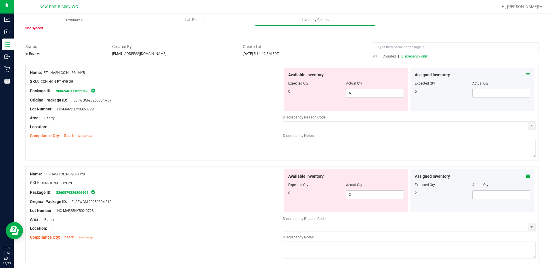
drag, startPoint x: 87, startPoint y: 72, endPoint x: 45, endPoint y: 72, distance: 41.7
click at [45, 72] on div "Name: FT - HASH COIN - 2G - HYB" at bounding box center [156, 73] width 253 height 6
copy span "FT - HASH COIN - 2G - HYB"
paste input "FT - HASH COIN - 2G - HYB"
type input "FT - HASH COIN - 2G - HYB"
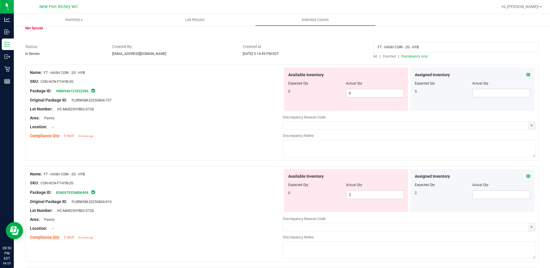
scroll to position [0, 0]
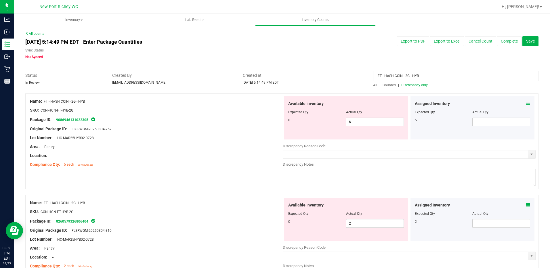
click at [373, 86] on span "All" at bounding box center [375, 85] width 4 height 4
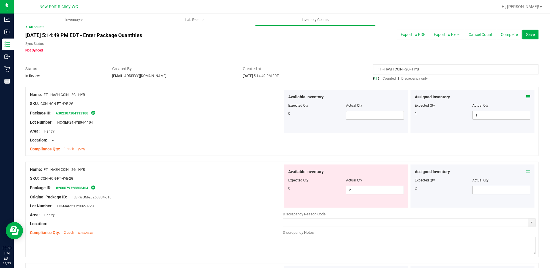
scroll to position [5, 0]
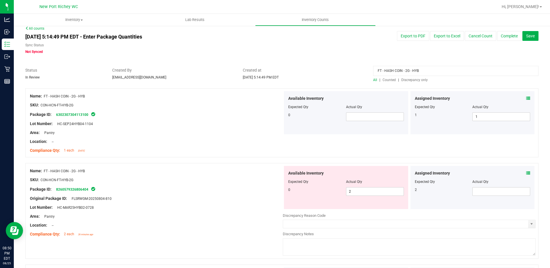
click at [526, 171] on icon at bounding box center [528, 173] width 4 height 4
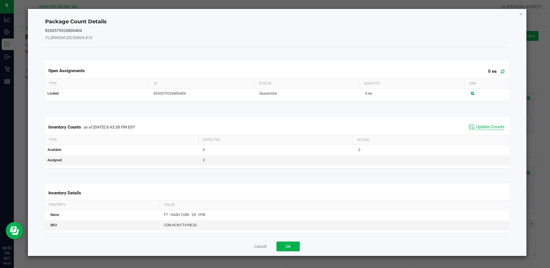
click at [482, 128] on span "Update Counts" at bounding box center [490, 127] width 28 height 6
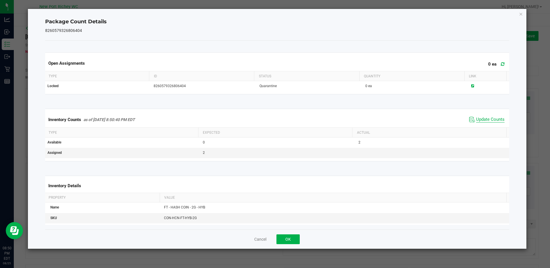
click at [480, 121] on span "Update Counts" at bounding box center [490, 120] width 28 height 6
click at [286, 239] on button "OK" at bounding box center [287, 239] width 23 height 10
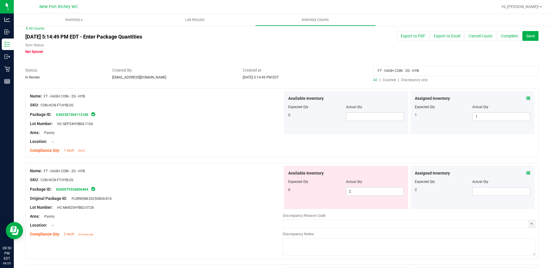
click at [526, 100] on icon at bounding box center [528, 98] width 4 height 4
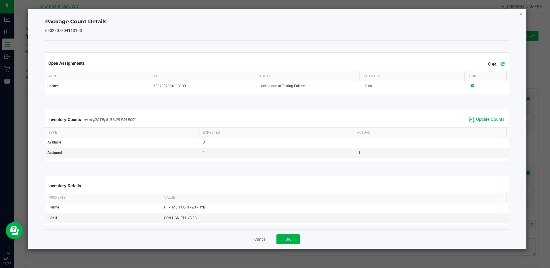
click at [484, 123] on span "Update Counts" at bounding box center [487, 119] width 38 height 9
click at [481, 115] on span "Update Counts" at bounding box center [487, 119] width 38 height 9
click at [287, 244] on div "Cancel OK" at bounding box center [277, 239] width 464 height 19
click at [289, 240] on button "OK" at bounding box center [287, 239] width 23 height 10
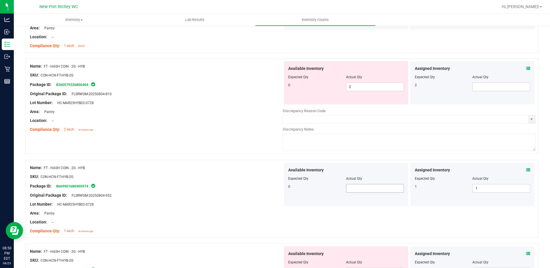
scroll to position [120, 0]
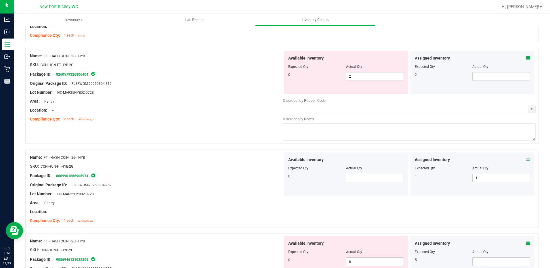
click at [526, 158] on icon at bounding box center [528, 160] width 4 height 4
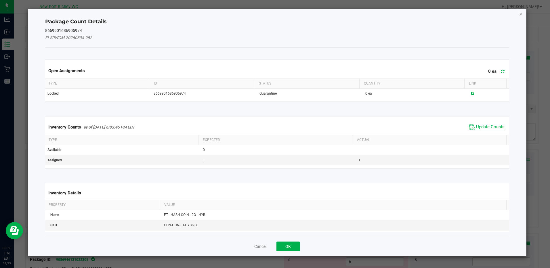
click at [486, 127] on span "Update Counts" at bounding box center [490, 127] width 28 height 6
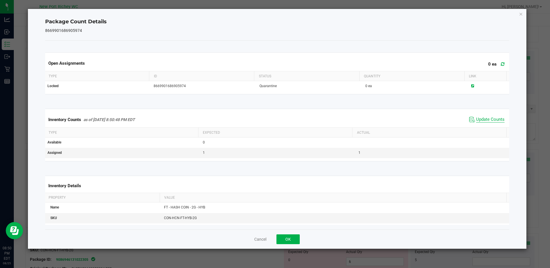
click at [482, 121] on span "Update Counts" at bounding box center [490, 120] width 28 height 6
click at [297, 236] on button "OK" at bounding box center [287, 239] width 23 height 10
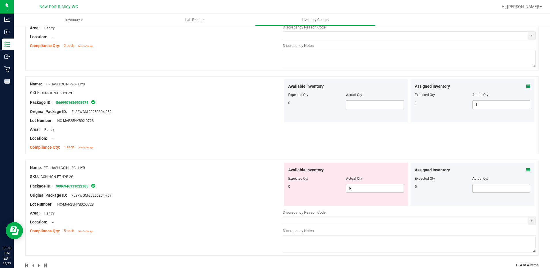
scroll to position [207, 0]
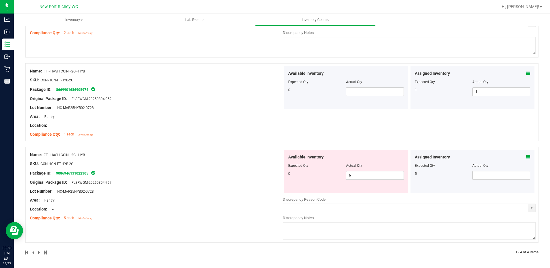
click at [526, 156] on icon at bounding box center [528, 157] width 4 height 4
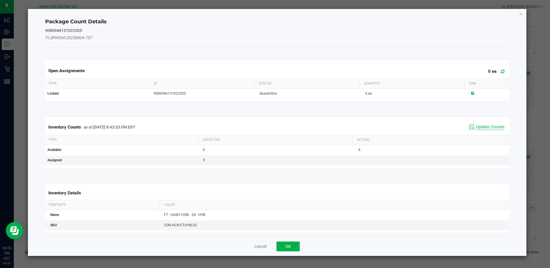
click at [482, 127] on span "Update Counts" at bounding box center [490, 127] width 28 height 6
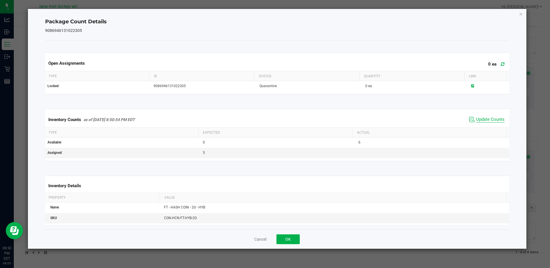
click at [477, 119] on span "Update Counts" at bounding box center [490, 120] width 28 height 6
click at [292, 236] on button "OK" at bounding box center [287, 239] width 23 height 10
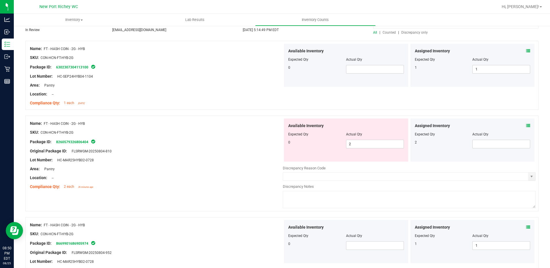
scroll to position [58, 0]
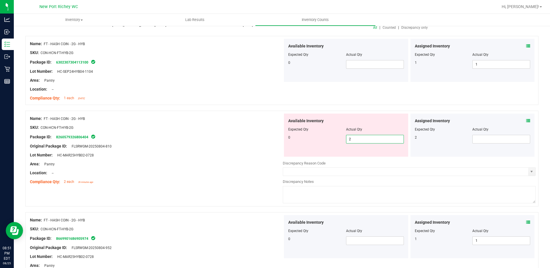
drag, startPoint x: 355, startPoint y: 137, endPoint x: 338, endPoint y: 135, distance: 16.4
click at [340, 137] on div "0 2 2" at bounding box center [346, 139] width 116 height 9
type input "0"
click at [480, 141] on span at bounding box center [501, 139] width 58 height 9
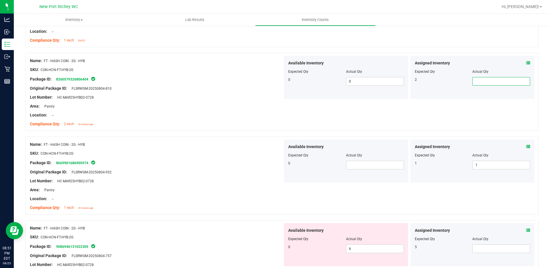
scroll to position [0, 0]
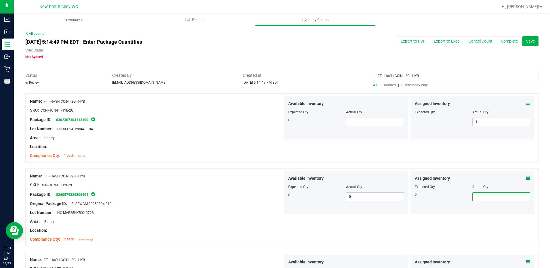
click at [526, 103] on icon at bounding box center [528, 104] width 4 height 4
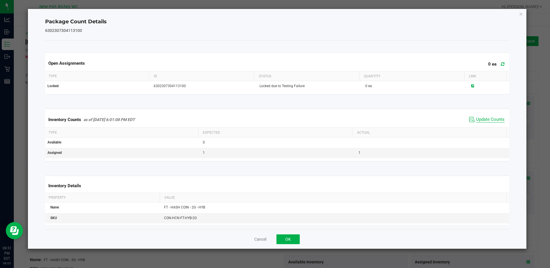
click at [491, 117] on span "Update Counts" at bounding box center [490, 120] width 28 height 6
click at [293, 237] on button "OK" at bounding box center [287, 239] width 23 height 10
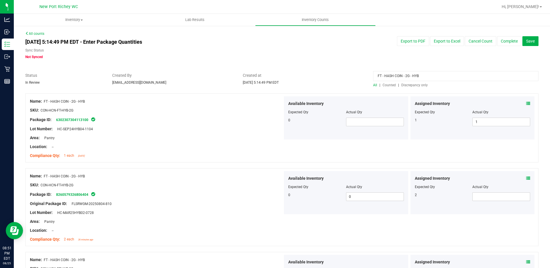
click at [526, 178] on icon at bounding box center [528, 178] width 4 height 4
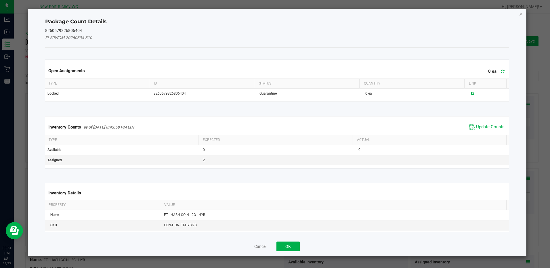
click at [476, 122] on div "Inventory Counts as of [DATE] 8:43:58 PM EDT Update Counts" at bounding box center [277, 127] width 466 height 16
click at [476, 127] on span "Update Counts" at bounding box center [490, 127] width 28 height 6
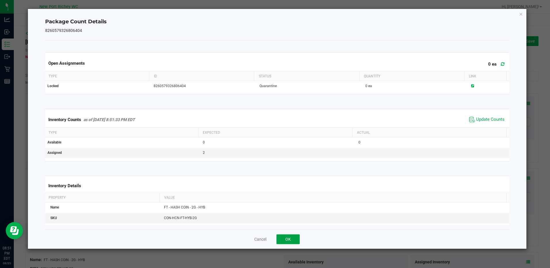
click at [285, 238] on button "OK" at bounding box center [287, 239] width 23 height 10
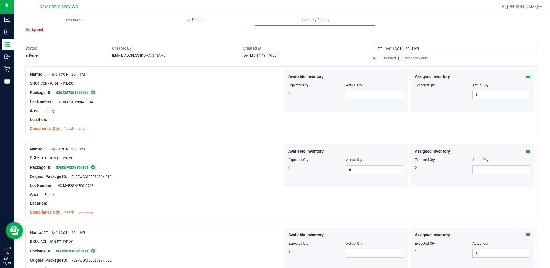
scroll to position [58, 0]
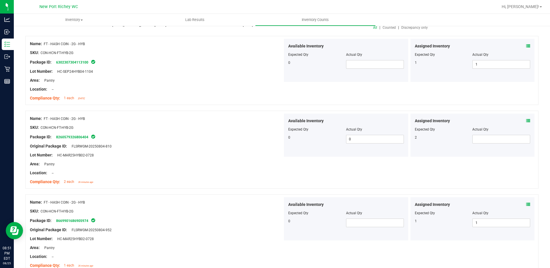
click at [526, 203] on icon at bounding box center [528, 205] width 4 height 4
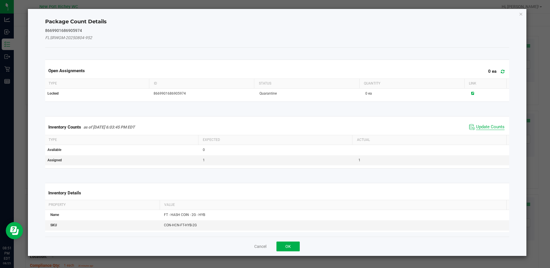
click at [481, 127] on span "Update Counts" at bounding box center [490, 127] width 28 height 6
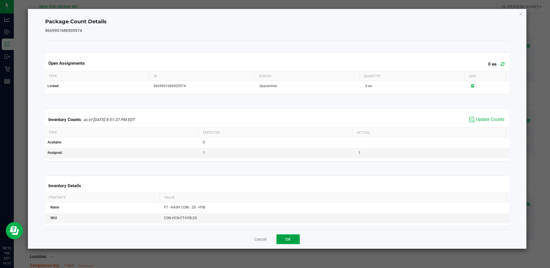
click at [282, 237] on button "OK" at bounding box center [287, 239] width 23 height 10
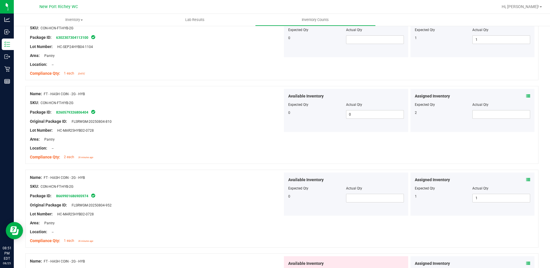
scroll to position [144, 0]
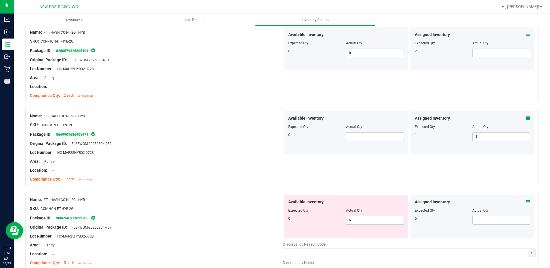
click at [526, 200] on icon at bounding box center [528, 202] width 4 height 4
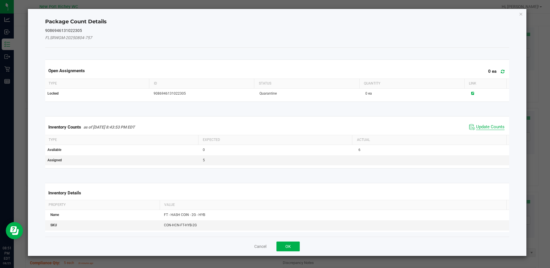
click at [479, 125] on span "Update Counts" at bounding box center [490, 127] width 28 height 6
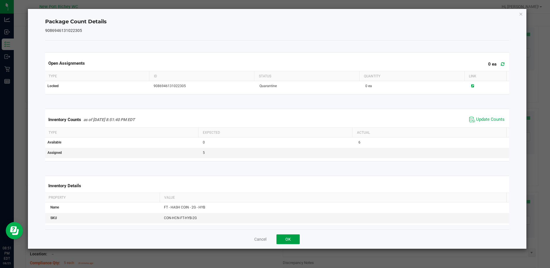
drag, startPoint x: 289, startPoint y: 235, endPoint x: 293, endPoint y: 233, distance: 4.1
click at [289, 235] on button "OK" at bounding box center [287, 239] width 23 height 10
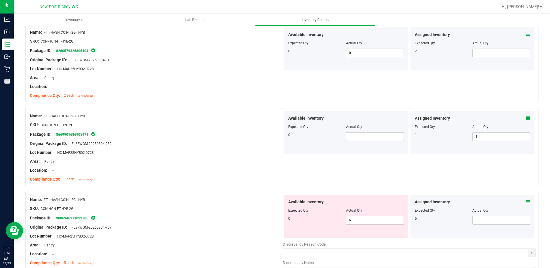
click at [526, 201] on icon at bounding box center [528, 202] width 4 height 4
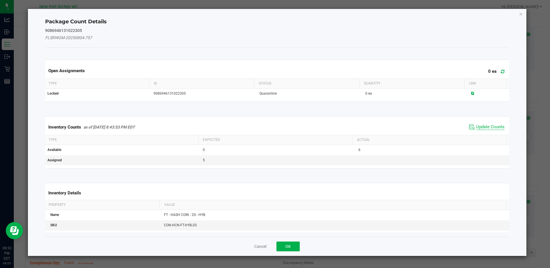
click at [476, 124] on span "Update Counts" at bounding box center [490, 127] width 28 height 6
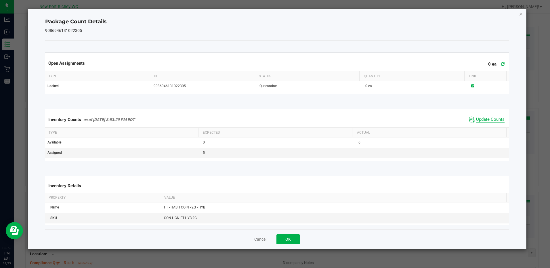
click at [479, 119] on span "Update Counts" at bounding box center [490, 120] width 28 height 6
click at [286, 240] on button "OK" at bounding box center [287, 239] width 23 height 10
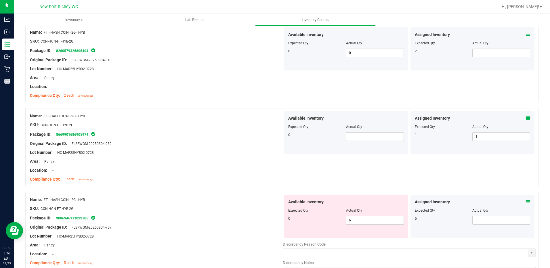
click at [526, 119] on icon at bounding box center [528, 118] width 4 height 4
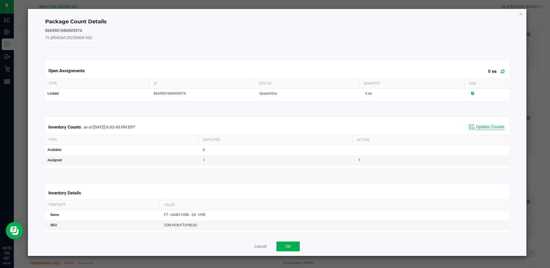
click at [489, 127] on span "Update Counts" at bounding box center [490, 127] width 28 height 6
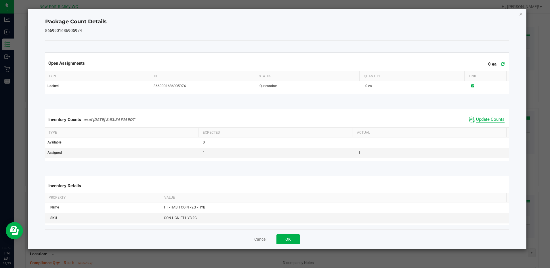
click at [485, 118] on span "Update Counts" at bounding box center [490, 120] width 28 height 6
click at [293, 237] on button "OK" at bounding box center [287, 239] width 23 height 10
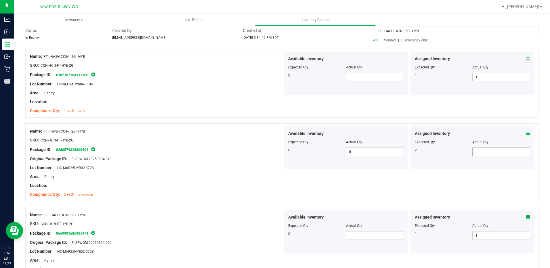
scroll to position [29, 0]
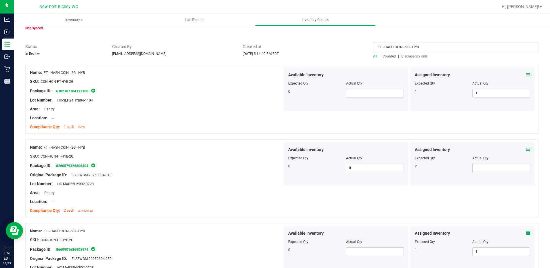
click at [526, 149] on icon at bounding box center [528, 150] width 4 height 4
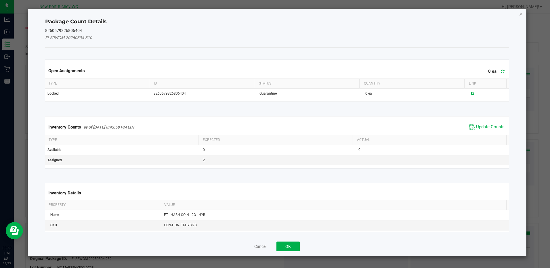
click at [494, 126] on span "Update Counts" at bounding box center [490, 127] width 28 height 6
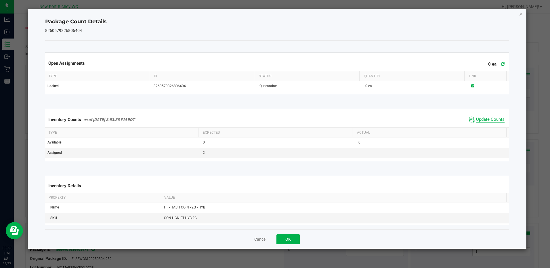
click at [483, 120] on span "Update Counts" at bounding box center [490, 120] width 28 height 6
click at [287, 241] on button "OK" at bounding box center [287, 239] width 23 height 10
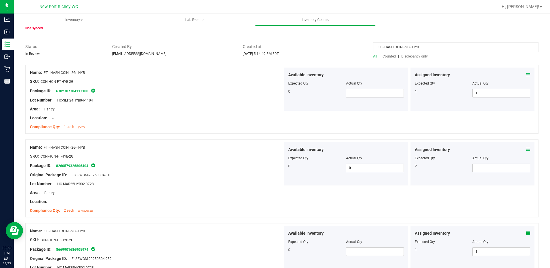
scroll to position [0, 0]
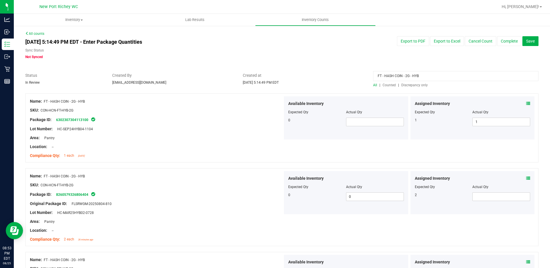
click at [526, 104] on icon at bounding box center [528, 104] width 4 height 4
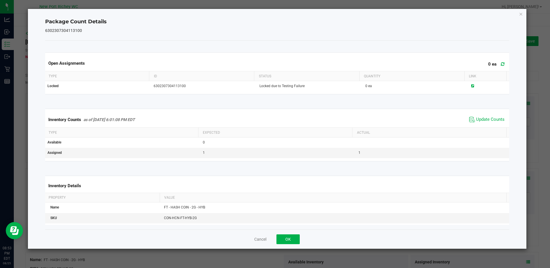
click at [494, 123] on span "Update Counts" at bounding box center [487, 119] width 38 height 9
click at [487, 116] on span "Update Counts" at bounding box center [487, 119] width 38 height 9
click at [292, 237] on button "OK" at bounding box center [287, 239] width 23 height 10
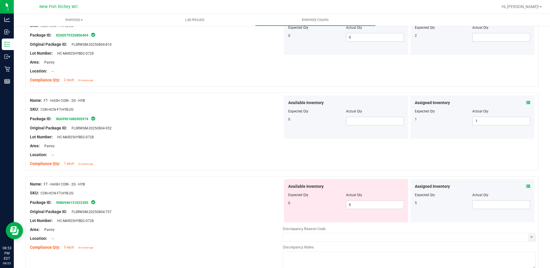
scroll to position [160, 0]
click at [479, 206] on span at bounding box center [501, 204] width 58 height 9
type input "5"
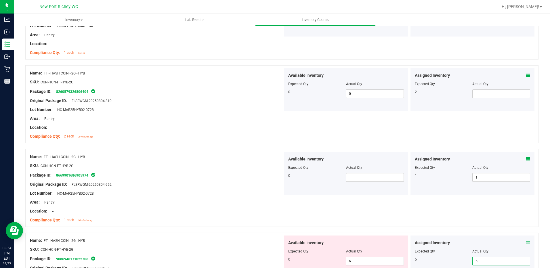
scroll to position [102, 0]
type input "5"
click at [477, 96] on span at bounding box center [501, 94] width 58 height 9
type input "2"
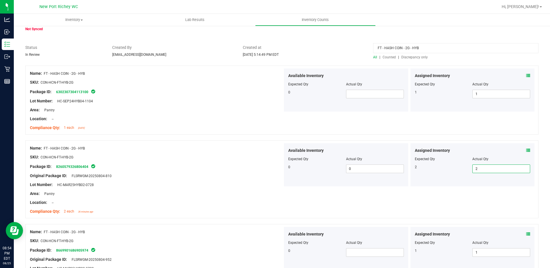
scroll to position [16, 0]
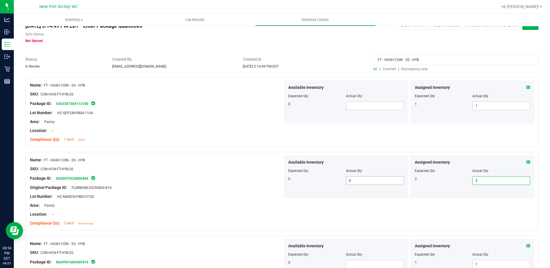
type input "2"
click at [368, 177] on span "0 0" at bounding box center [375, 180] width 58 height 9
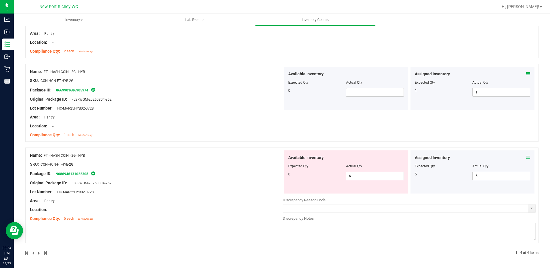
scroll to position [189, 0]
drag, startPoint x: 357, startPoint y: 176, endPoint x: 254, endPoint y: 154, distance: 105.3
click at [254, 154] on div "Name: FT - HASH COIN - 2G - HYB SKU: CON-HCN-FT-HYB-2G Package ID: 908694613102…" at bounding box center [281, 195] width 513 height 96
type input "0"
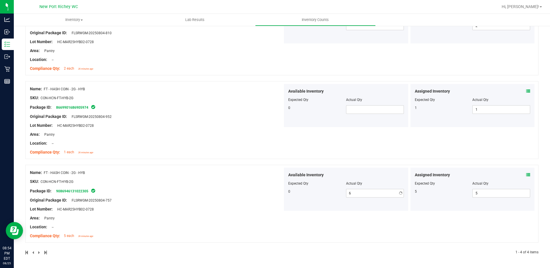
type input "0"
click at [255, 154] on div "Name: FT - HASH COIN - 2G - HYB SKU: CON-HCN-FT-HYB-2G Package ID: 630230730411…" at bounding box center [281, 89] width 513 height 333
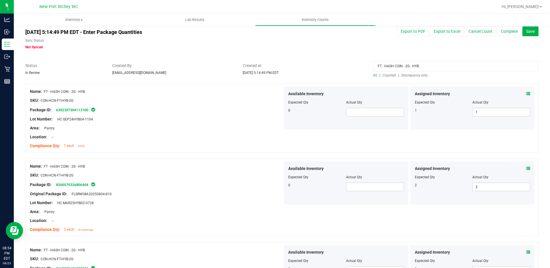
scroll to position [0, 0]
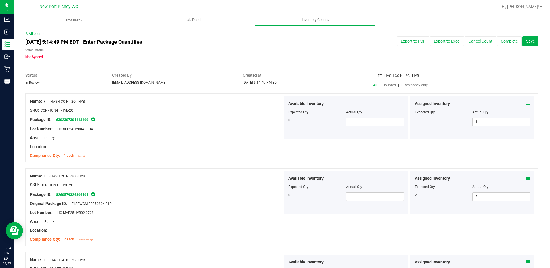
drag, startPoint x: 423, startPoint y: 75, endPoint x: 328, endPoint y: 55, distance: 96.8
click at [331, 62] on div "All counts [DATE] 5:14:49 PM EDT - Enter Package Quantities Sync Status Not Syn…" at bounding box center [281, 232] width 513 height 402
click at [406, 85] on span "Discrepancy only" at bounding box center [414, 85] width 26 height 4
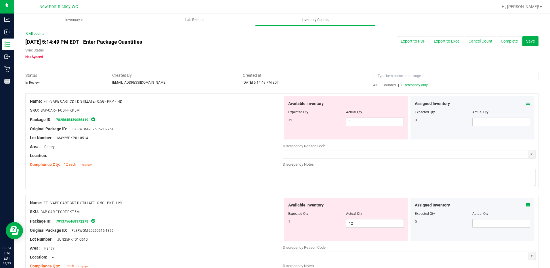
click at [370, 121] on span "1 1" at bounding box center [375, 122] width 58 height 9
type input "12"
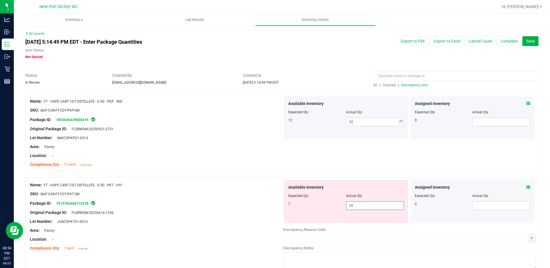
drag, startPoint x: 357, startPoint y: 223, endPoint x: 324, endPoint y: 225, distance: 33.2
click at [327, 225] on div "Available Inventory Expected Qty Actual Qty 1 12 12" at bounding box center [409, 225] width 253 height 91
type input "1"
click at [260, 189] on div at bounding box center [156, 189] width 253 height 3
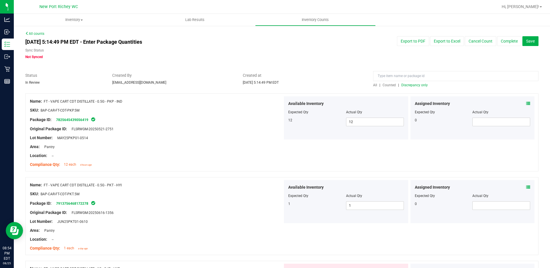
click at [526, 103] on icon at bounding box center [528, 104] width 4 height 4
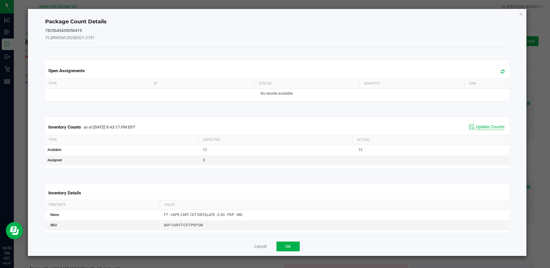
click at [487, 129] on span "Update Counts" at bounding box center [490, 127] width 28 height 6
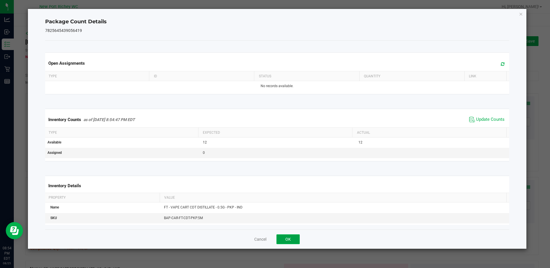
click at [298, 239] on button "OK" at bounding box center [287, 239] width 23 height 10
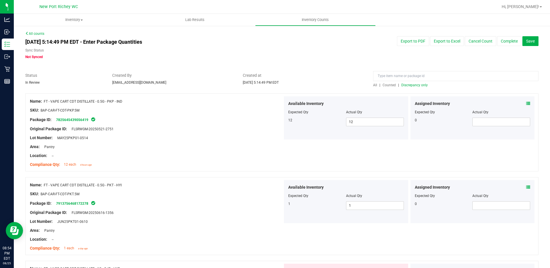
click at [526, 185] on div "Assigned Inventory Expected Qty Actual Qty 0" at bounding box center [472, 201] width 124 height 43
click at [526, 186] on icon at bounding box center [528, 187] width 4 height 4
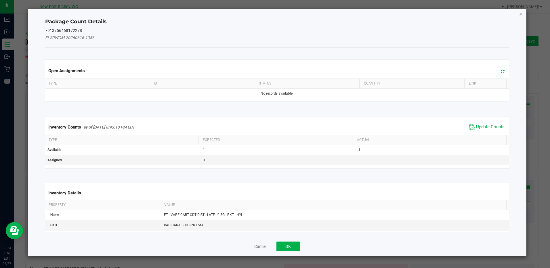
click at [489, 126] on span "Update Counts" at bounding box center [490, 127] width 28 height 6
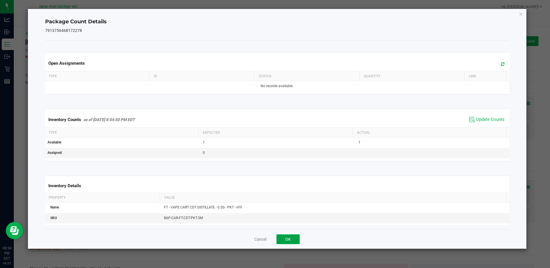
click at [286, 234] on button "OK" at bounding box center [287, 239] width 23 height 10
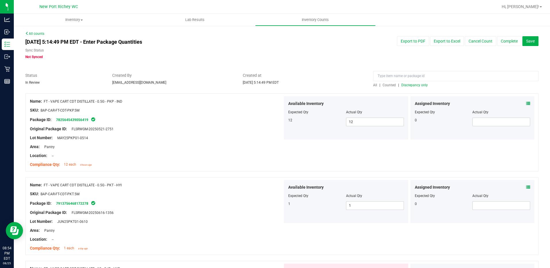
click at [404, 85] on span "Discrepancy only" at bounding box center [414, 85] width 26 height 4
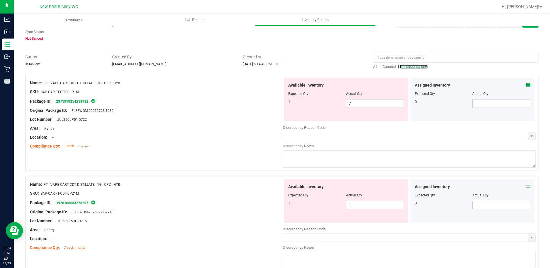
scroll to position [29, 0]
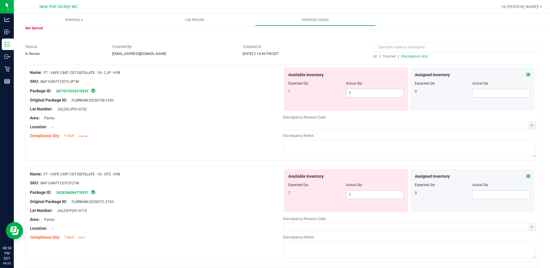
click at [405, 56] on span "Discrepancy only" at bounding box center [414, 56] width 26 height 4
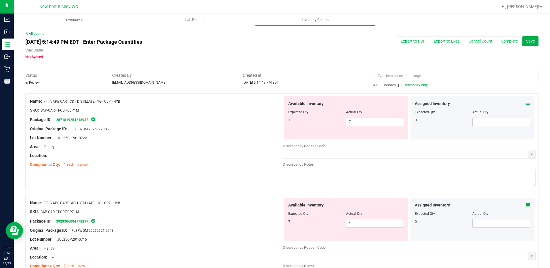
click at [526, 102] on icon at bounding box center [528, 104] width 4 height 4
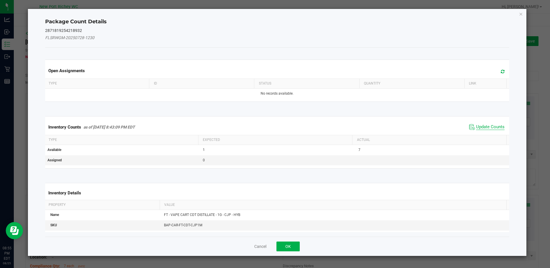
click at [479, 129] on span "Update Counts" at bounding box center [490, 127] width 28 height 6
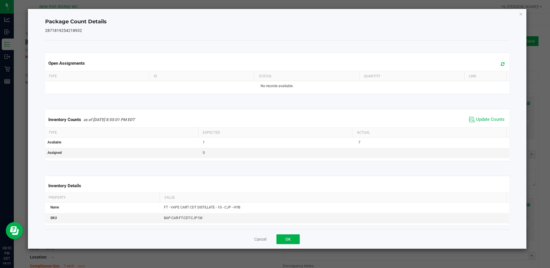
click at [480, 116] on span "Update Counts" at bounding box center [487, 119] width 38 height 9
click at [289, 240] on button "OK" at bounding box center [287, 239] width 23 height 10
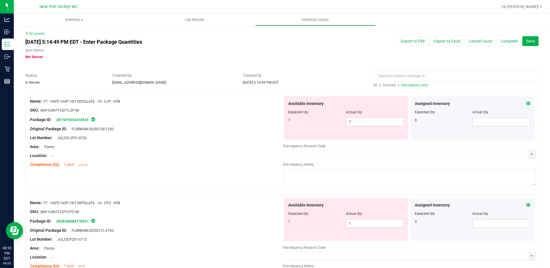
click at [526, 206] on icon at bounding box center [528, 205] width 4 height 4
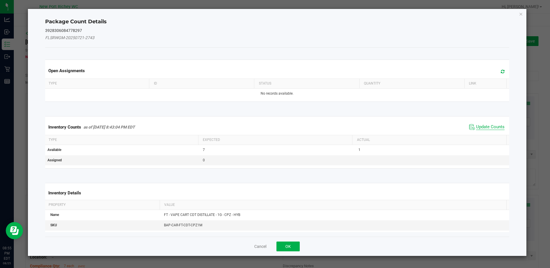
click at [481, 127] on span "Update Counts" at bounding box center [490, 127] width 28 height 6
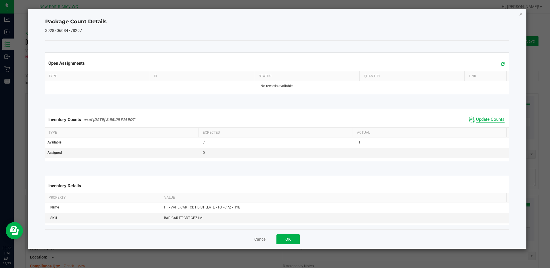
click at [480, 123] on span "Update Counts" at bounding box center [490, 120] width 28 height 6
click at [298, 237] on button "OK" at bounding box center [287, 239] width 23 height 10
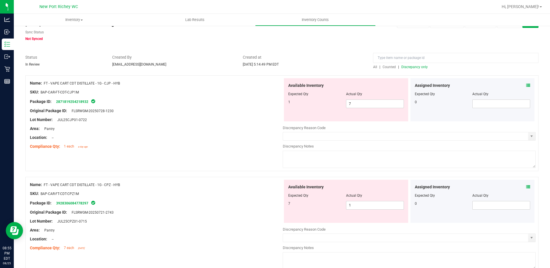
scroll to position [58, 0]
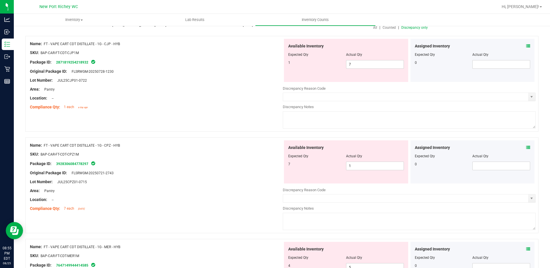
click at [521, 249] on div "Assigned Inventory" at bounding box center [473, 249] width 116 height 6
click at [526, 248] on icon at bounding box center [528, 249] width 4 height 4
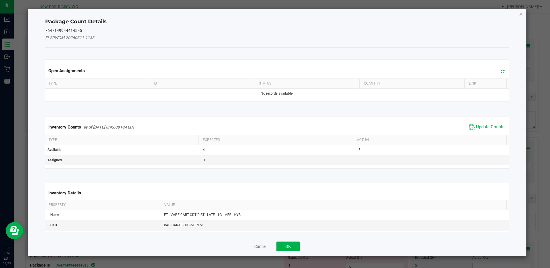
click at [479, 129] on span "Update Counts" at bounding box center [490, 127] width 28 height 6
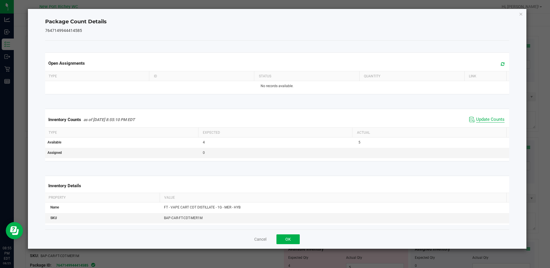
click at [476, 121] on span "Update Counts" at bounding box center [490, 120] width 28 height 6
click at [291, 239] on button "OK" at bounding box center [287, 239] width 23 height 10
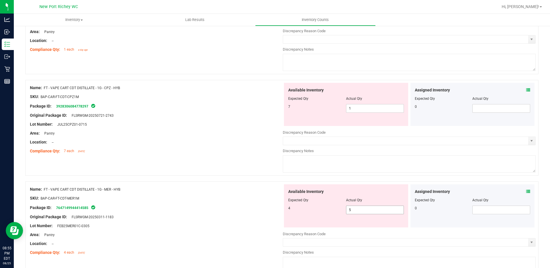
scroll to position [0, 0]
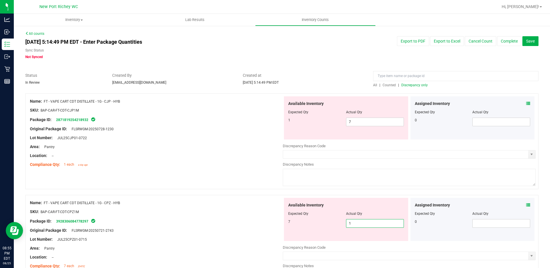
drag, startPoint x: 356, startPoint y: 223, endPoint x: 342, endPoint y: 223, distance: 13.5
click at [342, 223] on div "7 1 1" at bounding box center [346, 223] width 116 height 9
type input "7"
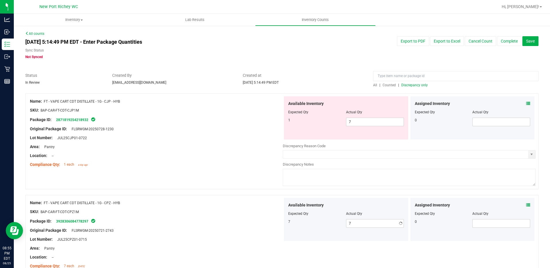
click at [250, 171] on div "Name: FT - VAPE CART CDT DISTILLATE - 1G - CJP - HYB SKU: BAP-CAR-FT-CDT-CJP1M …" at bounding box center [281, 141] width 513 height 96
drag, startPoint x: 358, startPoint y: 121, endPoint x: 333, endPoint y: 116, distance: 24.8
click at [336, 118] on div "1 7 7" at bounding box center [346, 122] width 116 height 9
type input "1"
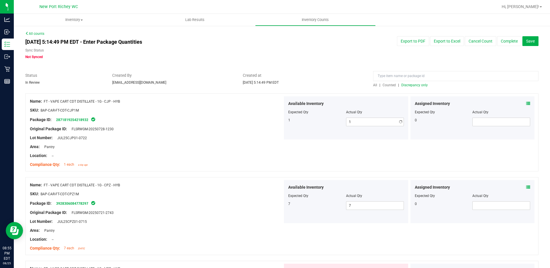
click at [214, 136] on div "Lot Number: JUL25CJP01-0722" at bounding box center [156, 138] width 253 height 6
click at [526, 103] on icon at bounding box center [528, 104] width 4 height 4
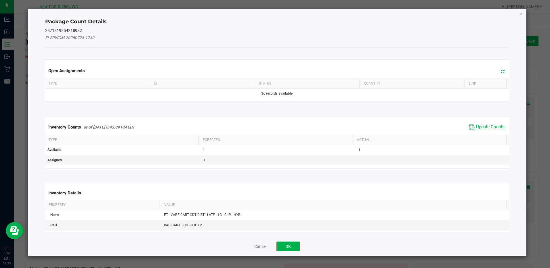
click at [490, 125] on span "Update Counts" at bounding box center [490, 127] width 28 height 6
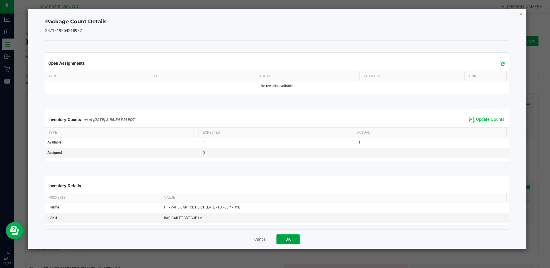
click at [292, 238] on button "OK" at bounding box center [287, 239] width 23 height 10
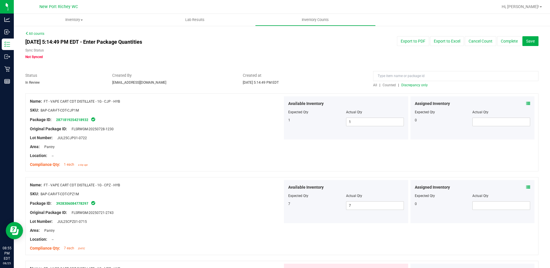
click at [405, 84] on span "Discrepancy only" at bounding box center [414, 85] width 26 height 4
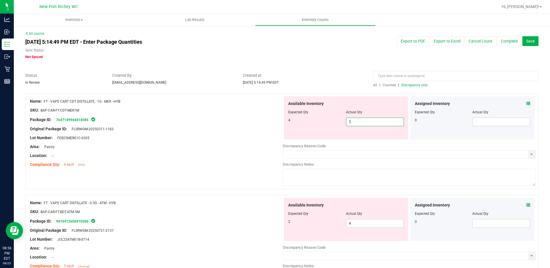
click at [355, 119] on span "5 5" at bounding box center [375, 122] width 58 height 9
type input "4"
click at [173, 144] on div "Area: Pantry" at bounding box center [156, 147] width 253 height 6
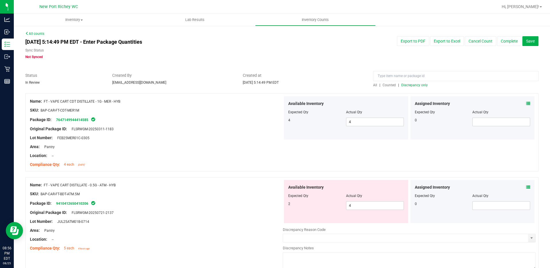
click at [526, 103] on icon at bounding box center [528, 104] width 4 height 4
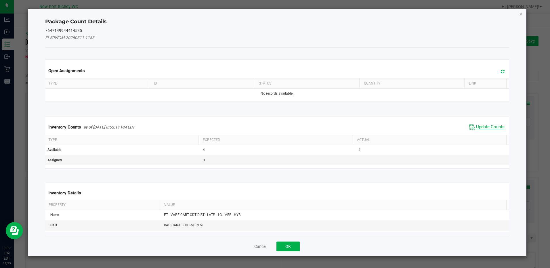
click at [477, 125] on span "Update Counts" at bounding box center [490, 127] width 28 height 6
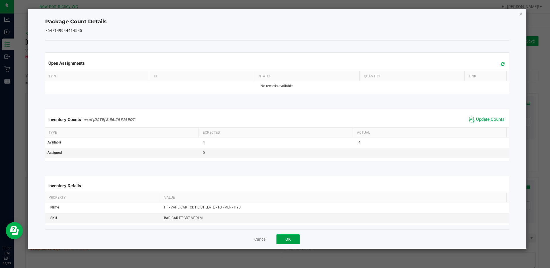
click at [287, 240] on button "OK" at bounding box center [287, 239] width 23 height 10
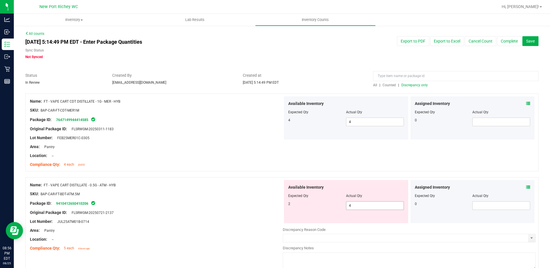
click at [350, 209] on span "4 4" at bounding box center [375, 205] width 58 height 9
type input "2"
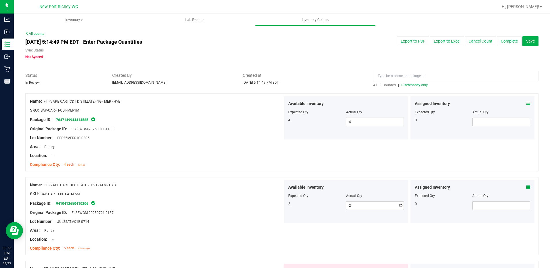
click at [244, 192] on div "SKU: BAP-CAR-FT-BDT-ATM.5M" at bounding box center [156, 194] width 253 height 6
click at [526, 186] on icon at bounding box center [528, 187] width 4 height 4
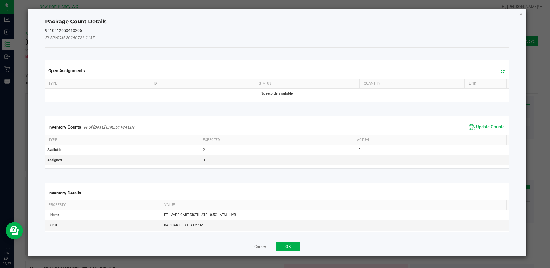
click at [481, 127] on span "Update Counts" at bounding box center [490, 127] width 28 height 6
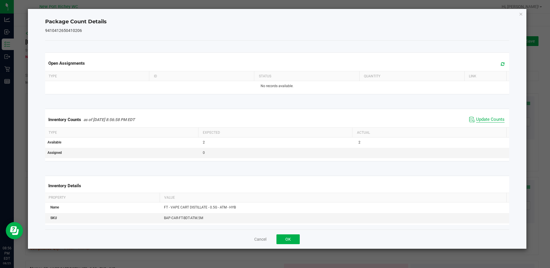
click at [480, 121] on span "Update Counts" at bounding box center [490, 120] width 28 height 6
drag, startPoint x: 291, startPoint y: 237, endPoint x: 300, endPoint y: 224, distance: 16.3
click at [290, 237] on button "OK" at bounding box center [287, 239] width 23 height 10
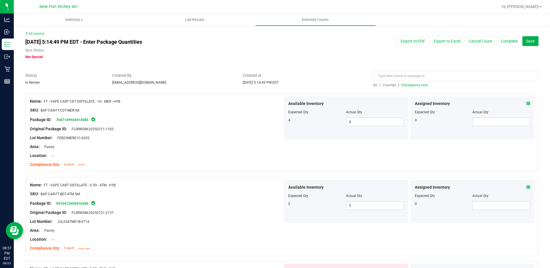
click at [526, 102] on icon at bounding box center [528, 104] width 4 height 4
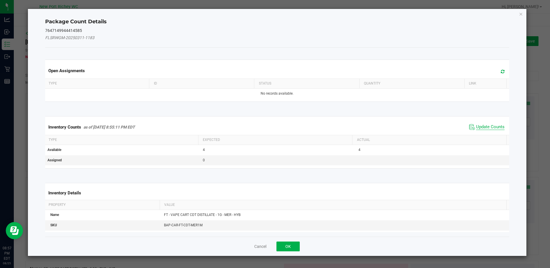
click at [486, 124] on span "Update Counts" at bounding box center [490, 127] width 28 height 6
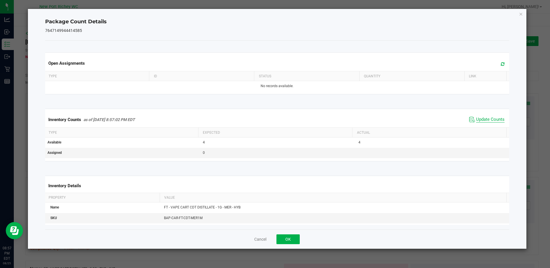
click at [486, 121] on span "Update Counts" at bounding box center [490, 120] width 28 height 6
click at [291, 239] on button "OK" at bounding box center [287, 239] width 23 height 10
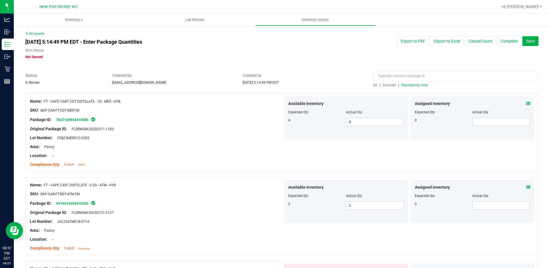
click at [404, 82] on div at bounding box center [455, 77] width 165 height 10
click at [404, 85] on span "Discrepancy only" at bounding box center [414, 85] width 26 height 4
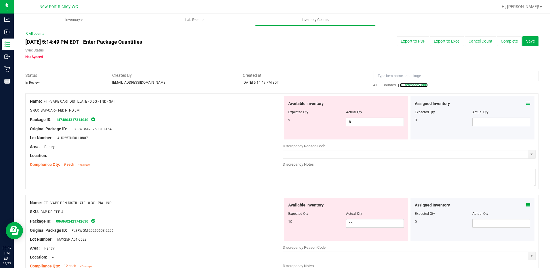
scroll to position [29, 0]
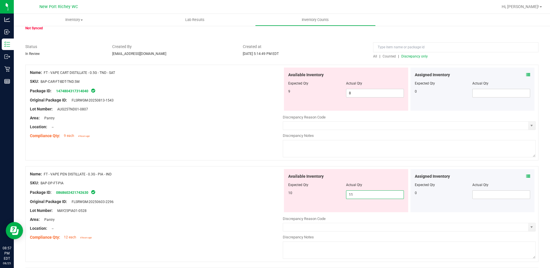
click at [356, 194] on span "11 11" at bounding box center [375, 194] width 58 height 9
type input "10"
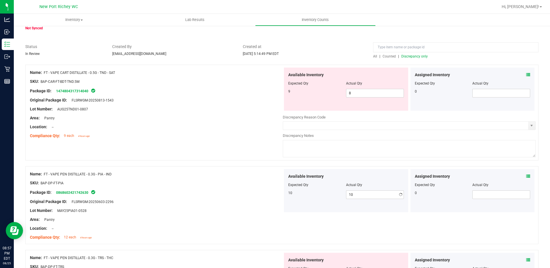
click at [526, 176] on icon at bounding box center [528, 176] width 4 height 4
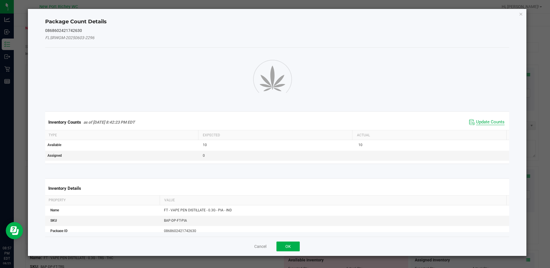
click at [480, 121] on span "Update Counts" at bounding box center [490, 122] width 28 height 6
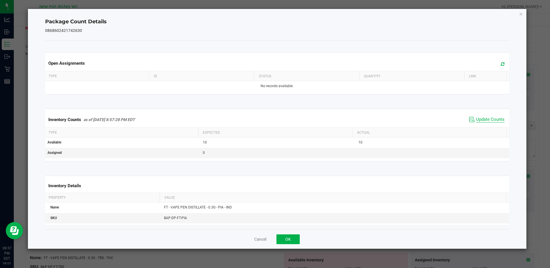
click at [480, 117] on span "Update Counts" at bounding box center [490, 120] width 28 height 6
click at [478, 118] on span "Update Counts" at bounding box center [490, 120] width 28 height 6
click at [291, 239] on button "OK" at bounding box center [287, 239] width 23 height 10
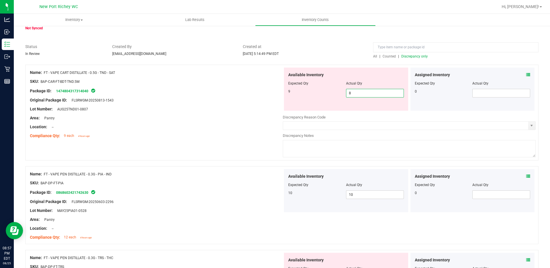
drag, startPoint x: 351, startPoint y: 92, endPoint x: 343, endPoint y: 91, distance: 8.4
click at [346, 92] on span "8 8" at bounding box center [375, 93] width 58 height 9
type input "9"
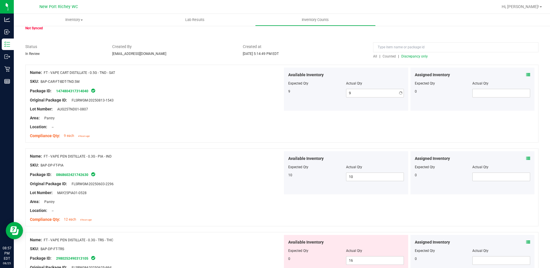
click at [260, 94] on div at bounding box center [156, 95] width 253 height 3
click at [526, 74] on icon at bounding box center [528, 75] width 4 height 4
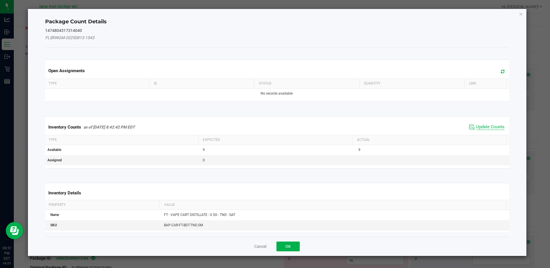
click at [488, 129] on span "Update Counts" at bounding box center [490, 127] width 28 height 6
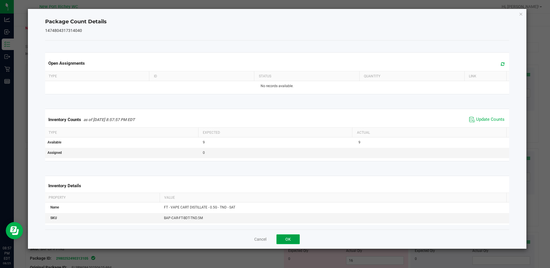
click at [295, 238] on button "OK" at bounding box center [287, 239] width 23 height 10
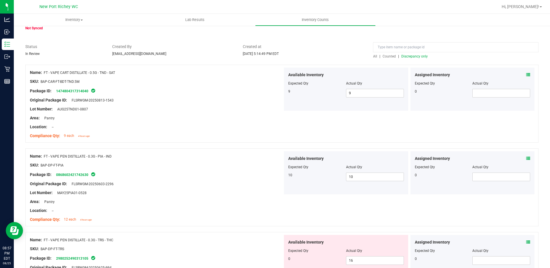
click at [421, 55] on span "Discrepancy only" at bounding box center [414, 56] width 26 height 4
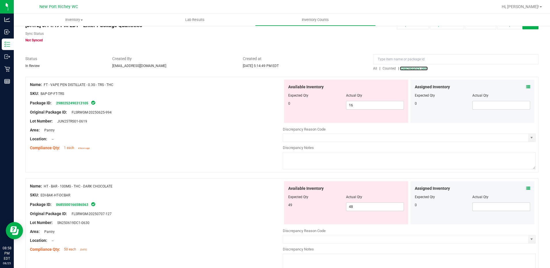
scroll to position [0, 0]
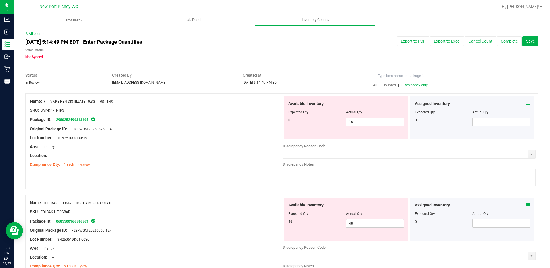
drag, startPoint x: 99, startPoint y: 98, endPoint x: 45, endPoint y: 100, distance: 53.8
click at [45, 100] on div "Name: FT - VAPE PEN DISTILLATE - 0.3G - TRS - THC" at bounding box center [156, 101] width 253 height 6
copy span "FT - VAPE PEN DISTILLATE - 0.3G - TRS - THC"
paste input "FT - VAPE PEN DISTILLATE - 0.3G - TRS - THC"
type input "FT - VAPE PEN DISTILLATE - 0.3G - TRS - THC"
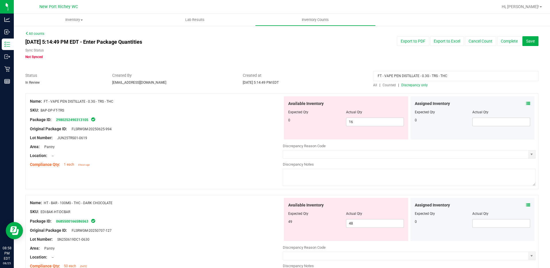
click at [373, 85] on span "All" at bounding box center [375, 85] width 4 height 4
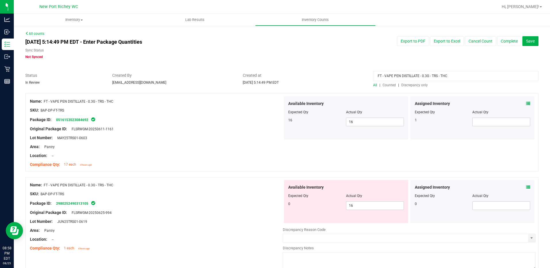
click at [521, 103] on div "Assigned Inventory" at bounding box center [473, 104] width 116 height 6
click at [526, 103] on icon at bounding box center [528, 104] width 4 height 4
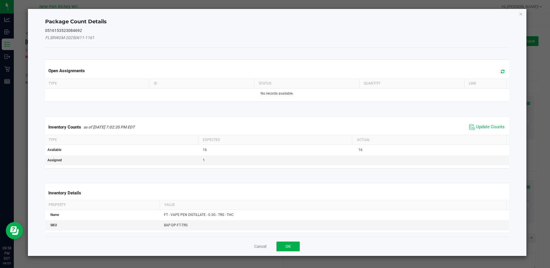
click at [490, 123] on span "Update Counts" at bounding box center [487, 127] width 38 height 9
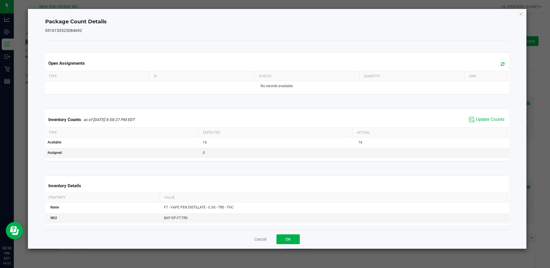
click at [486, 125] on div "Inventory Counts as of [DATE] 8:58:27 PM EDT Update Counts" at bounding box center [277, 120] width 466 height 16
drag, startPoint x: 481, startPoint y: 118, endPoint x: 475, endPoint y: 123, distance: 7.1
click at [481, 118] on span "Update Counts" at bounding box center [490, 120] width 28 height 6
click at [294, 234] on button "OK" at bounding box center [287, 239] width 23 height 10
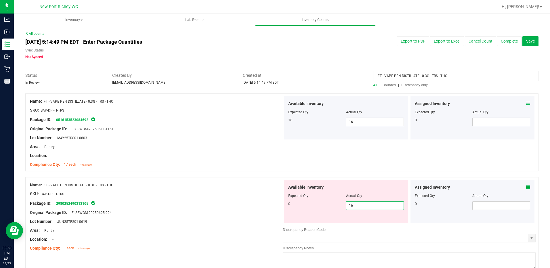
drag, startPoint x: 371, startPoint y: 205, endPoint x: 285, endPoint y: 200, distance: 86.1
click at [285, 200] on div "Available Inventory Expected Qty Actual Qty 0 16 16" at bounding box center [346, 201] width 124 height 43
type input "0"
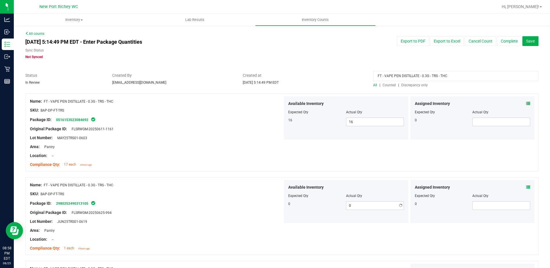
click at [251, 160] on div at bounding box center [156, 160] width 253 height 3
click at [526, 186] on icon at bounding box center [528, 187] width 4 height 4
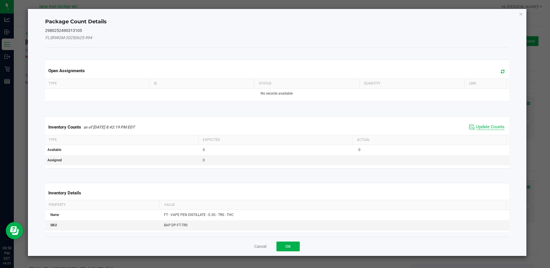
click at [486, 127] on span "Update Counts" at bounding box center [490, 127] width 28 height 6
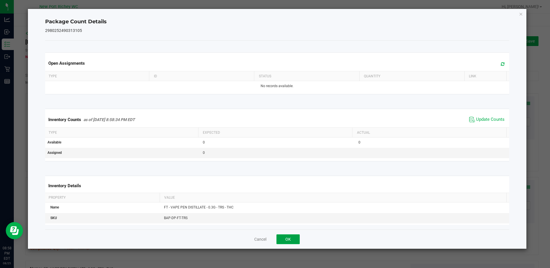
click at [286, 236] on button "OK" at bounding box center [287, 239] width 23 height 10
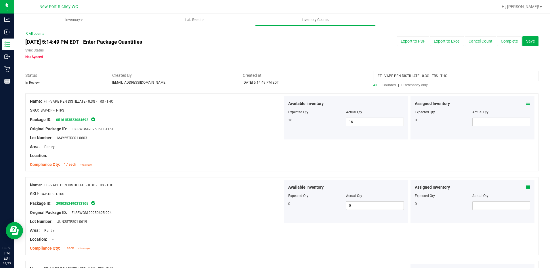
drag, startPoint x: 450, startPoint y: 73, endPoint x: 338, endPoint y: 61, distance: 112.3
click at [345, 66] on div "All counts [DATE] 5:14:49 PM EDT - Enter Package Quantities Sync Status Not Syn…" at bounding box center [281, 194] width 513 height 327
click at [416, 85] on span "Discrepancy only" at bounding box center [414, 85] width 26 height 4
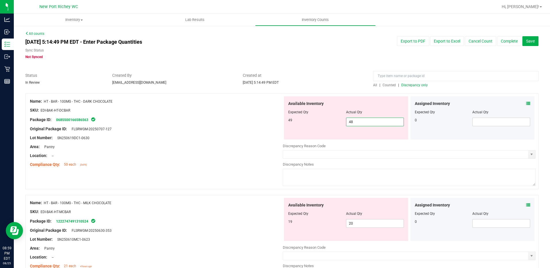
click at [355, 123] on span "48 48" at bounding box center [375, 122] width 58 height 9
type input "49"
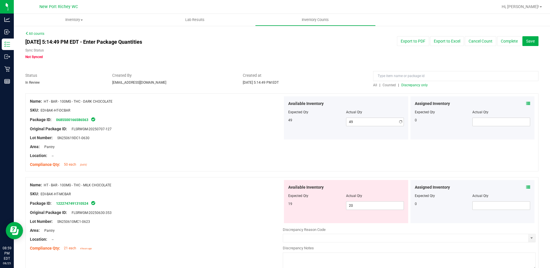
click at [195, 142] on div at bounding box center [156, 142] width 253 height 3
click at [526, 101] on span at bounding box center [528, 104] width 4 height 6
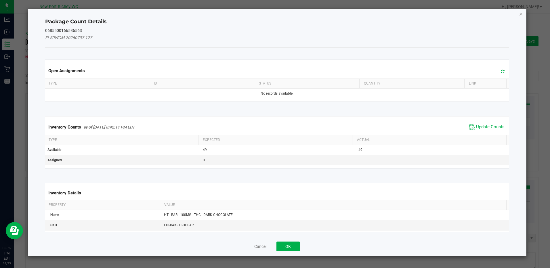
click at [476, 127] on span "Update Counts" at bounding box center [490, 127] width 28 height 6
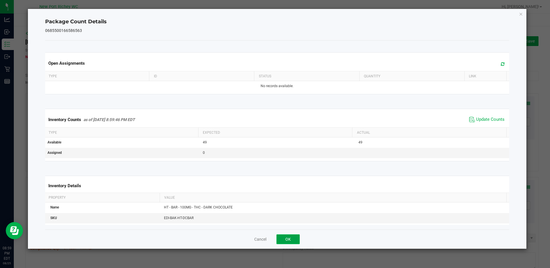
click at [291, 241] on button "OK" at bounding box center [287, 239] width 23 height 10
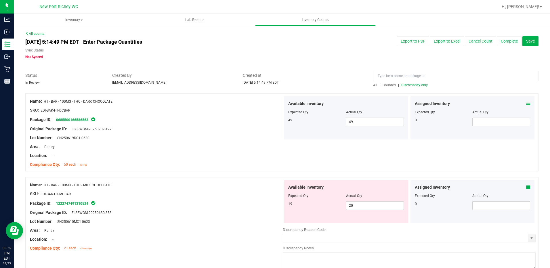
click at [417, 86] on span "Discrepancy only" at bounding box center [414, 85] width 26 height 4
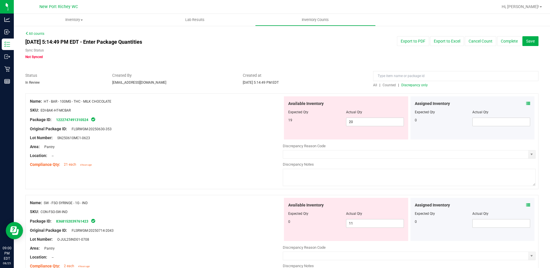
click at [360, 128] on div "Available Inventory Expected Qty Actual Qty 19 20 20" at bounding box center [346, 117] width 124 height 43
drag, startPoint x: 359, startPoint y: 123, endPoint x: 291, endPoint y: 106, distance: 70.7
click at [288, 120] on div "19 20 20" at bounding box center [346, 122] width 116 height 9
type input "19"
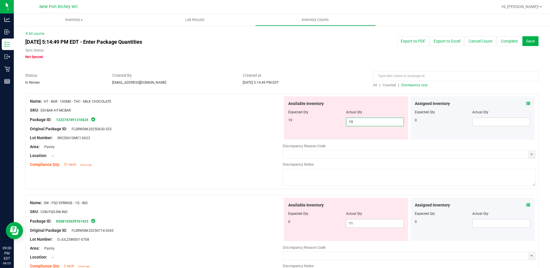
click at [333, 75] on span "Created at" at bounding box center [304, 75] width 122 height 6
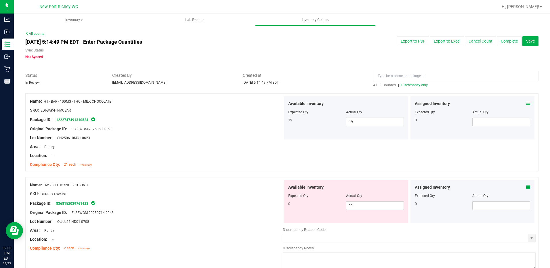
click at [526, 102] on icon at bounding box center [528, 104] width 4 height 4
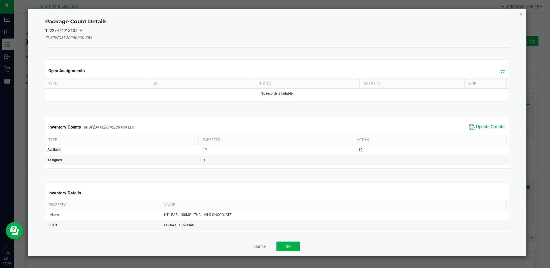
click at [476, 125] on span "Update Counts" at bounding box center [490, 127] width 28 height 6
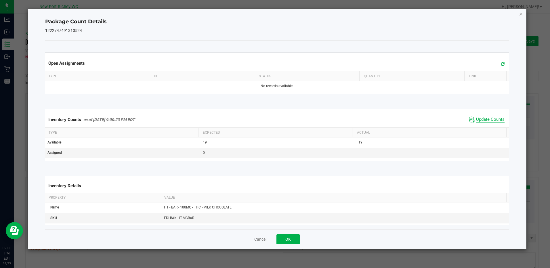
click at [479, 119] on span "Update Counts" at bounding box center [490, 120] width 28 height 6
click at [288, 241] on button "OK" at bounding box center [287, 239] width 23 height 10
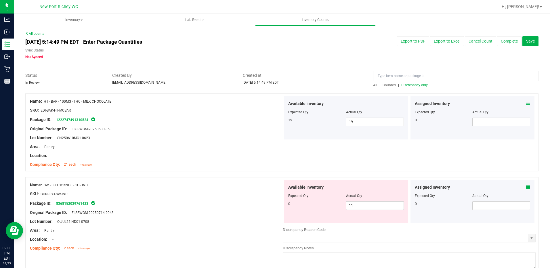
click at [414, 86] on span "Discrepancy only" at bounding box center [414, 85] width 26 height 4
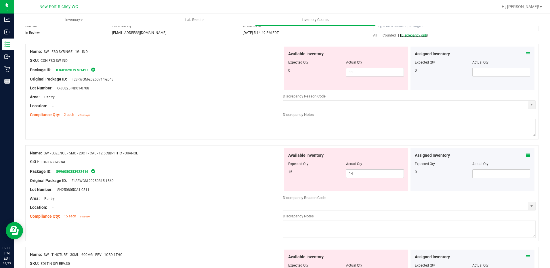
scroll to position [21, 0]
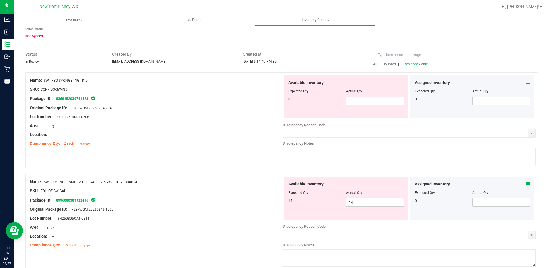
drag, startPoint x: 91, startPoint y: 79, endPoint x: 45, endPoint y: 80, distance: 46.3
click at [45, 80] on div "Name: SW - FSO SYRINGE - 1G - IND" at bounding box center [156, 80] width 253 height 6
copy span "SW - FSO SYRINGE - 1G - IND"
paste input "SW - FSO SYRINGE - 1G - IND"
type input "SW - FSO SYRINGE - 1G - IND"
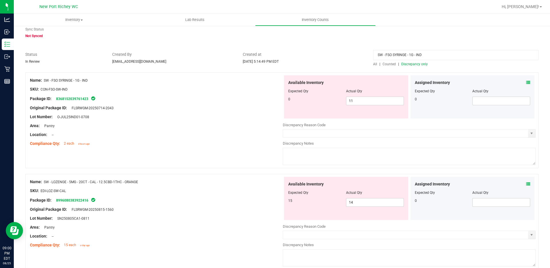
click at [373, 63] on span "All" at bounding box center [375, 64] width 4 height 4
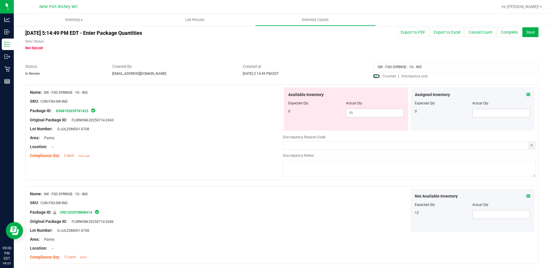
scroll to position [0, 0]
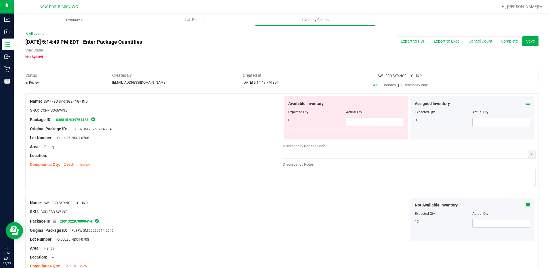
click at [526, 102] on icon at bounding box center [528, 104] width 4 height 4
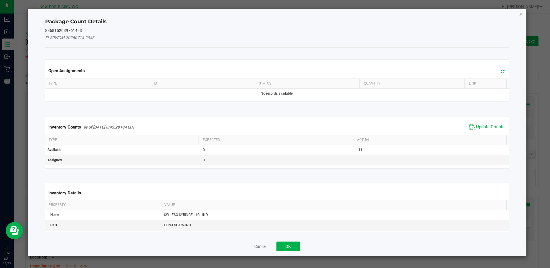
click at [487, 122] on div "Inventory Counts as of [DATE] 8:45:28 PM EDT Update Counts" at bounding box center [277, 127] width 466 height 16
click at [485, 124] on span "Update Counts" at bounding box center [487, 127] width 38 height 9
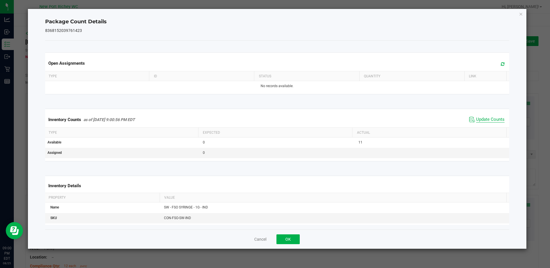
click at [484, 121] on span "Update Counts" at bounding box center [490, 120] width 28 height 6
click at [297, 238] on button "OK" at bounding box center [287, 239] width 23 height 10
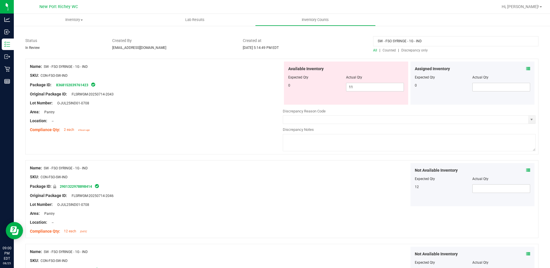
scroll to position [86, 0]
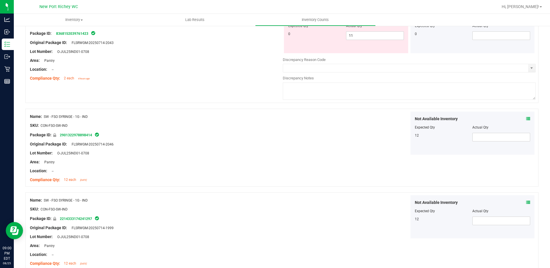
click at [526, 119] on icon at bounding box center [528, 119] width 4 height 4
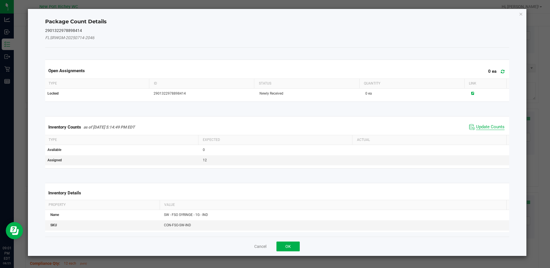
click at [493, 129] on span "Update Counts" at bounding box center [490, 127] width 28 height 6
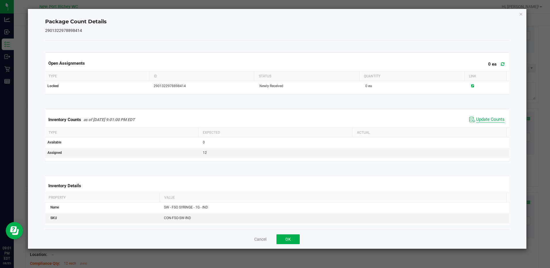
click at [488, 119] on span "Update Counts" at bounding box center [490, 120] width 28 height 6
click at [293, 237] on button "OK" at bounding box center [287, 239] width 23 height 10
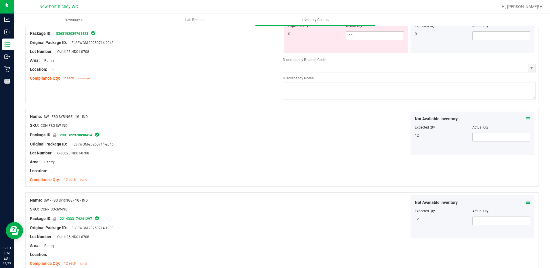
click at [526, 201] on icon at bounding box center [528, 202] width 4 height 4
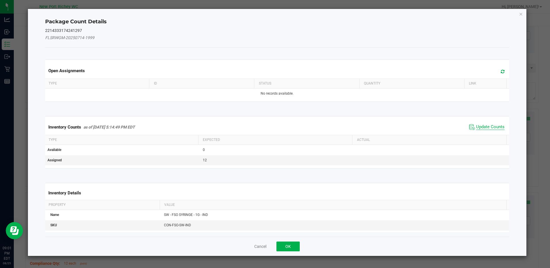
click at [476, 125] on span "Update Counts" at bounding box center [490, 127] width 28 height 6
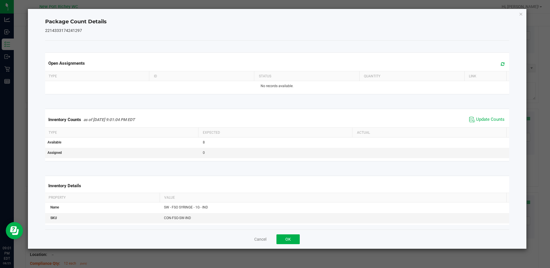
click at [479, 124] on div "Inventory Counts as of [DATE] 9:01:04 PM EDT Update Counts" at bounding box center [277, 120] width 466 height 16
click at [478, 119] on span "Update Counts" at bounding box center [490, 120] width 28 height 6
click at [294, 241] on button "OK" at bounding box center [287, 239] width 23 height 10
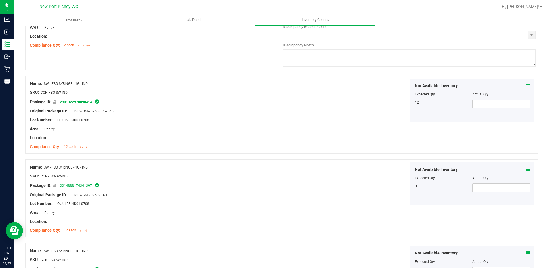
scroll to position [198, 0]
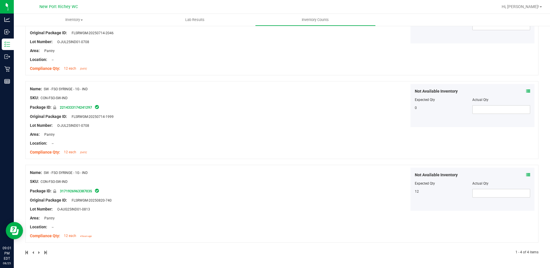
click at [526, 174] on icon at bounding box center [528, 175] width 4 height 4
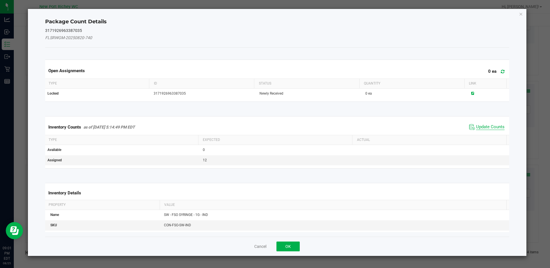
click at [477, 125] on span "Update Counts" at bounding box center [490, 127] width 28 height 6
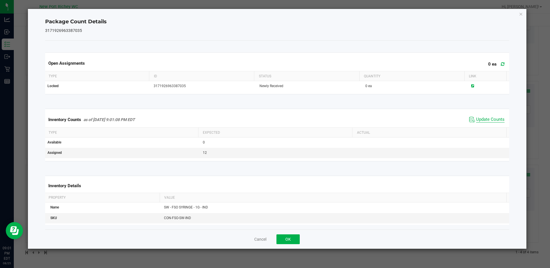
click at [480, 119] on span "Update Counts" at bounding box center [490, 120] width 28 height 6
click at [293, 236] on button "OK" at bounding box center [287, 239] width 23 height 10
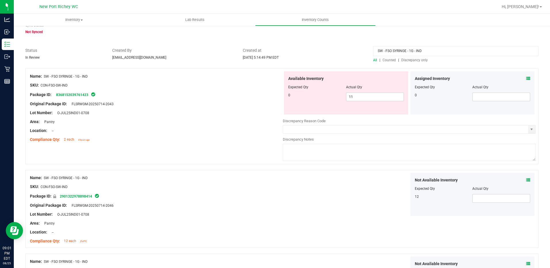
scroll to position [0, 0]
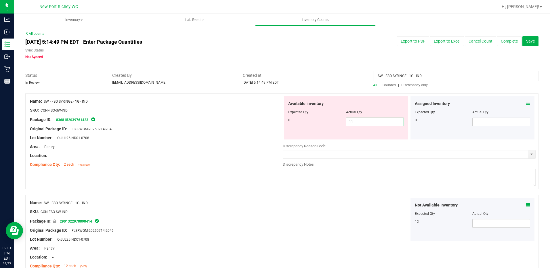
drag, startPoint x: 364, startPoint y: 123, endPoint x: 268, endPoint y: 120, distance: 97.0
click at [268, 122] on div "Name: SW - FSO SYRINGE - 1G - IND SKU: CON-FSO-SW-IND Package ID: 8368152039761…" at bounding box center [281, 141] width 513 height 96
type input "0"
click at [272, 114] on div at bounding box center [156, 114] width 253 height 3
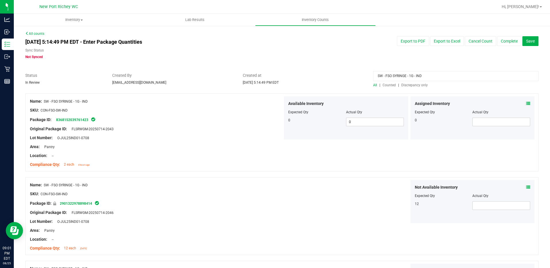
click at [417, 85] on span "Discrepancy only" at bounding box center [414, 85] width 26 height 4
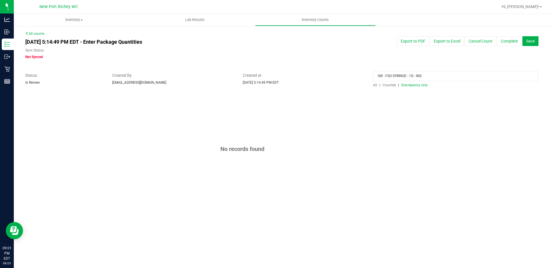
drag, startPoint x: 428, startPoint y: 75, endPoint x: 200, endPoint y: 57, distance: 228.2
click at [201, 57] on div "All counts [DATE] 5:14:49 PM EDT - Enter Package Quantities Sync Status Not Syn…" at bounding box center [281, 120] width 513 height 179
click at [411, 85] on span "Discrepancy only" at bounding box center [414, 85] width 26 height 4
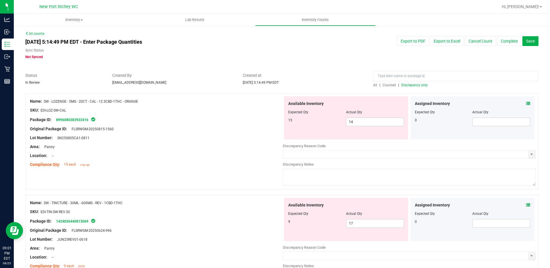
click at [526, 103] on icon at bounding box center [528, 104] width 4 height 4
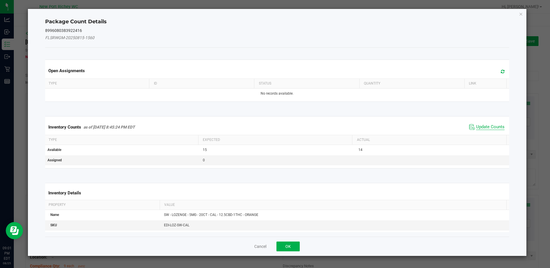
click at [484, 126] on span "Update Counts" at bounding box center [490, 127] width 28 height 6
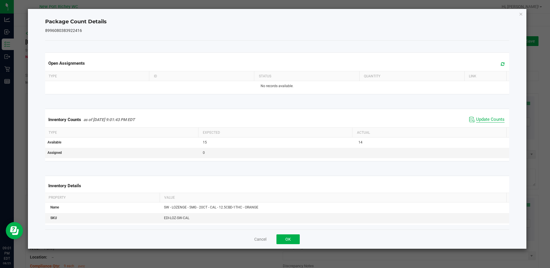
click at [482, 117] on span "Update Counts" at bounding box center [490, 120] width 28 height 6
click at [297, 235] on button "OK" at bounding box center [287, 239] width 23 height 10
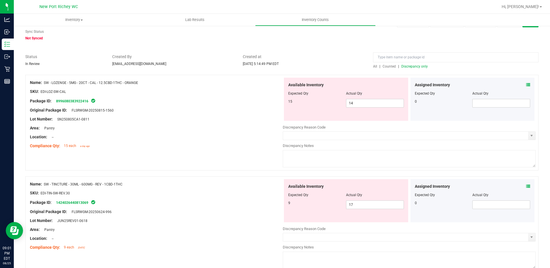
scroll to position [29, 0]
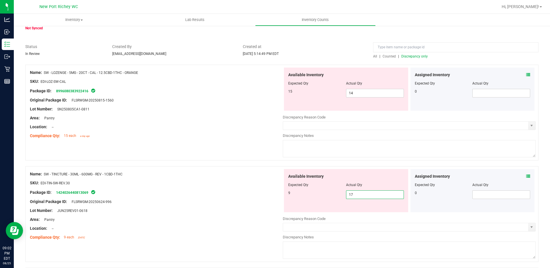
drag, startPoint x: 358, startPoint y: 193, endPoint x: 320, endPoint y: 192, distance: 38.3
click at [320, 192] on div "9 17 17" at bounding box center [346, 194] width 116 height 9
type input "9"
click at [208, 224] on div at bounding box center [156, 224] width 253 height 3
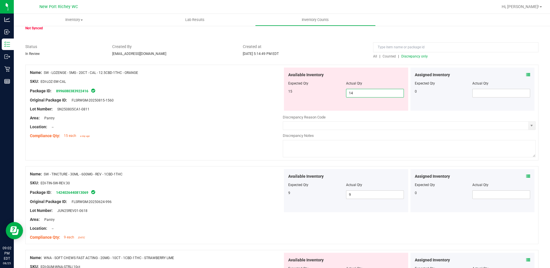
drag, startPoint x: 357, startPoint y: 93, endPoint x: 298, endPoint y: 77, distance: 60.8
click at [300, 79] on div "Available Inventory Expected Qty Actual Qty 15 14 14" at bounding box center [346, 89] width 124 height 43
type input "15"
drag, startPoint x: 231, startPoint y: 108, endPoint x: 251, endPoint y: 100, distance: 22.1
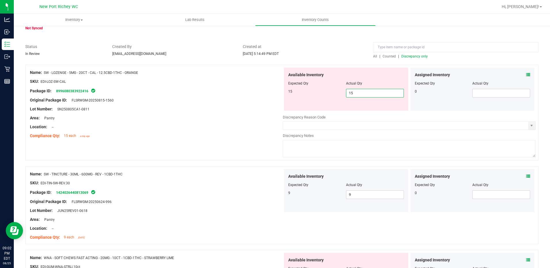
click at [231, 108] on div "Lot Number: SN250805CA1-0811" at bounding box center [156, 109] width 253 height 6
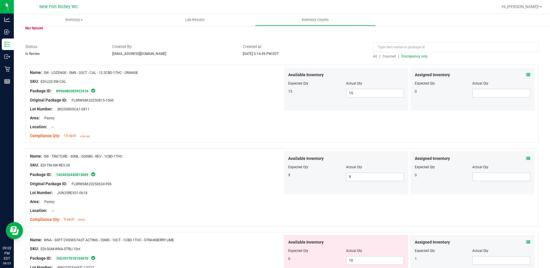
click at [526, 74] on icon at bounding box center [528, 75] width 4 height 4
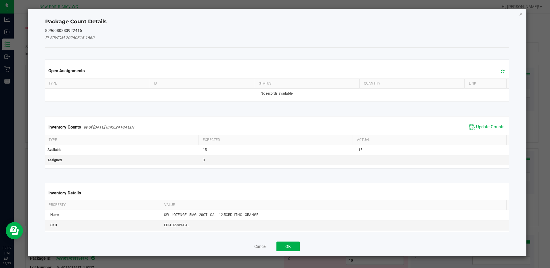
click at [485, 127] on span "Update Counts" at bounding box center [490, 127] width 28 height 6
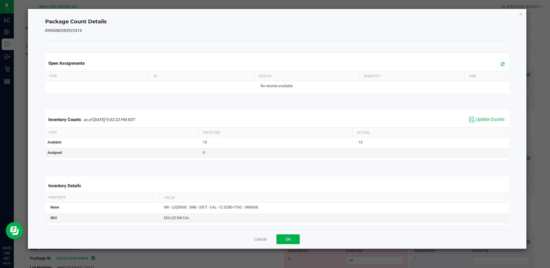
click at [484, 123] on span "Update Counts" at bounding box center [487, 119] width 38 height 9
drag, startPoint x: 288, startPoint y: 240, endPoint x: 312, endPoint y: 228, distance: 26.9
click at [288, 241] on button "OK" at bounding box center [287, 239] width 23 height 10
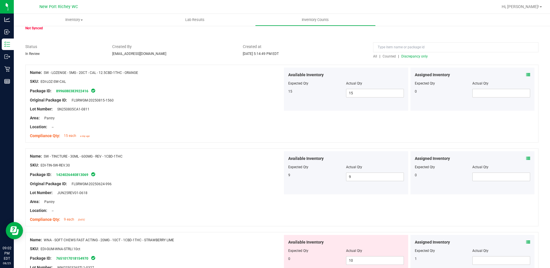
click at [526, 156] on span at bounding box center [528, 159] width 4 height 6
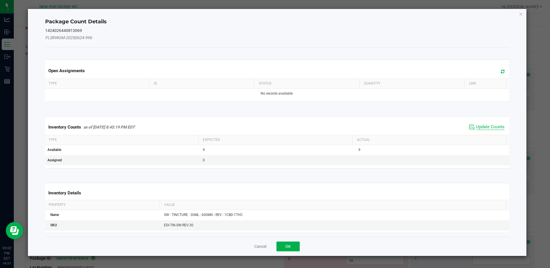
click at [487, 124] on span "Update Counts" at bounding box center [490, 127] width 28 height 6
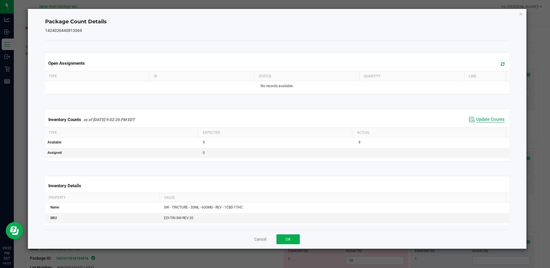
click at [486, 119] on span "Update Counts" at bounding box center [490, 120] width 28 height 6
click at [291, 242] on button "OK" at bounding box center [287, 239] width 23 height 10
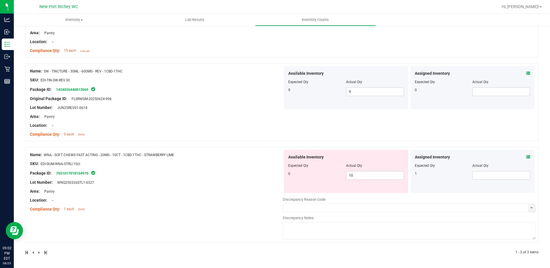
scroll to position [0, 0]
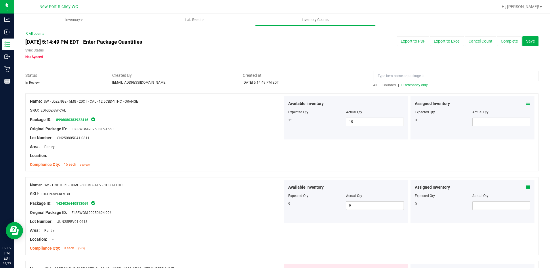
click at [402, 83] on span "Discrepancy only" at bounding box center [414, 85] width 26 height 4
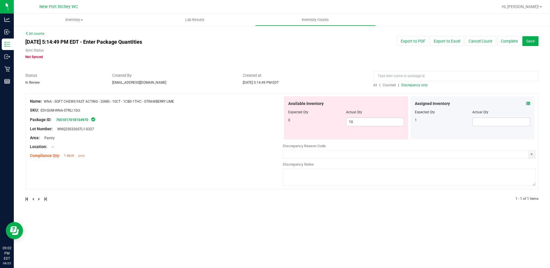
drag, startPoint x: 181, startPoint y: 99, endPoint x: 45, endPoint y: 97, distance: 135.5
click at [45, 97] on div "Name: WNA - SOFT CHEWS FAST ACTING - 20MG - 10CT - 1CBD-1THC - STRAWBERRY LIME …" at bounding box center [156, 128] width 253 height 64
copy span "WNA - SOFT CHEWS FAST ACTING - 20MG - 10CT - 1CBD-1THC - STRAWBERRY LIME"
click at [417, 76] on input at bounding box center [455, 76] width 165 height 10
paste input "WNA - SOFT CHEWS FAST ACTING - 20MG - 10CT - 1CBD-1THC - STRAWBERRY LIME"
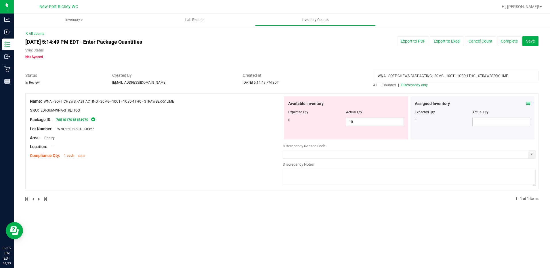
type input "WNA - SOFT CHEWS FAST ACTING - 20MG - 10CT - 1CBD-1THC - STRAWBERRY LIME"
click at [375, 83] on span "All" at bounding box center [375, 85] width 4 height 4
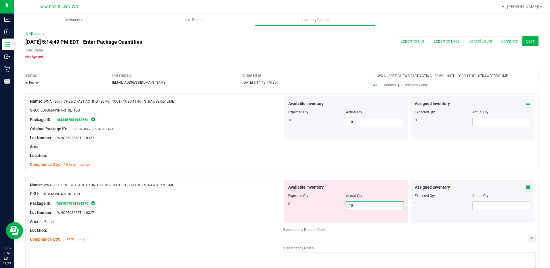
drag, startPoint x: 374, startPoint y: 205, endPoint x: 270, endPoint y: 190, distance: 105.1
click at [267, 198] on div "Name: WNA - SOFT CHEWS FAST ACTING - 20MG - 10CT - 1CBD-1THC - STRAWBERRY LIME …" at bounding box center [281, 225] width 513 height 96
type input "0"
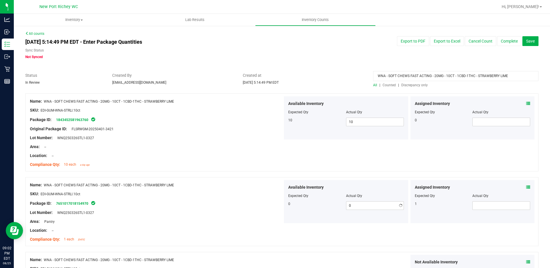
click at [242, 159] on div at bounding box center [156, 160] width 253 height 3
click at [526, 104] on icon at bounding box center [528, 104] width 4 height 4
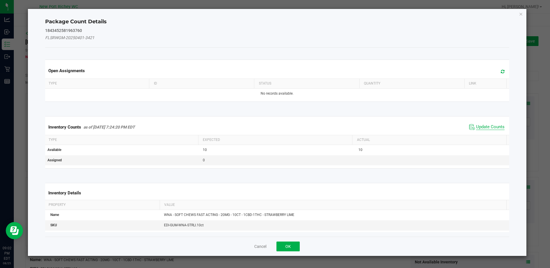
click at [492, 130] on span "Update Counts" at bounding box center [490, 127] width 28 height 6
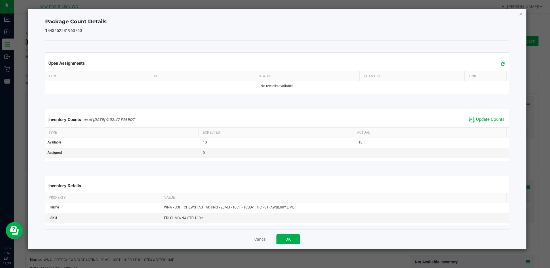
click at [481, 116] on span "Update Counts" at bounding box center [487, 119] width 38 height 9
click at [291, 239] on button "OK" at bounding box center [287, 239] width 23 height 10
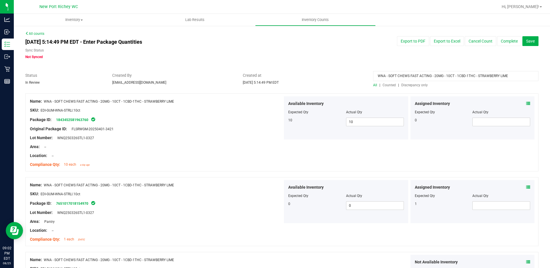
drag, startPoint x: 507, startPoint y: 75, endPoint x: 324, endPoint y: 87, distance: 184.0
click at [324, 88] on div "All counts [DATE] 5:14:49 PM EDT - Enter Package Quantities Sync Status Not Syn…" at bounding box center [281, 190] width 513 height 318
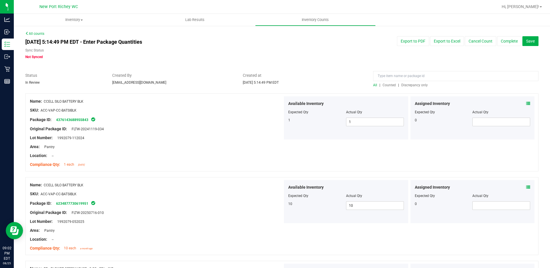
click at [419, 86] on span "Discrepancy only" at bounding box center [414, 85] width 26 height 4
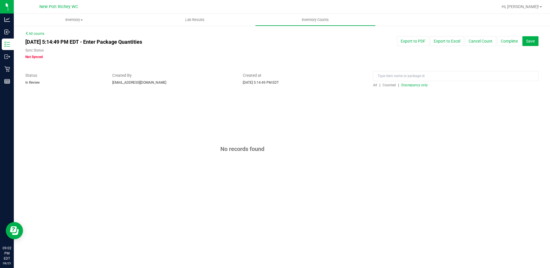
click at [406, 84] on span "Discrepancy only" at bounding box center [414, 85] width 26 height 4
click at [411, 83] on span "Discrepancy only" at bounding box center [414, 85] width 26 height 4
click at [422, 84] on span "Discrepancy only" at bounding box center [414, 85] width 26 height 4
click at [507, 39] on button "Complete" at bounding box center [509, 41] width 24 height 10
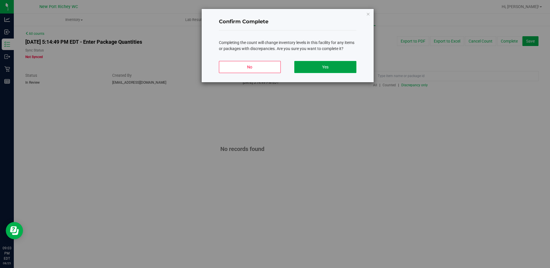
click at [332, 69] on button "Yes" at bounding box center [325, 67] width 62 height 12
